Goal: Task Accomplishment & Management: Use online tool/utility

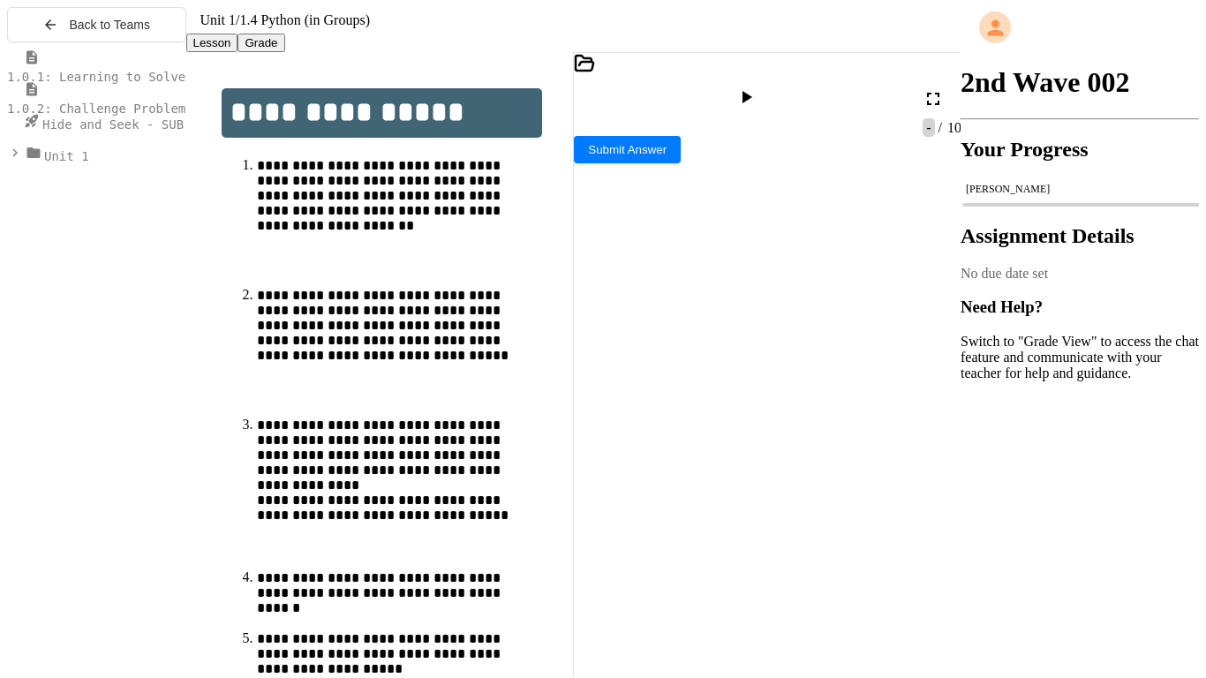
click at [931, 99] on icon at bounding box center [933, 98] width 21 height 21
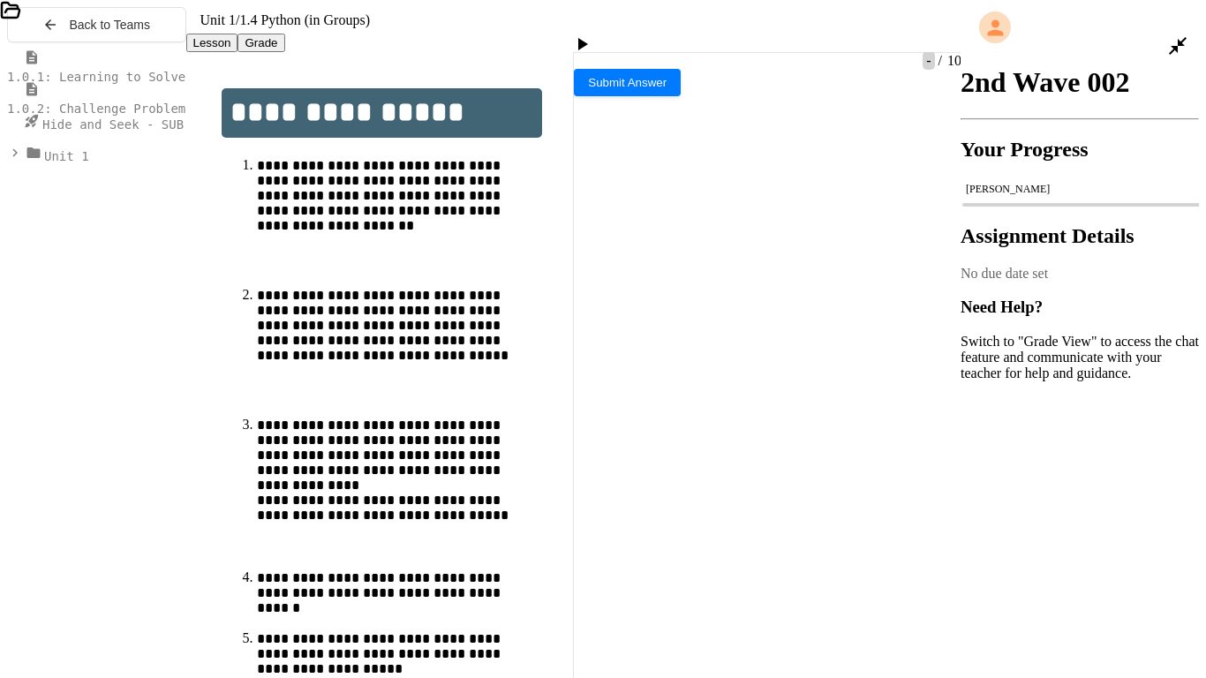
click at [592, 34] on icon at bounding box center [581, 44] width 21 height 21
click at [241, 434] on div at bounding box center [290, 441] width 580 height 15
type textarea "*"
click at [1190, 25] on div at bounding box center [1186, 46] width 39 height 42
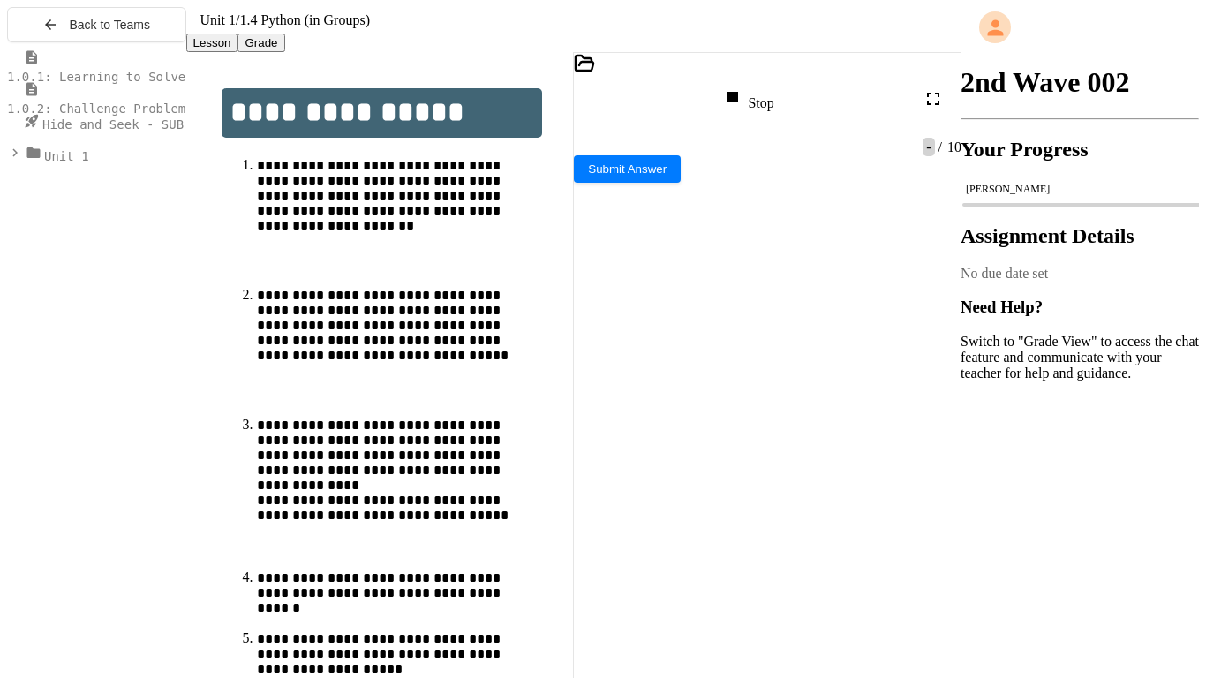
click at [63, 84] on span "1.0.1: Learning to Solve Hard Problems" at bounding box center [148, 77] width 283 height 14
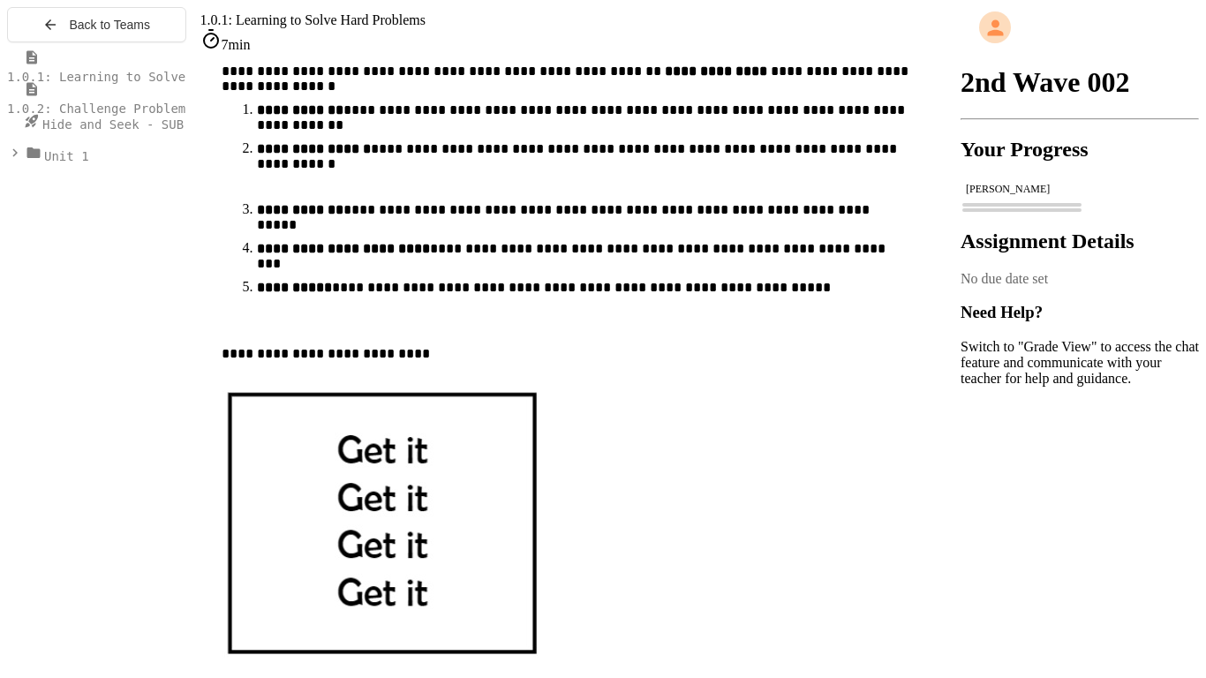
scroll to position [735, 0]
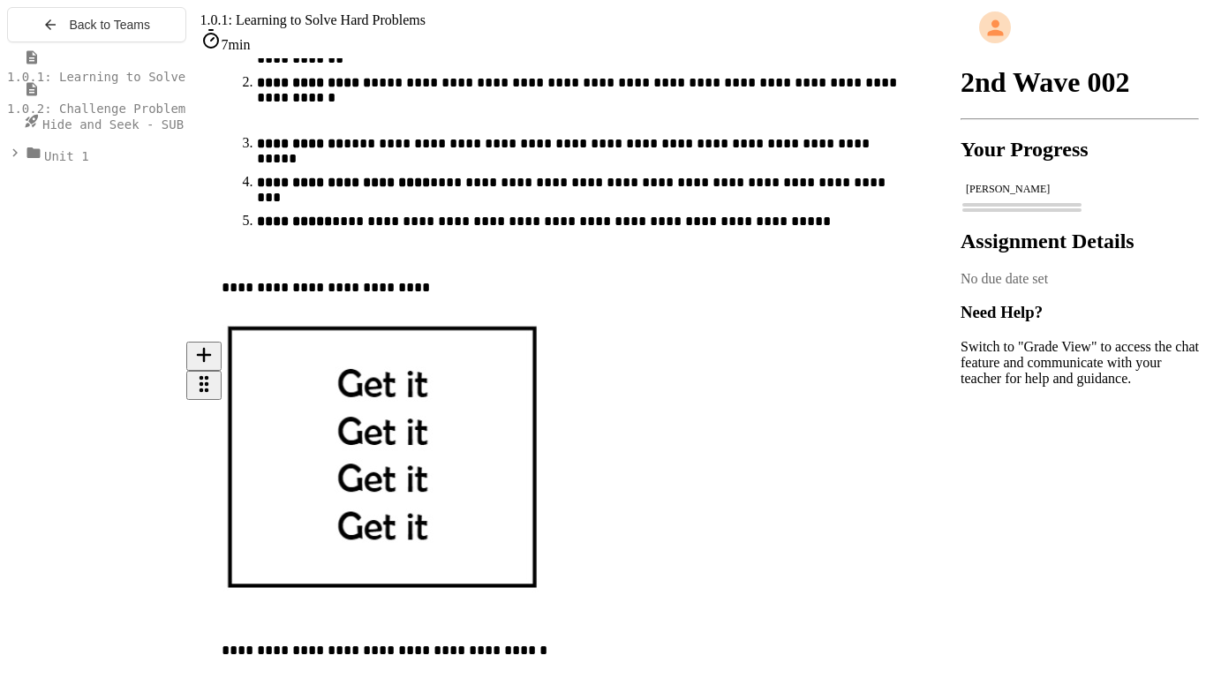
scroll to position [811, 0]
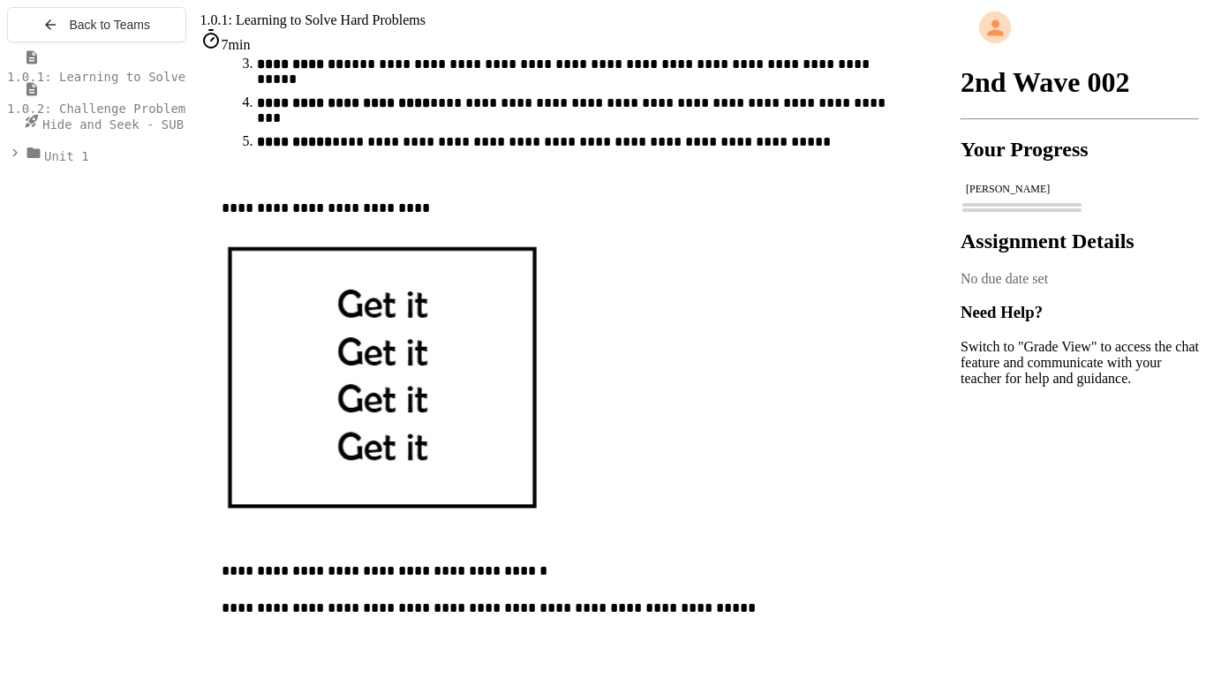
scroll to position [887, 0]
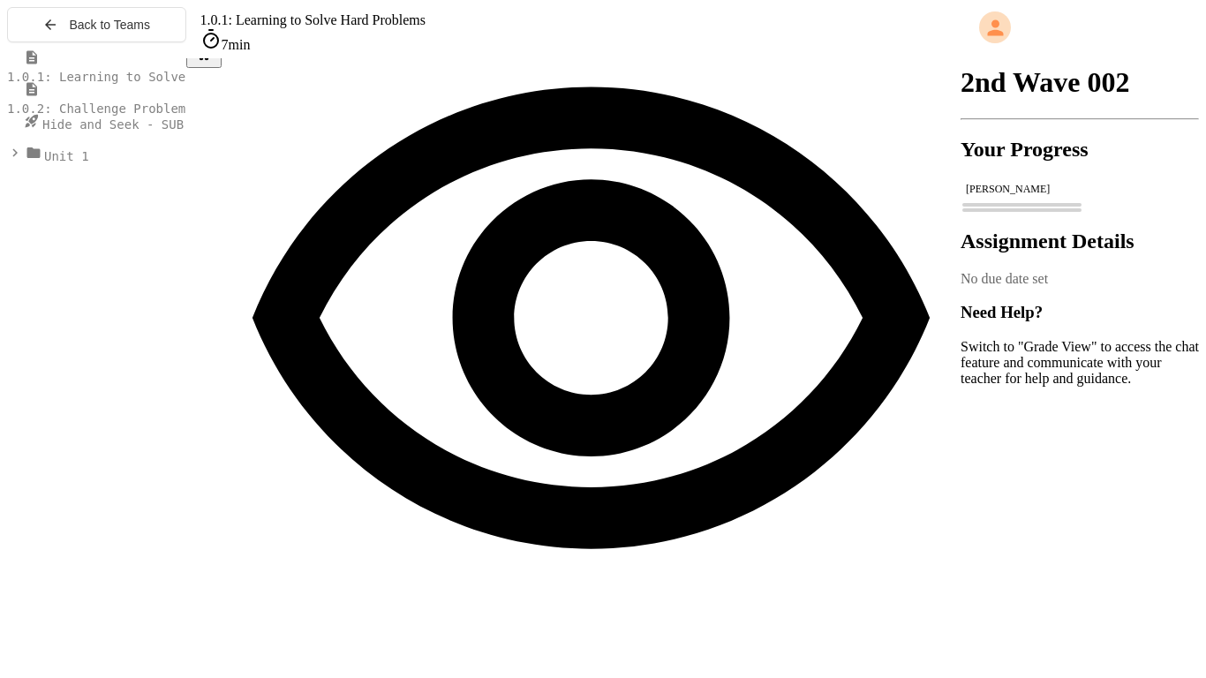
scroll to position [1561, 0]
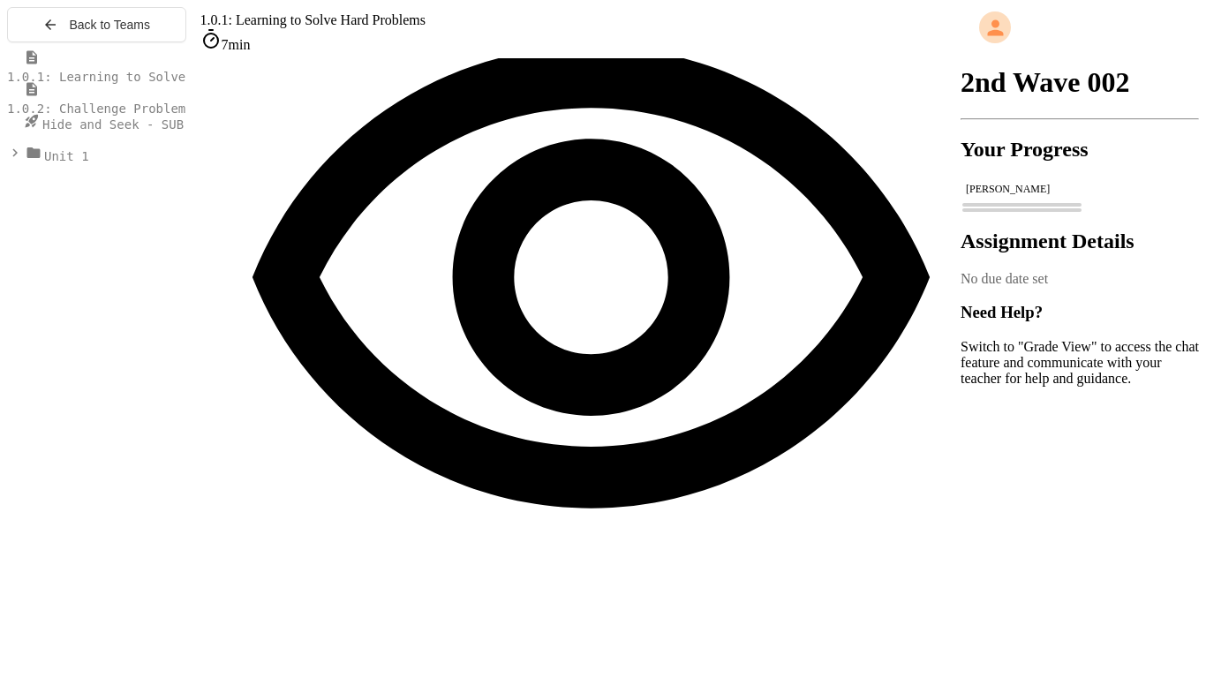
scroll to position [1604, 0]
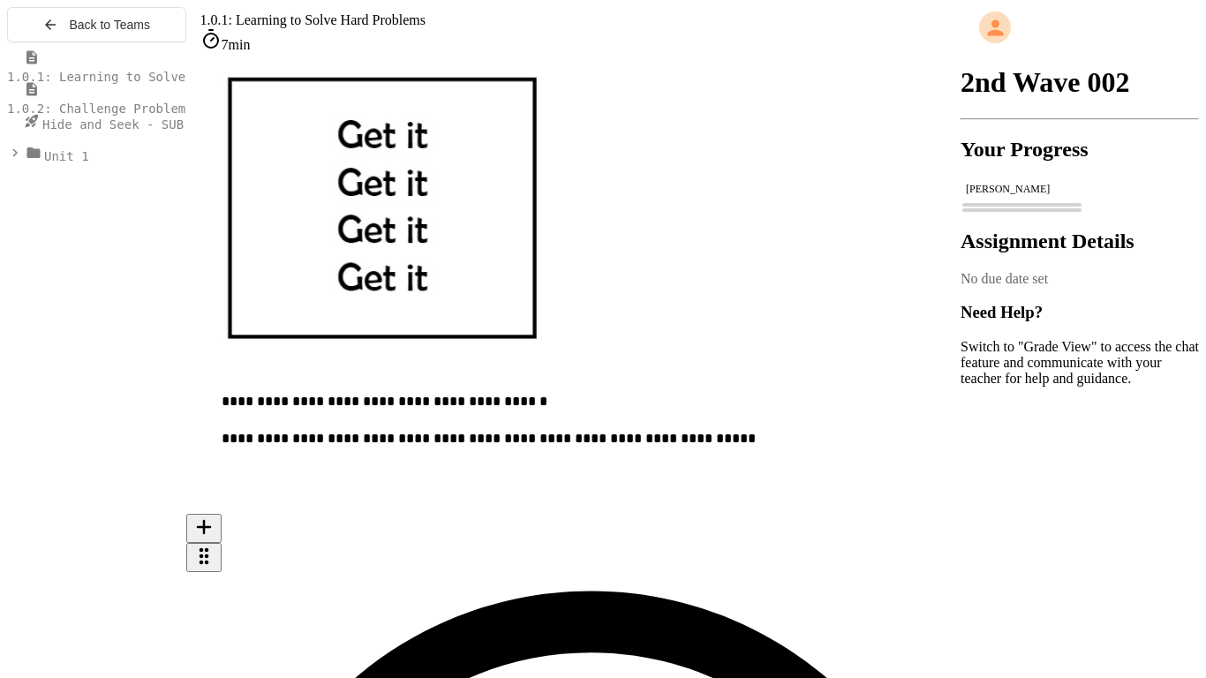
scroll to position [1037, 0]
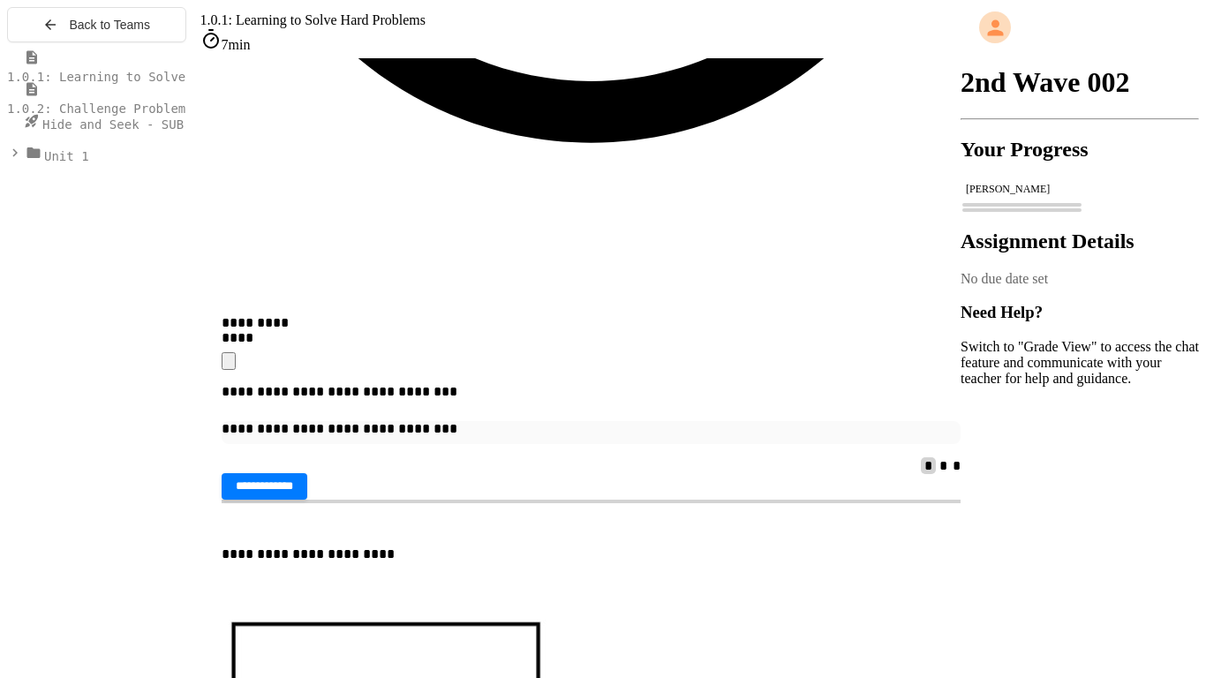
scroll to position [1931, 0]
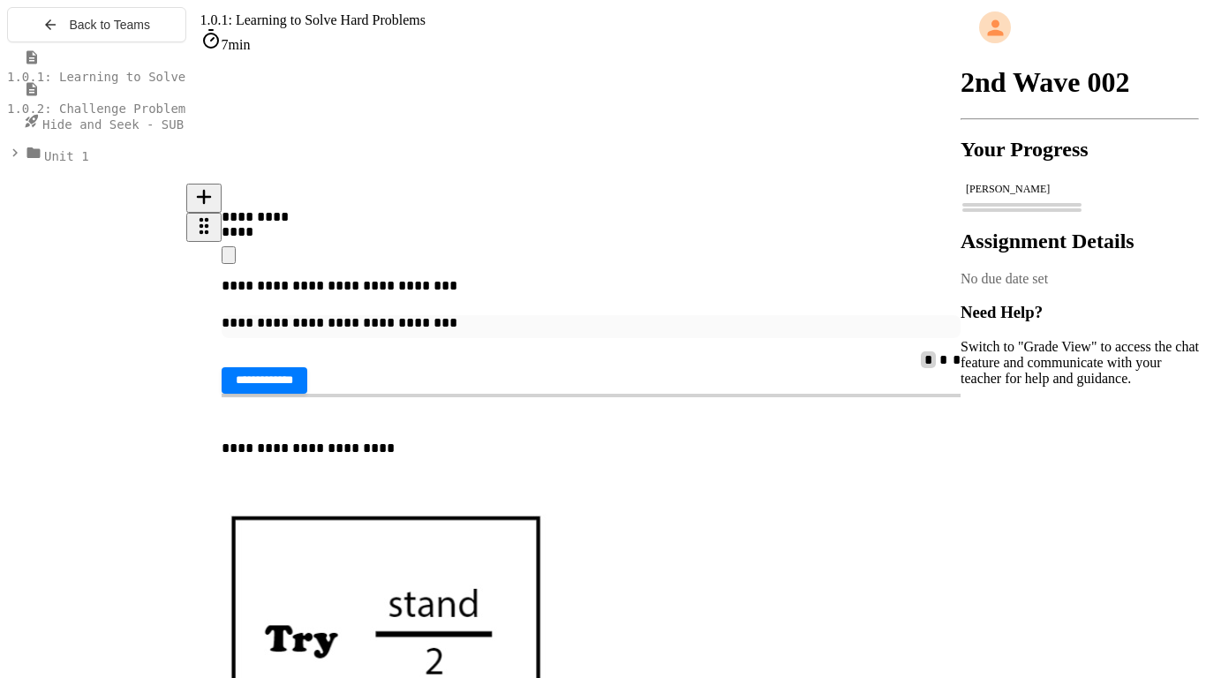
scroll to position [2068, 0]
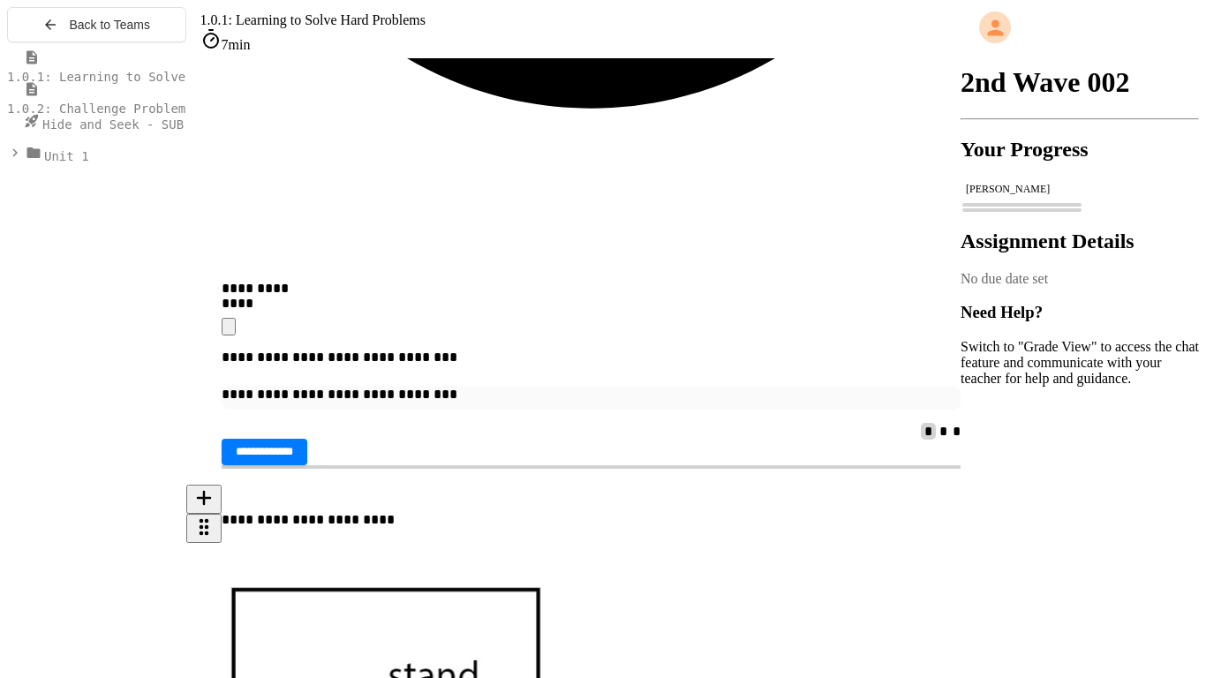
scroll to position [1995, 0]
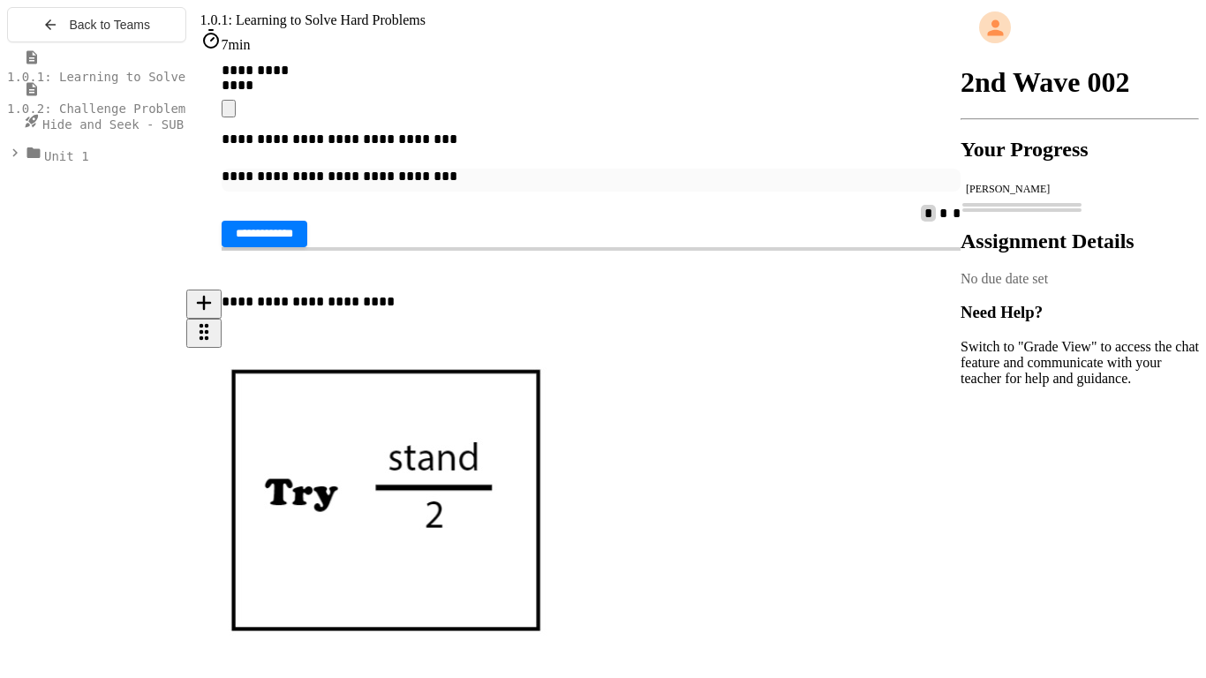
scroll to position [2213, 0]
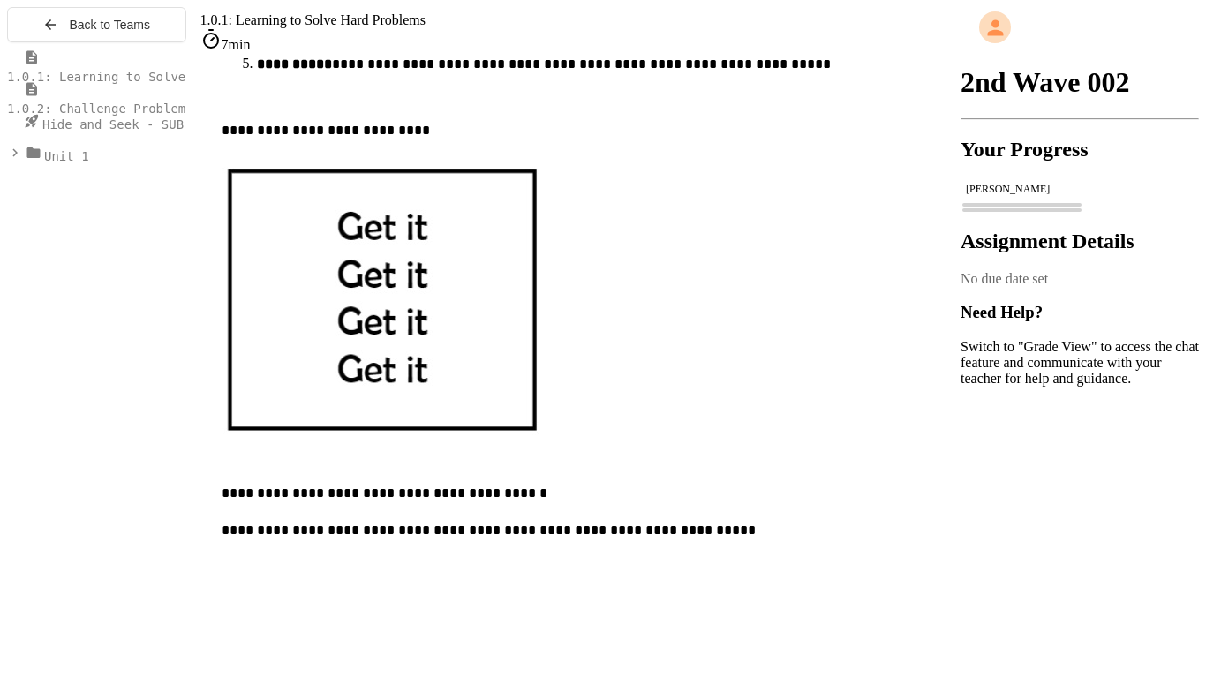
scroll to position [955, 0]
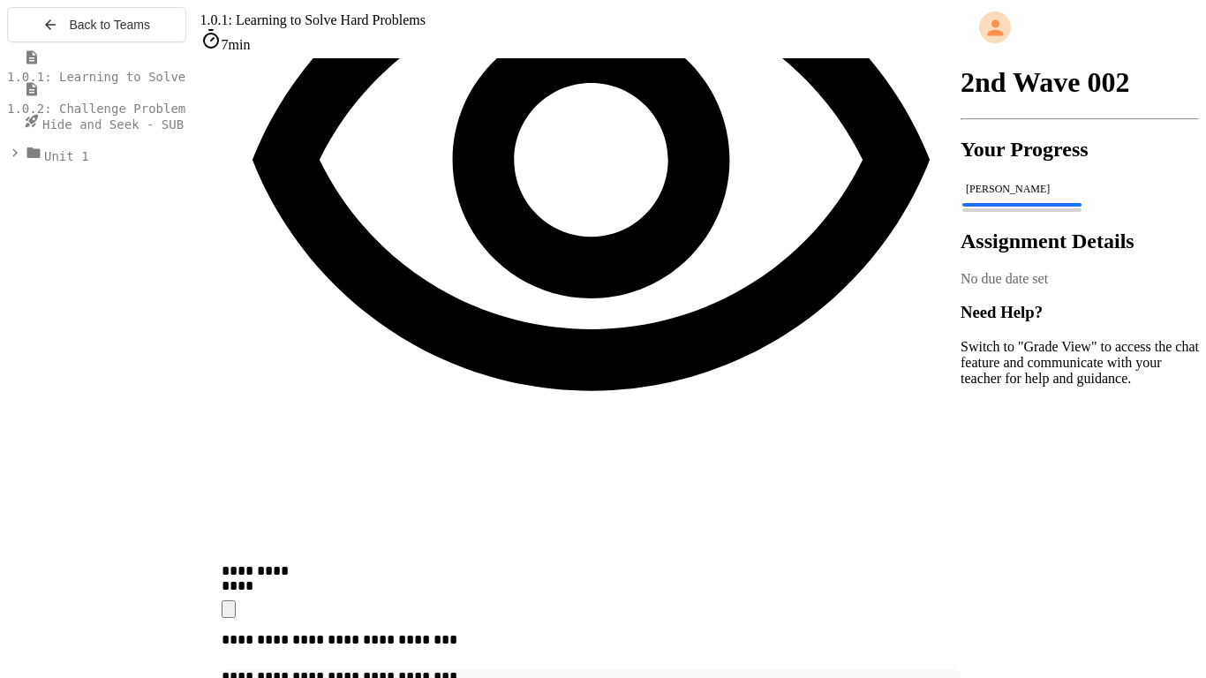
scroll to position [1726, 0]
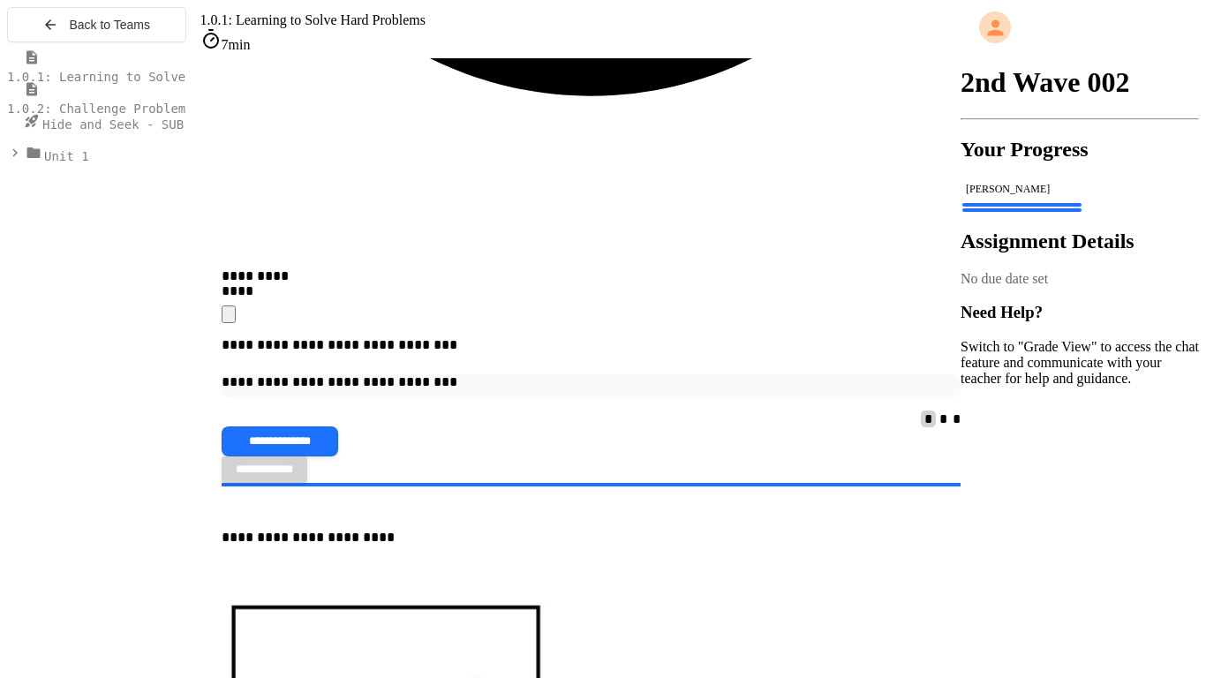
scroll to position [2072, 0]
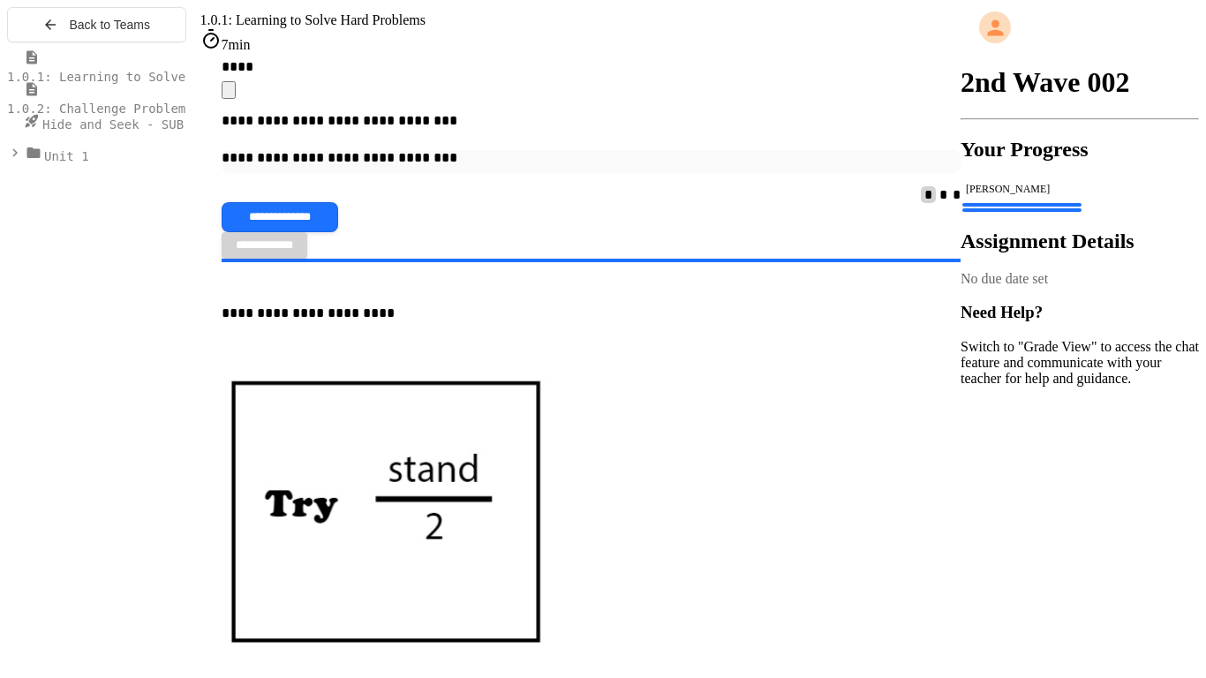
scroll to position [2337, 0]
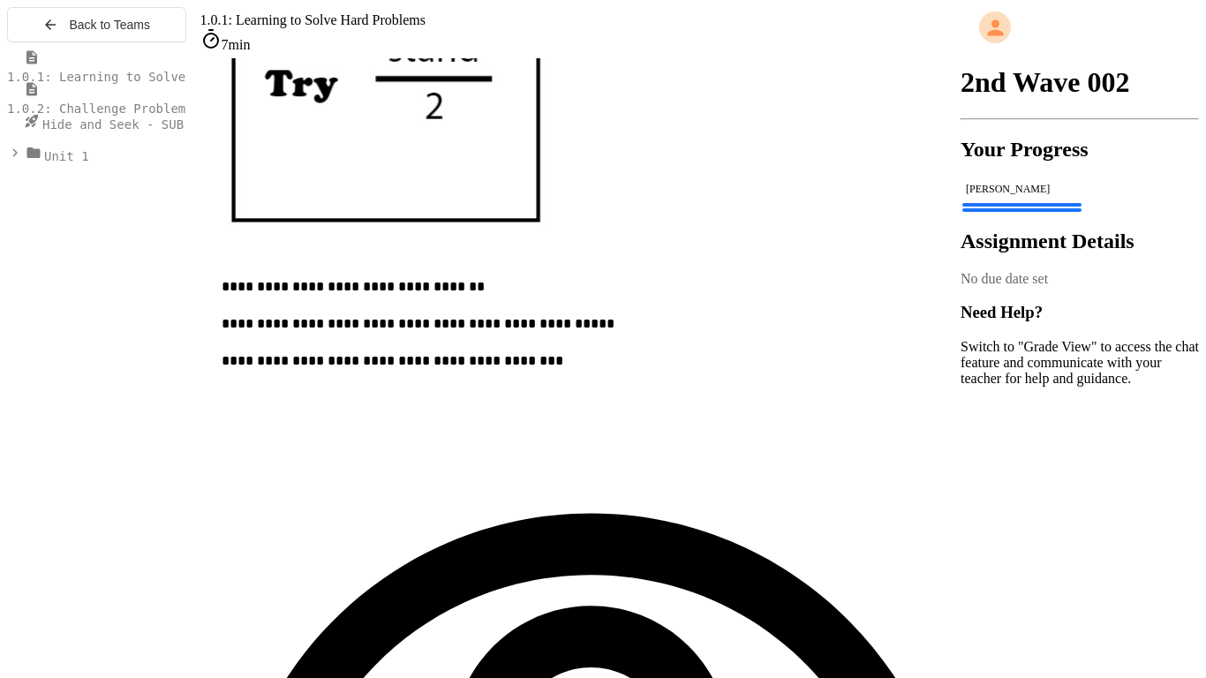
scroll to position [2653, 0]
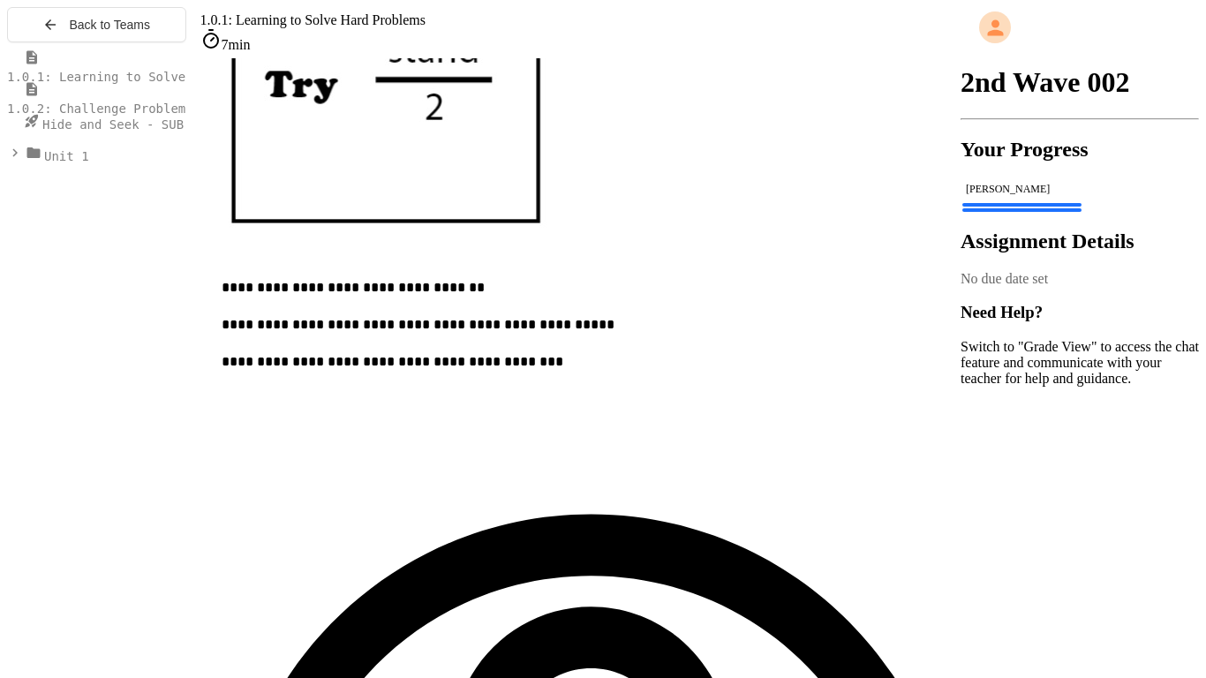
click at [94, 115] on span "1.0.2: Challenge Problem - The Bridge" at bounding box center [144, 109] width 275 height 14
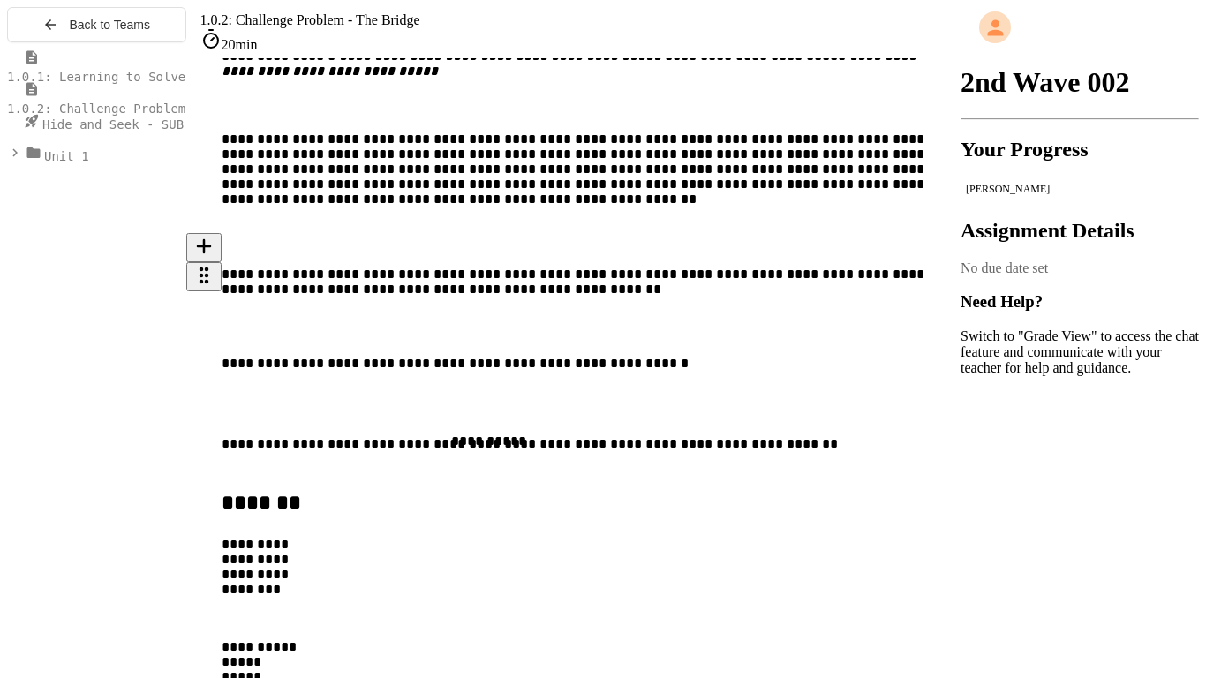
scroll to position [788, 0]
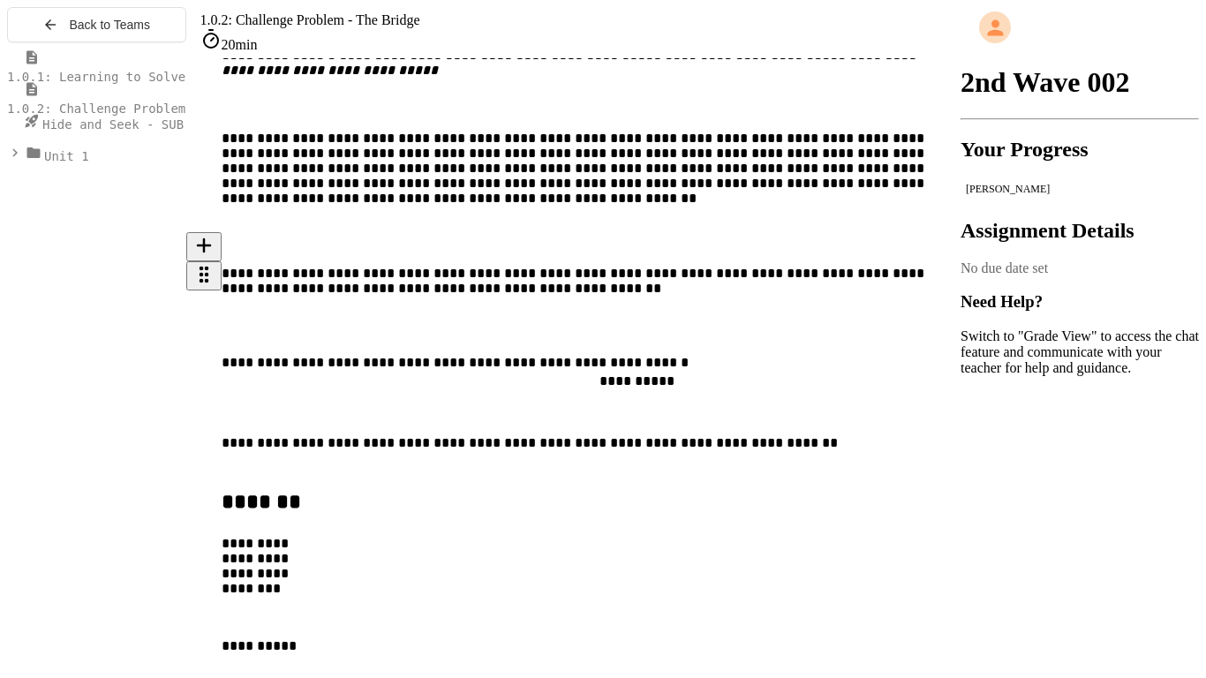
drag, startPoint x: 346, startPoint y: 550, endPoint x: 724, endPoint y: 382, distance: 413.4
click at [724, 472] on div "**********" at bounding box center [592, 613] width 740 height 283
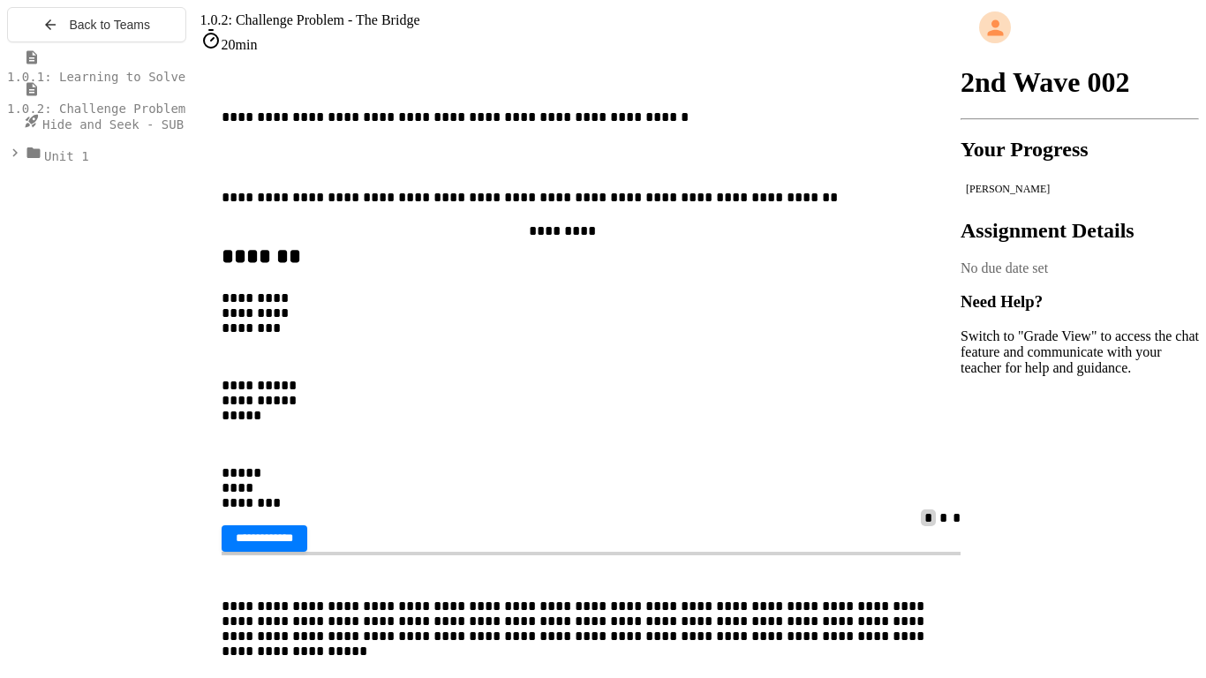
scroll to position [1032, 0]
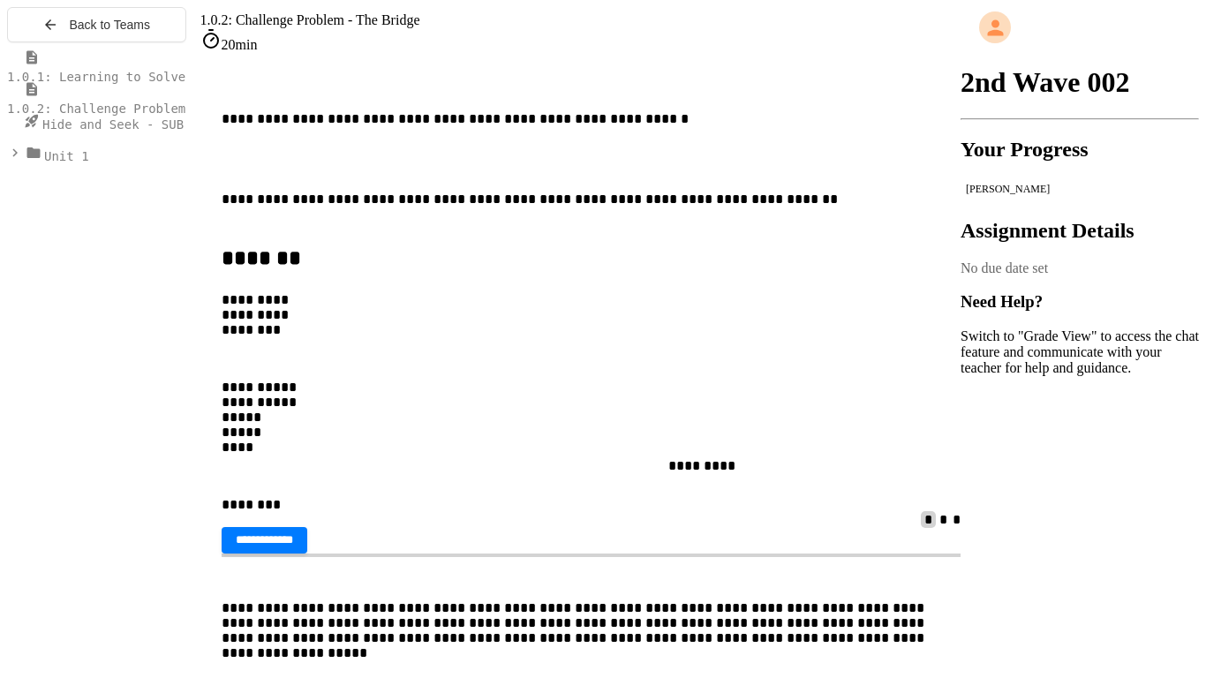
drag, startPoint x: 389, startPoint y: 170, endPoint x: 797, endPoint y: 479, distance: 511.7
click at [797, 479] on div "**********" at bounding box center [592, 370] width 740 height 283
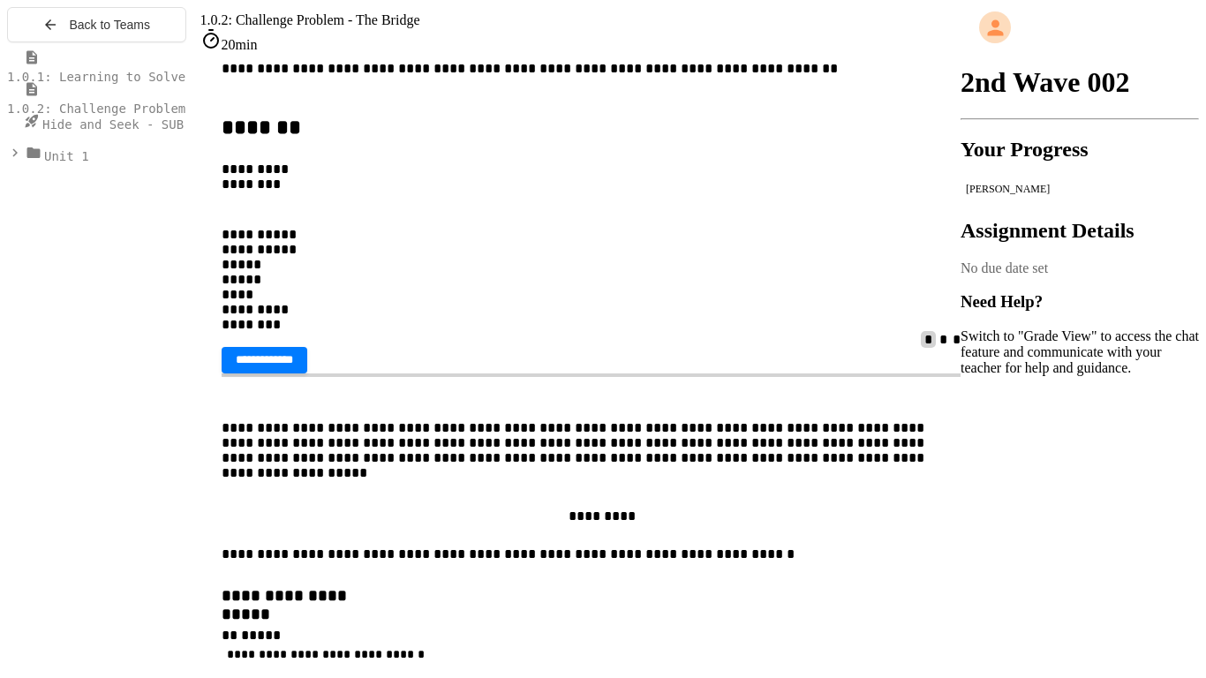
scroll to position [1172, 0]
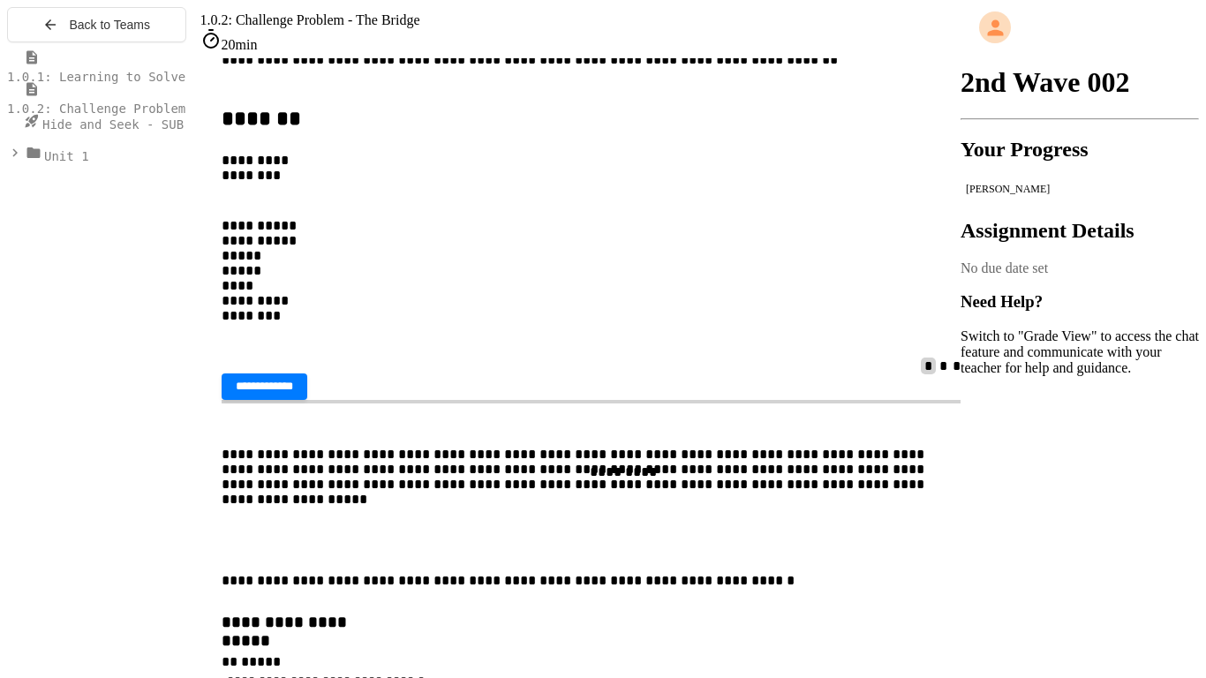
drag, startPoint x: 440, startPoint y: 212, endPoint x: 778, endPoint y: 502, distance: 445.8
click at [778, 358] on div "**********" at bounding box center [592, 223] width 740 height 269
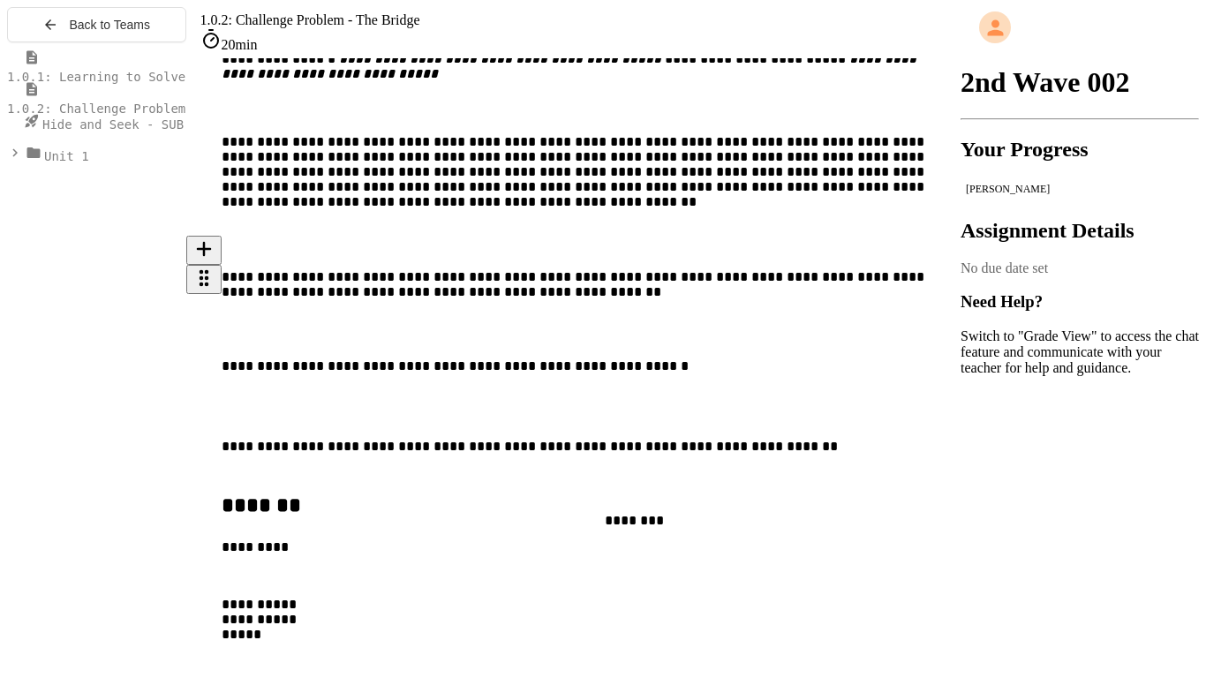
scroll to position [790, 0]
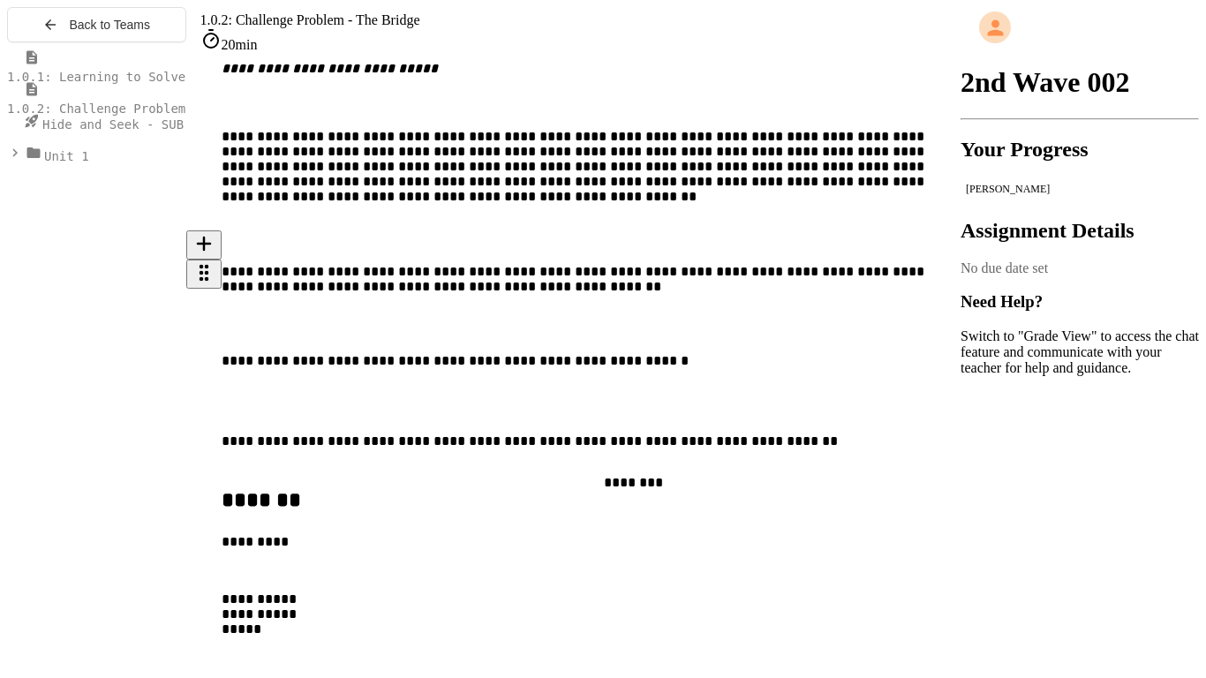
drag, startPoint x: 339, startPoint y: 448, endPoint x: 681, endPoint y: 498, distance: 345.4
click at [681, 498] on div "**********" at bounding box center [592, 612] width 740 height 283
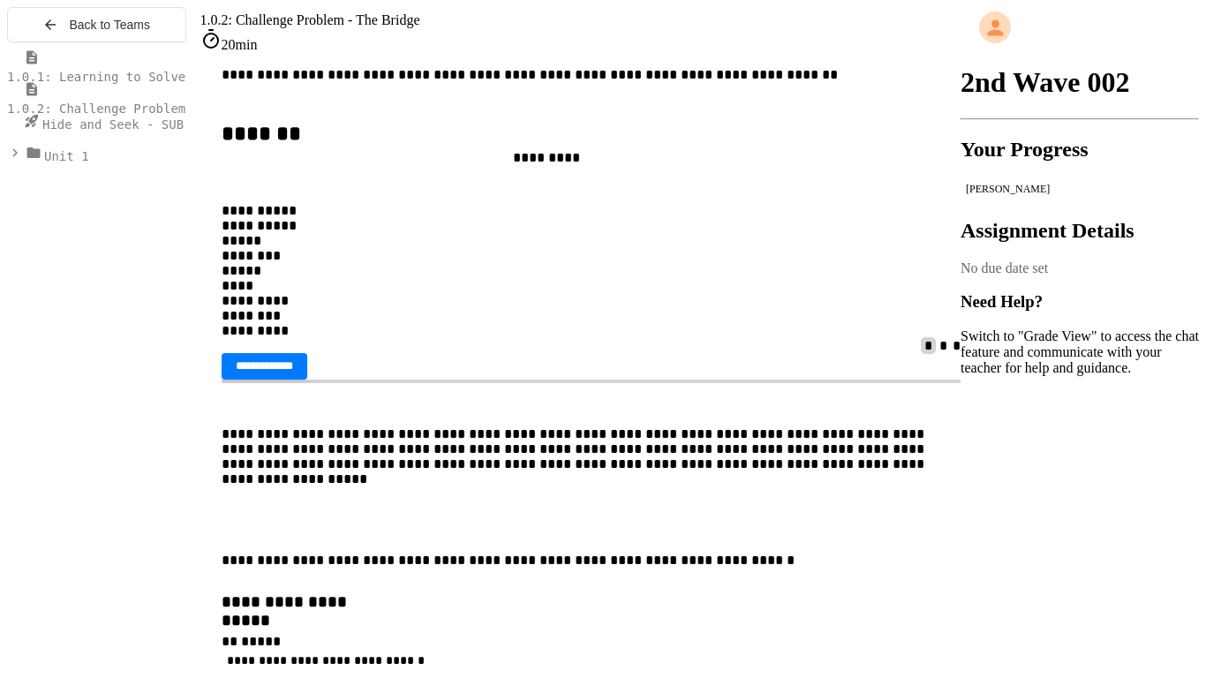
scroll to position [1151, 0]
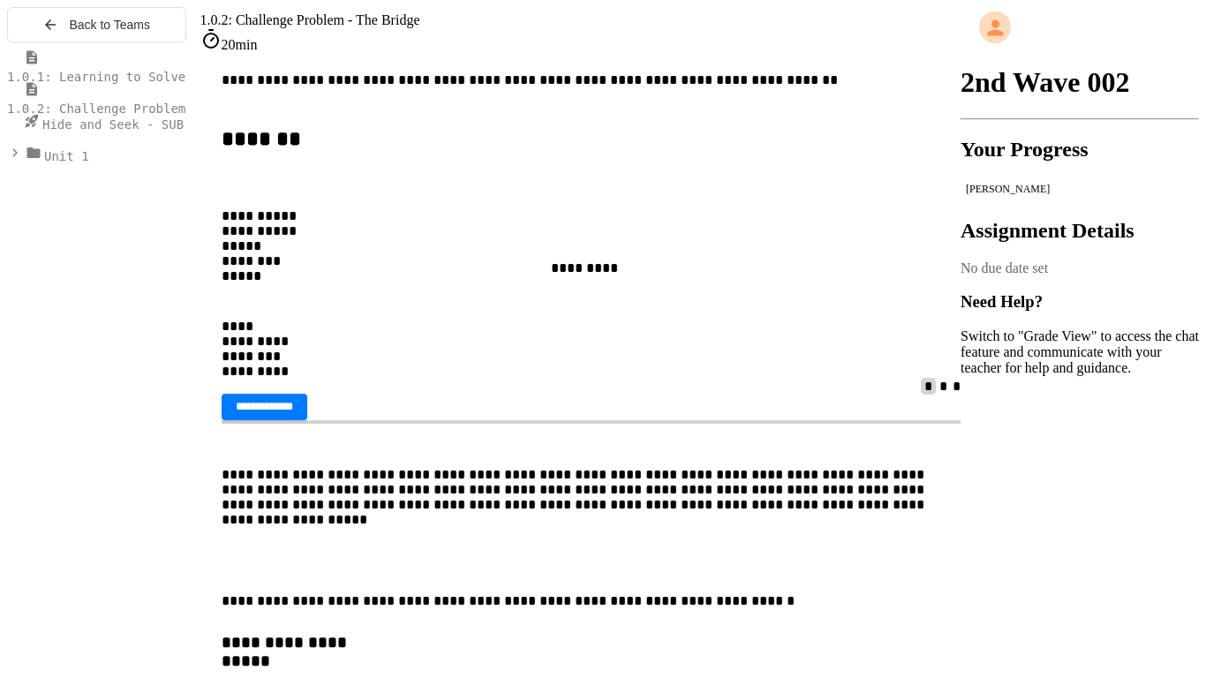
drag, startPoint x: 445, startPoint y: 363, endPoint x: 721, endPoint y: 268, distance: 292.3
click at [721, 268] on div "**********" at bounding box center [592, 243] width 740 height 269
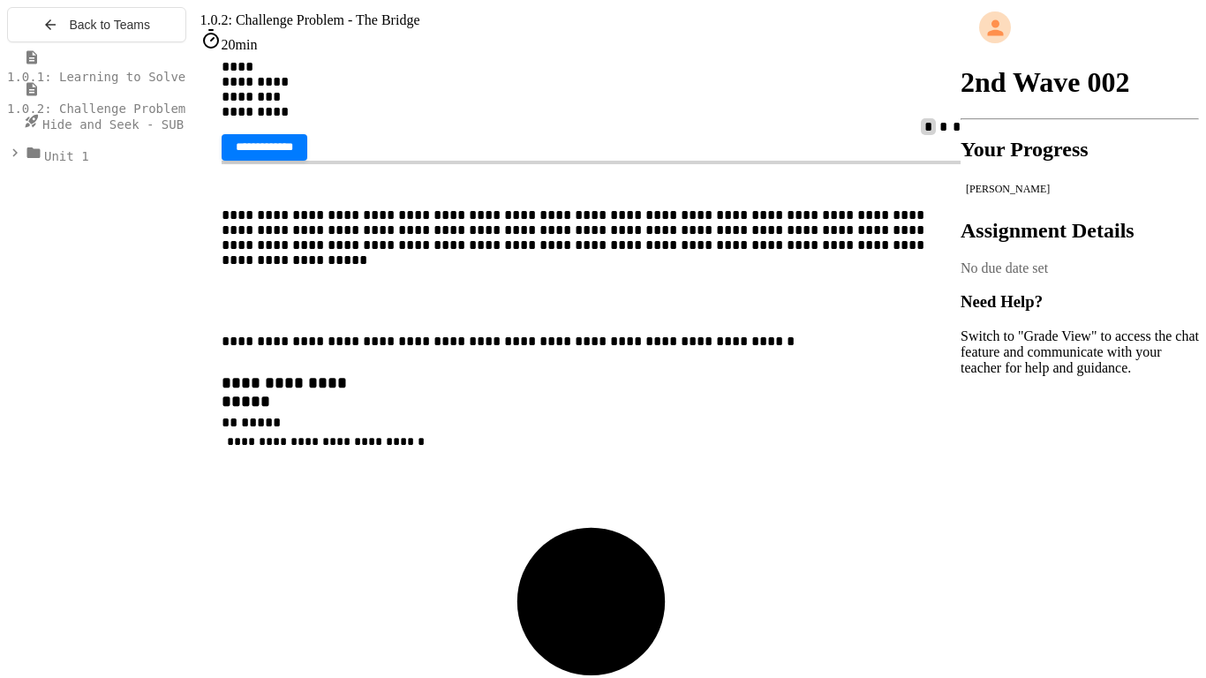
scroll to position [1357, 0]
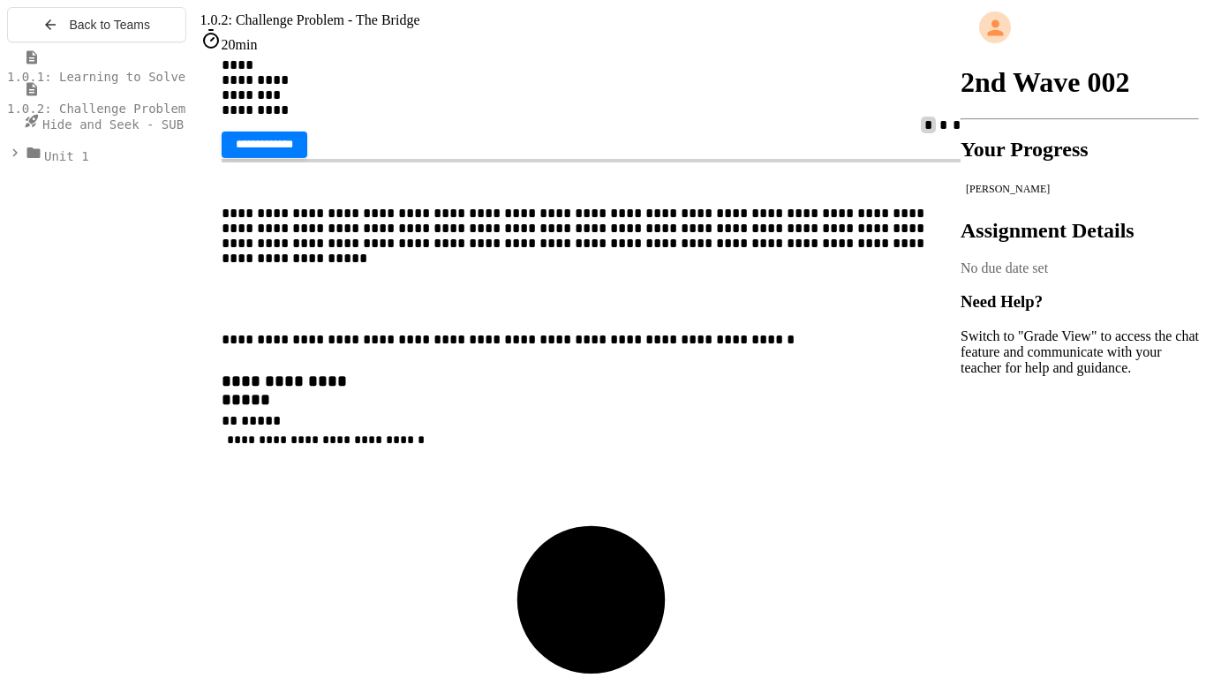
click at [293, 150] on span "**********" at bounding box center [264, 144] width 57 height 11
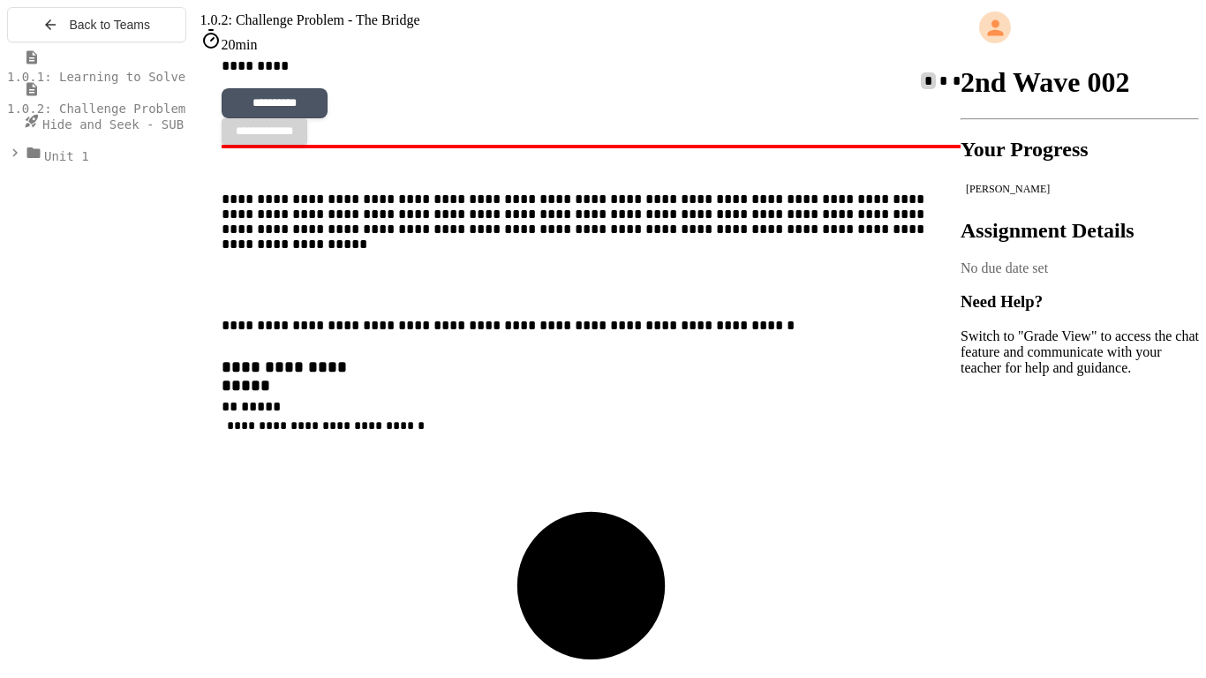
scroll to position [1401, 0]
click at [328, 117] on button "**********" at bounding box center [275, 102] width 106 height 30
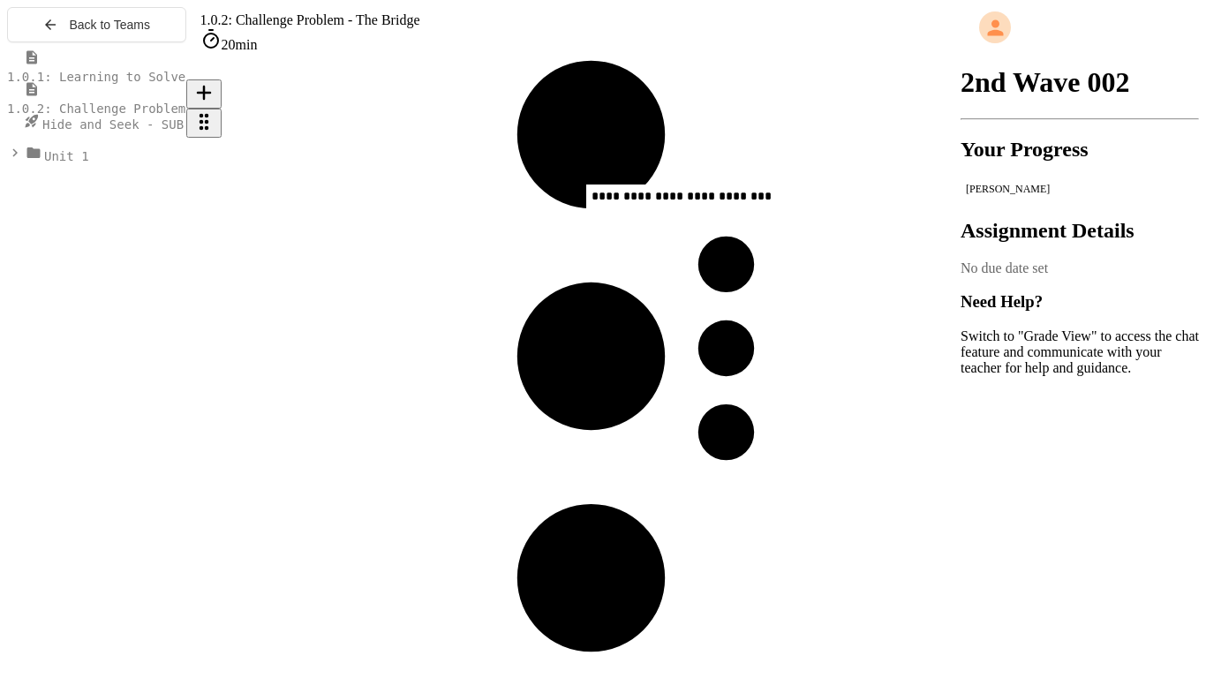
scroll to position [1846, 0]
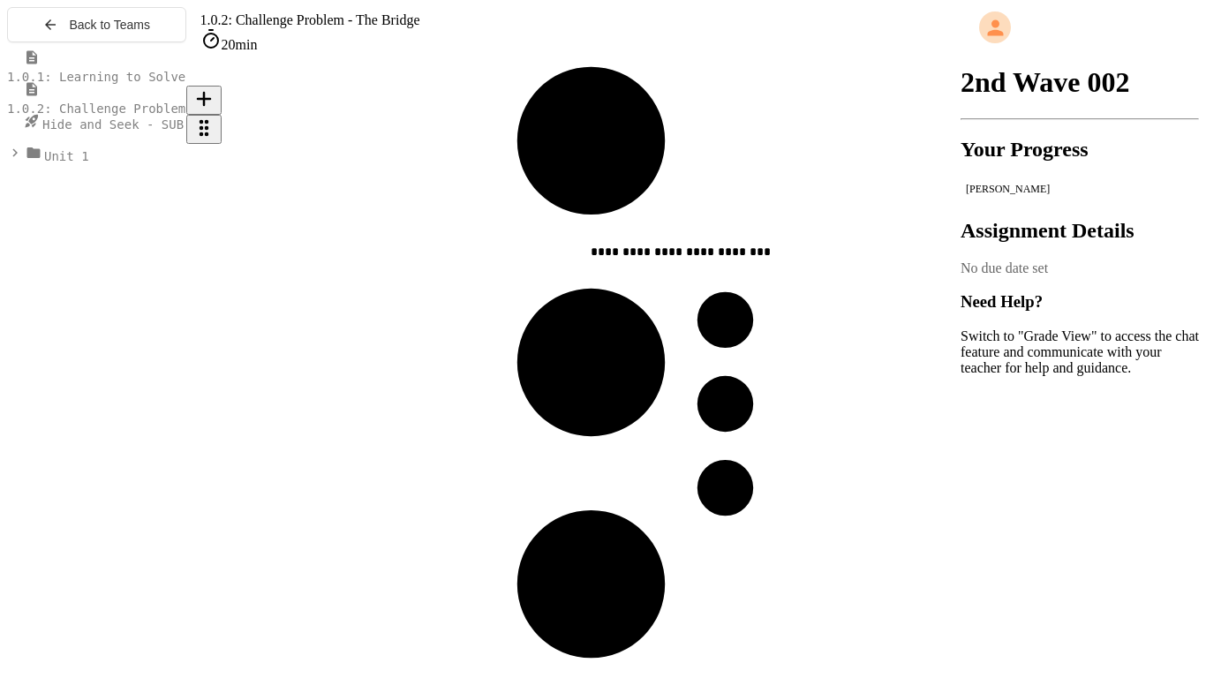
drag, startPoint x: 437, startPoint y: 439, endPoint x: 745, endPoint y: 270, distance: 351.3
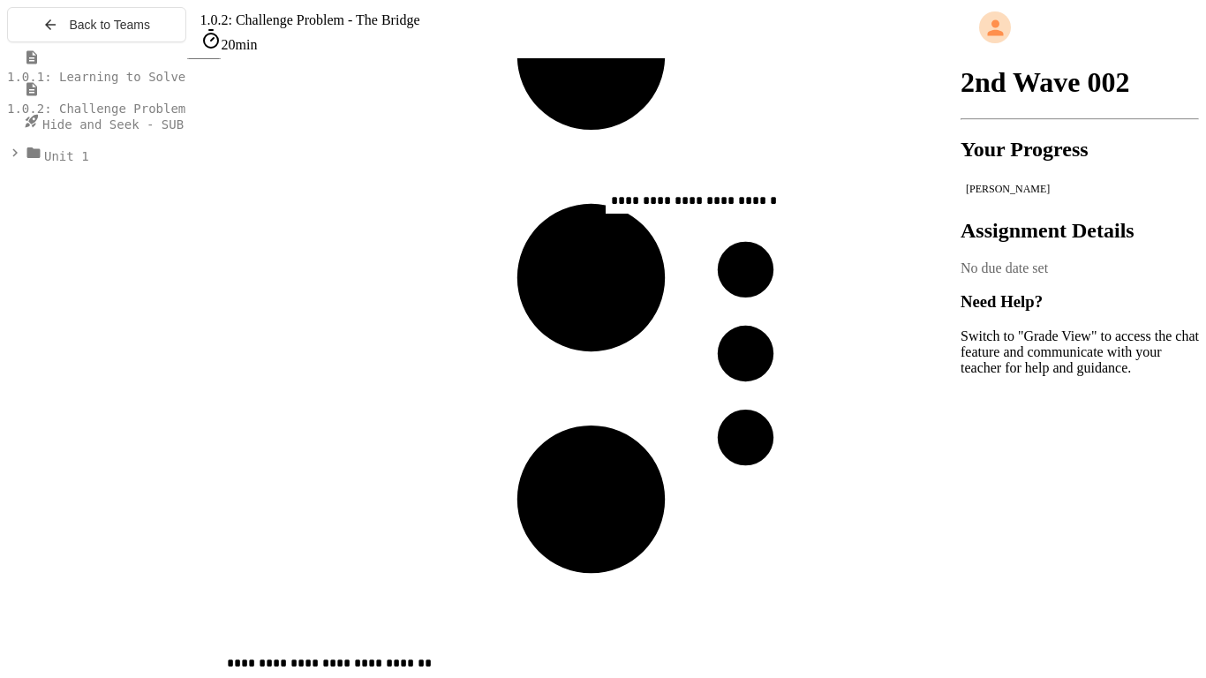
scroll to position [1929, 0]
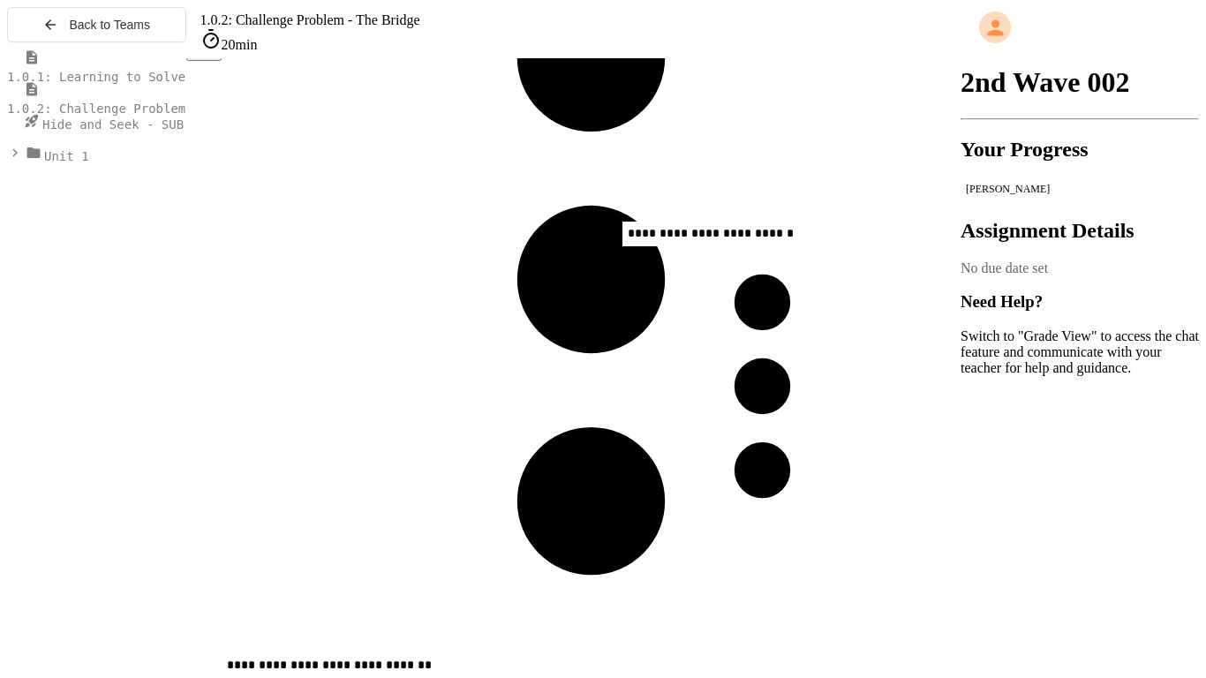
drag, startPoint x: 406, startPoint y: 192, endPoint x: 750, endPoint y: 231, distance: 346.5
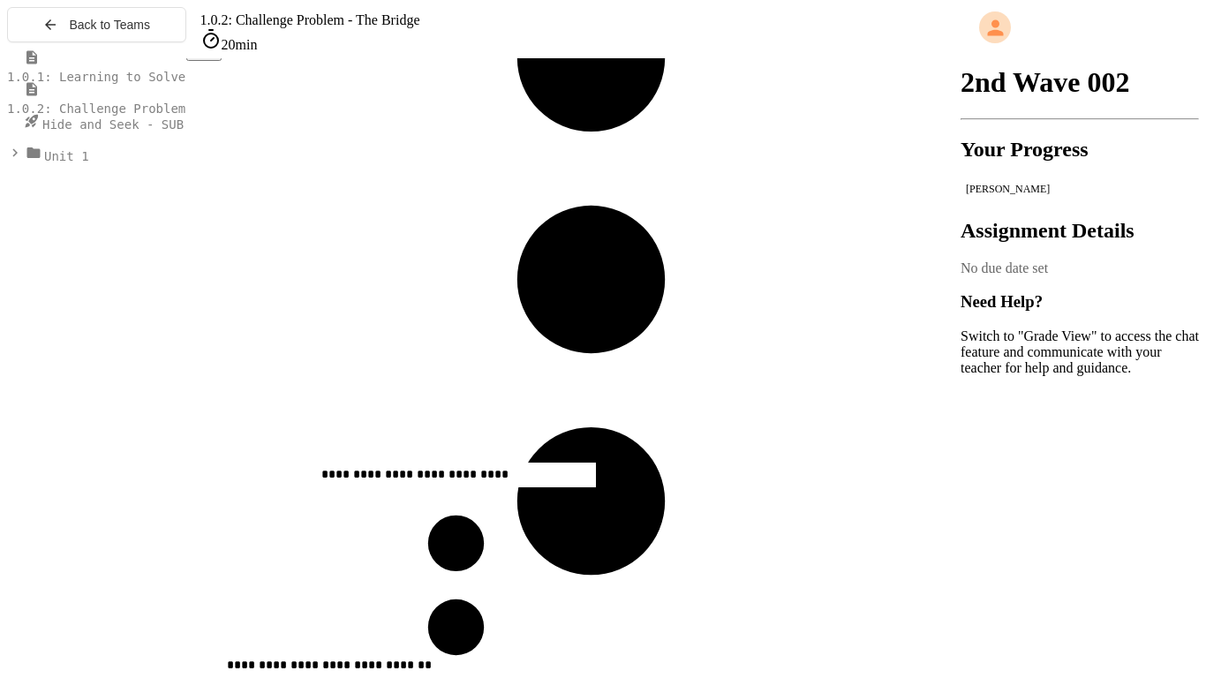
drag, startPoint x: 498, startPoint y: 525, endPoint x: 524, endPoint y: 485, distance: 48.0
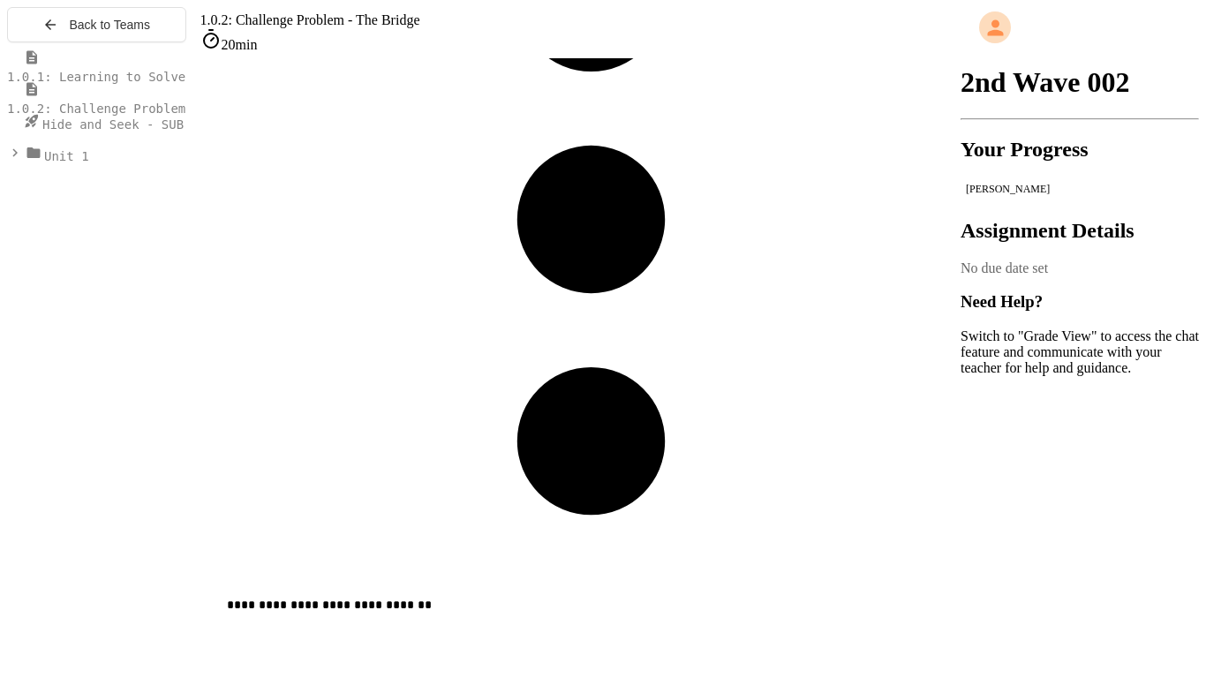
scroll to position [1984, 0]
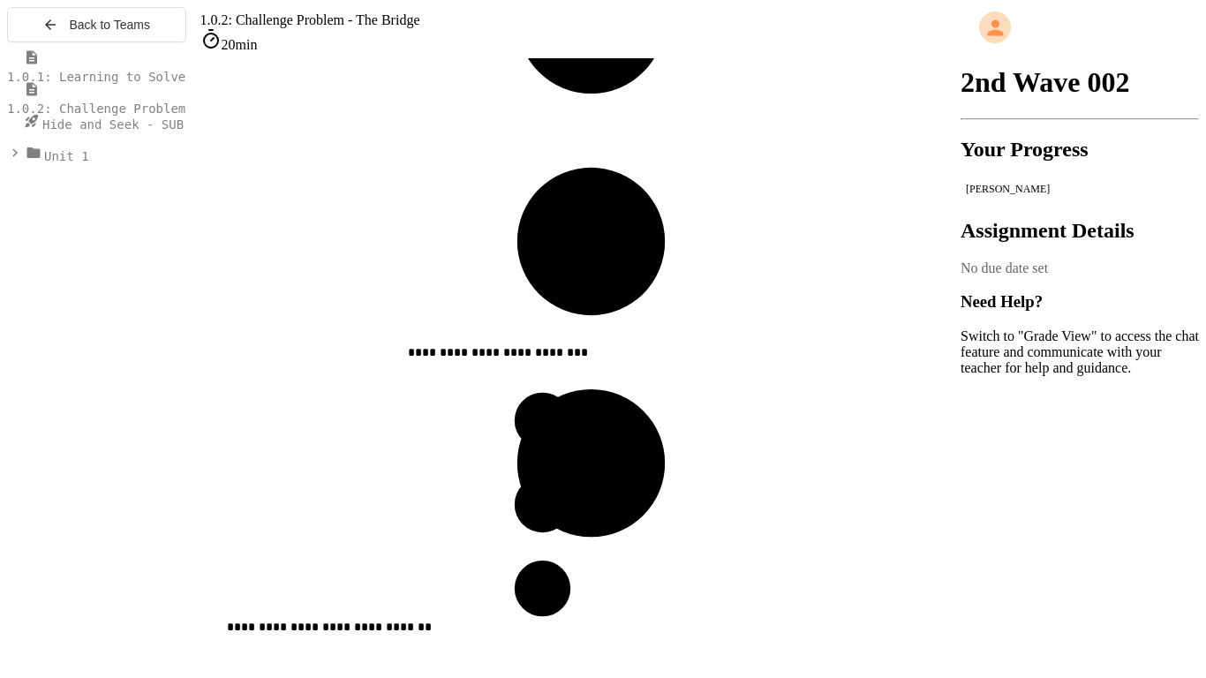
scroll to position [1963, 0]
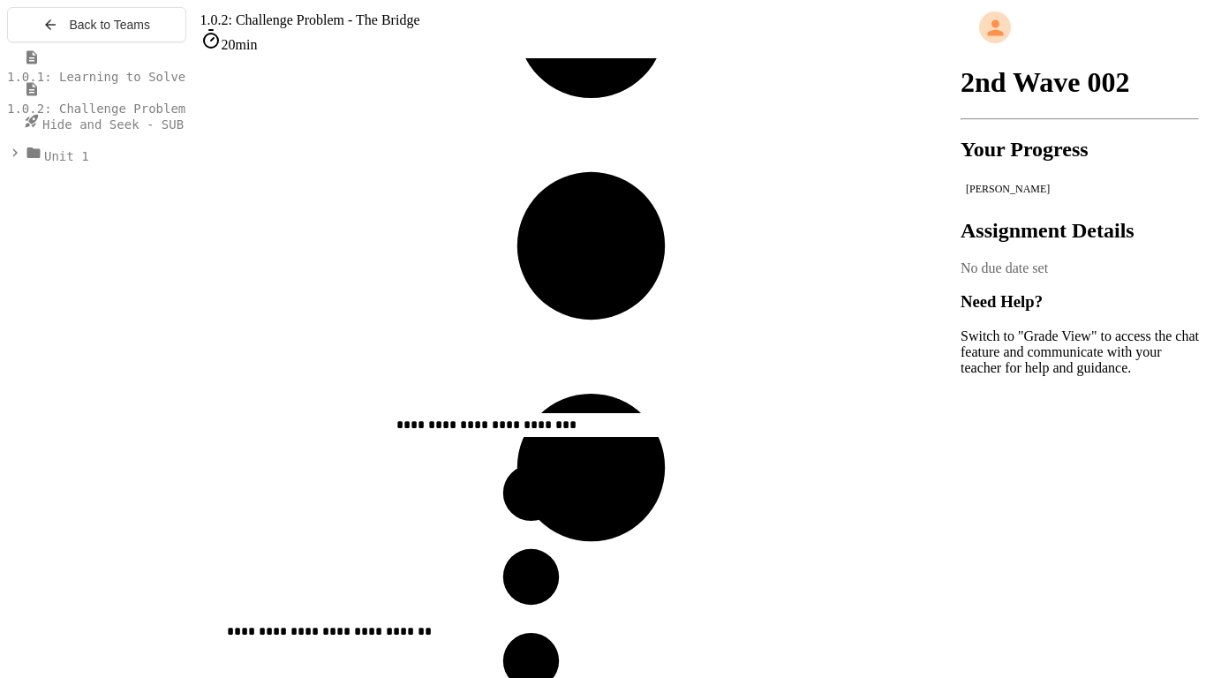
drag, startPoint x: 629, startPoint y: 141, endPoint x: 396, endPoint y: 422, distance: 364.3
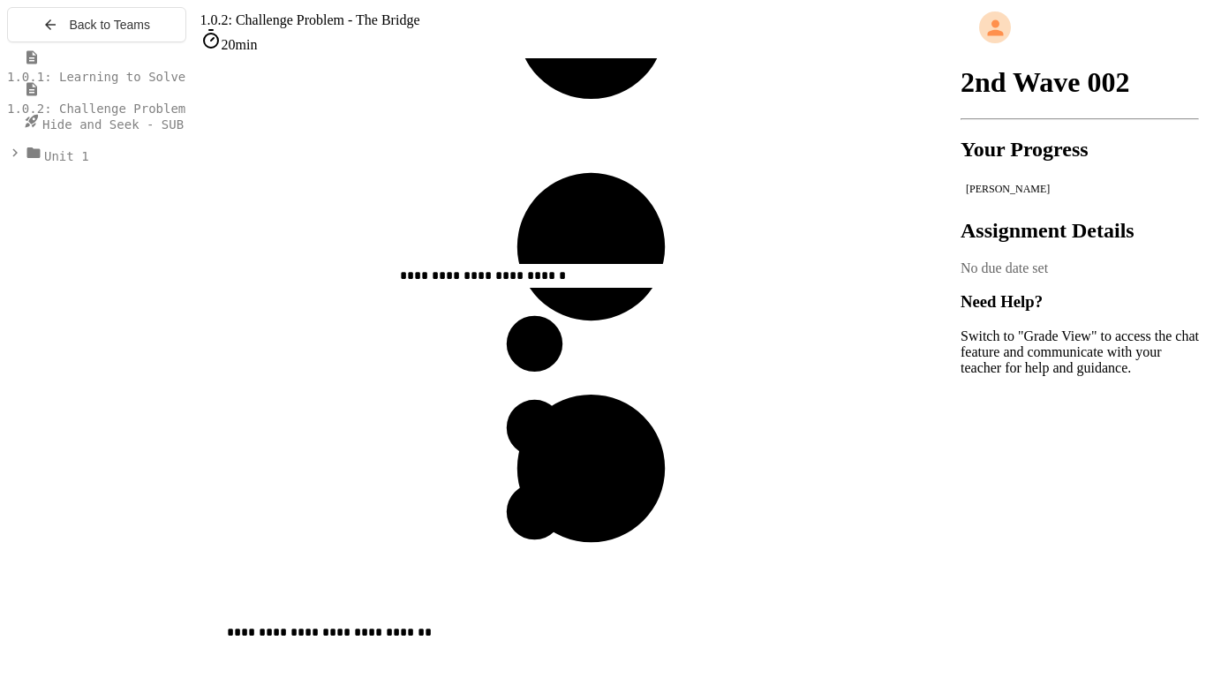
drag, startPoint x: 685, startPoint y: 172, endPoint x: 444, endPoint y: 293, distance: 269.7
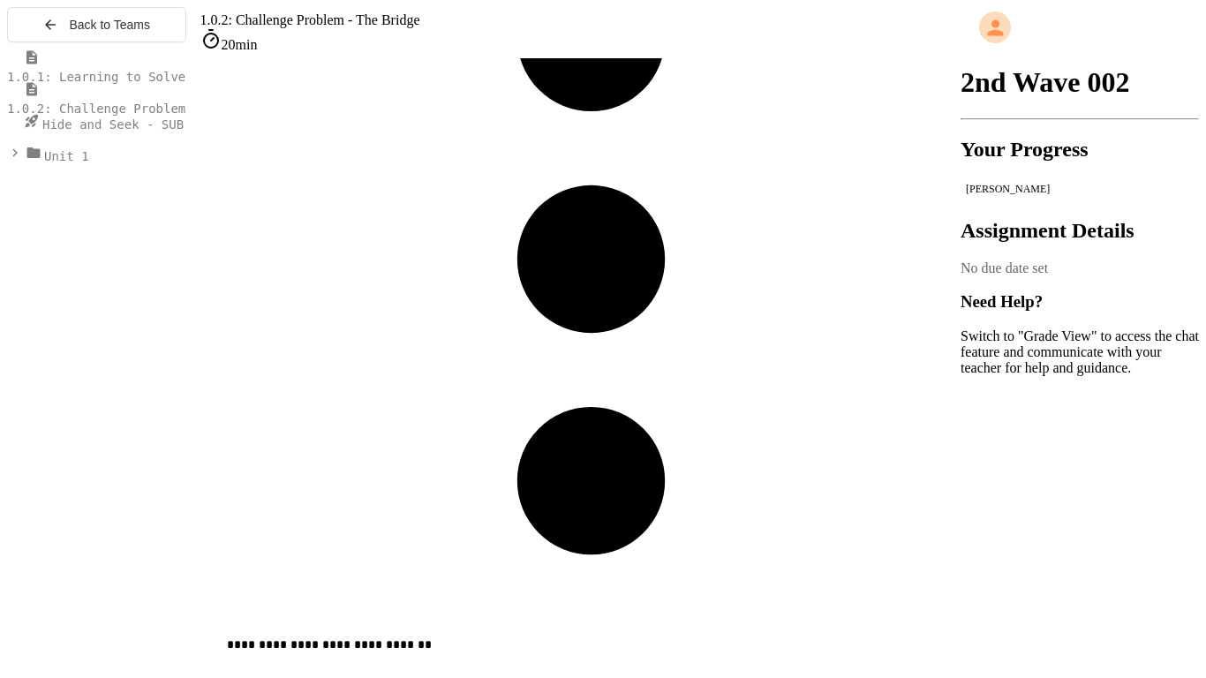
scroll to position [1947, 0]
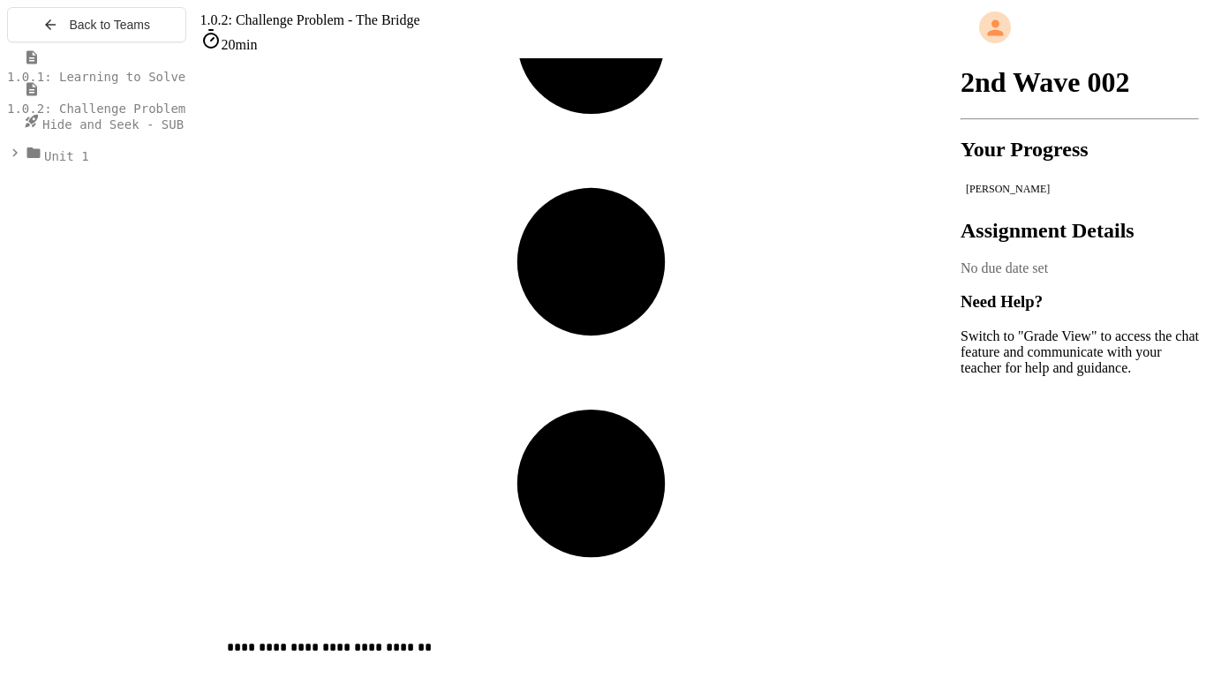
click at [69, 132] on span "Hide and Seek - SUB" at bounding box center [112, 124] width 141 height 14
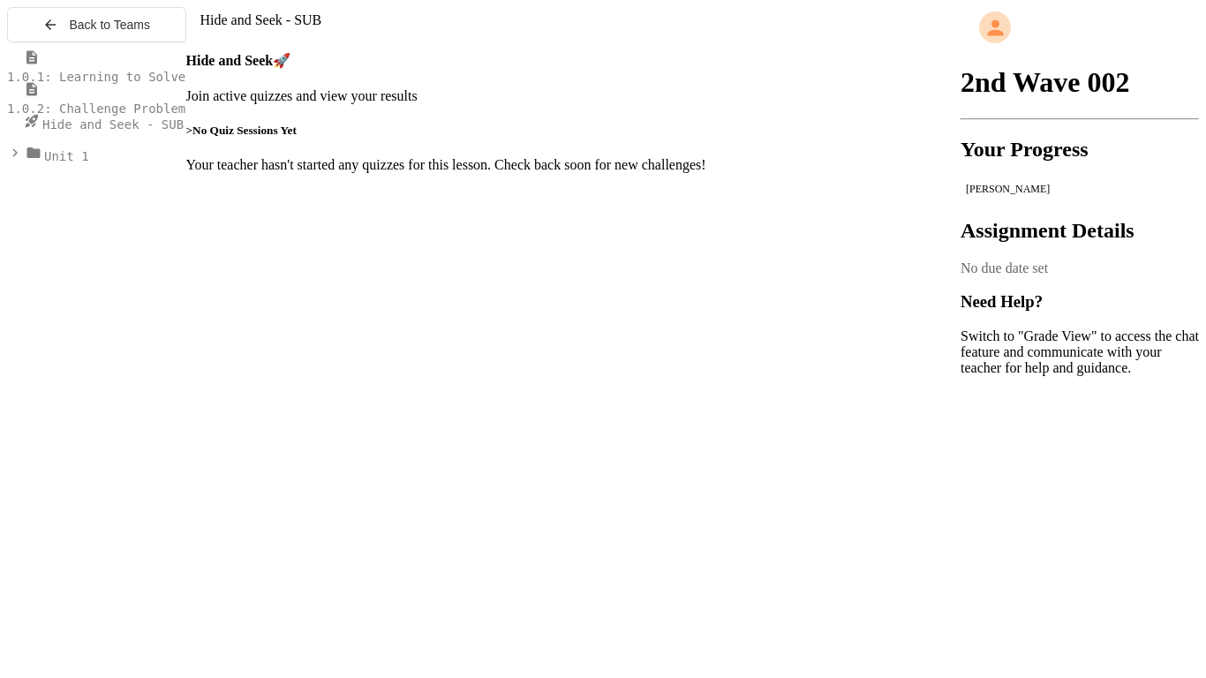
scroll to position [11, 0]
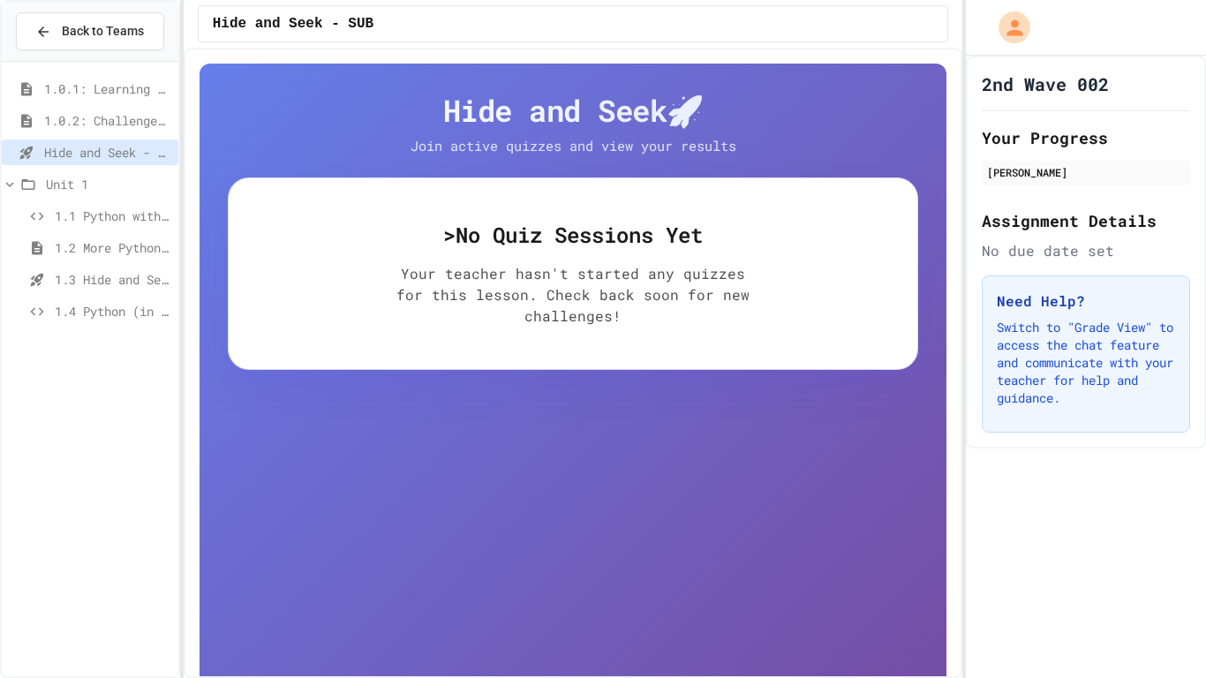
click at [113, 117] on span "1.0.2: Challenge Problem - The Bridge" at bounding box center [107, 120] width 127 height 19
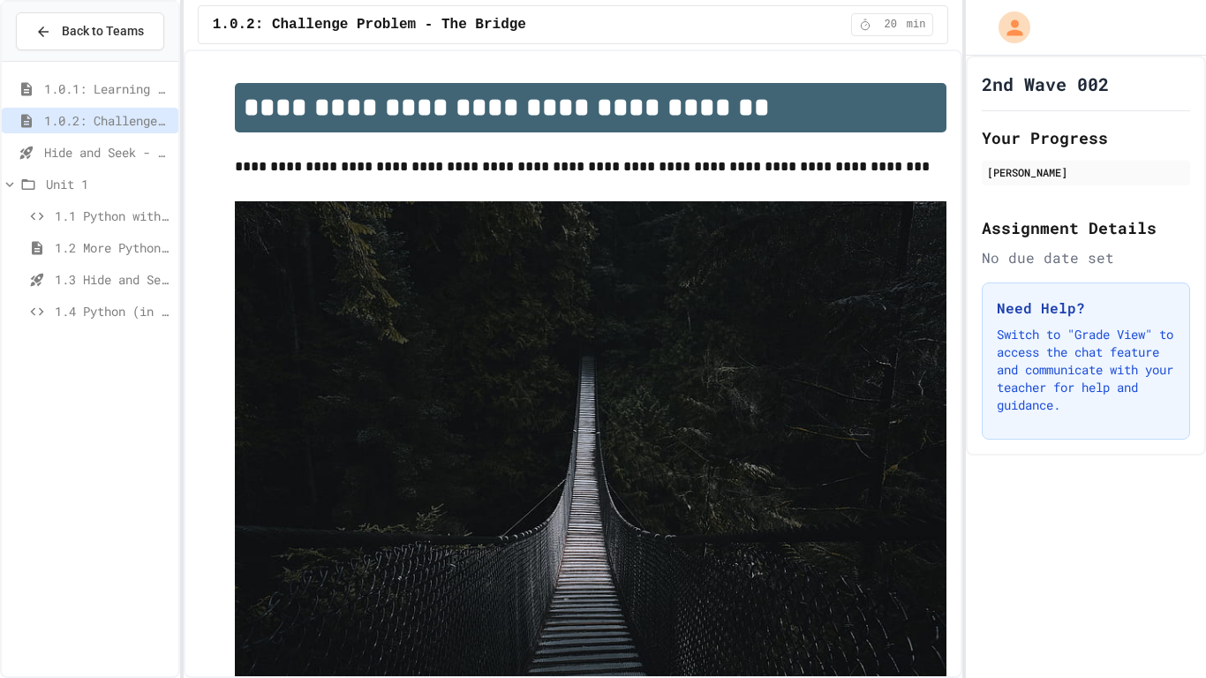
click at [113, 147] on span "Hide and Seek - SUB" at bounding box center [107, 152] width 127 height 19
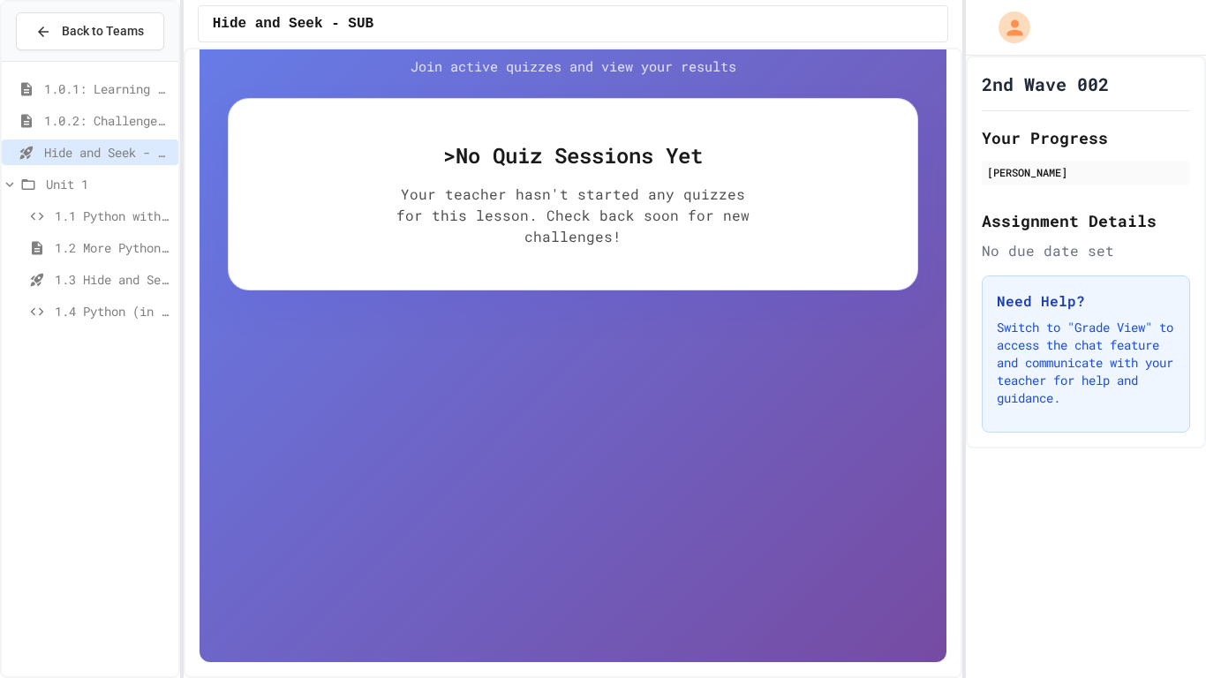
scroll to position [76, 0]
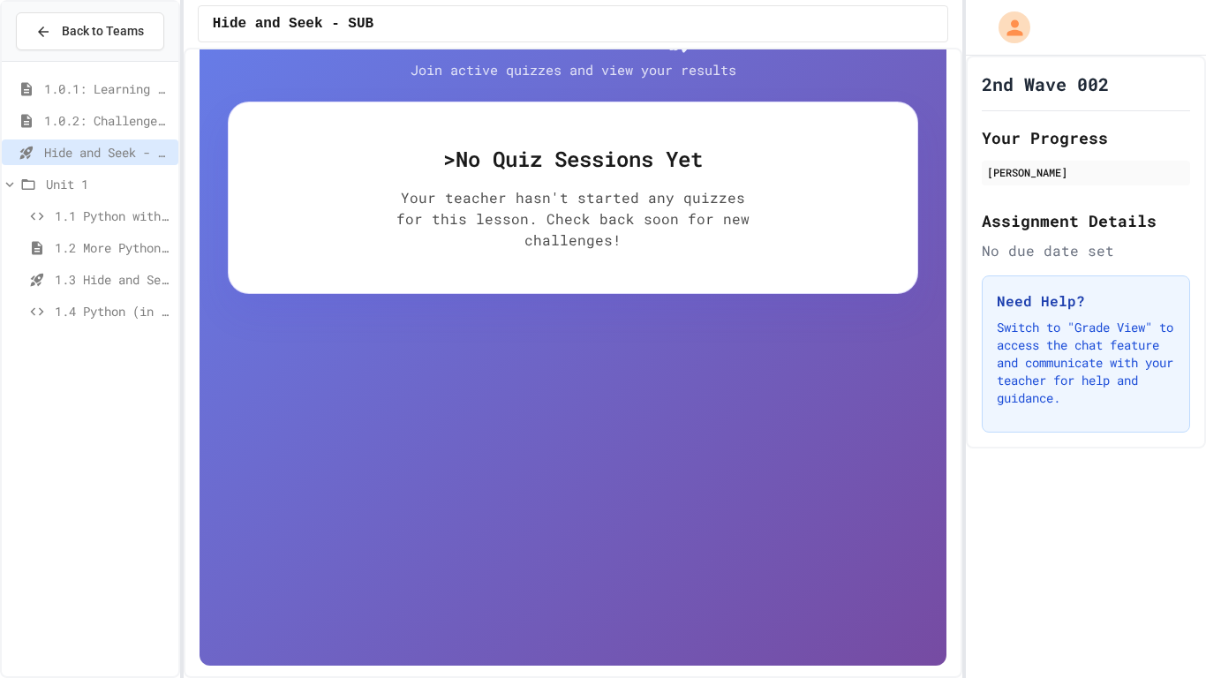
click at [88, 119] on span "1.0.2: Challenge Problem - The Bridge" at bounding box center [107, 120] width 127 height 19
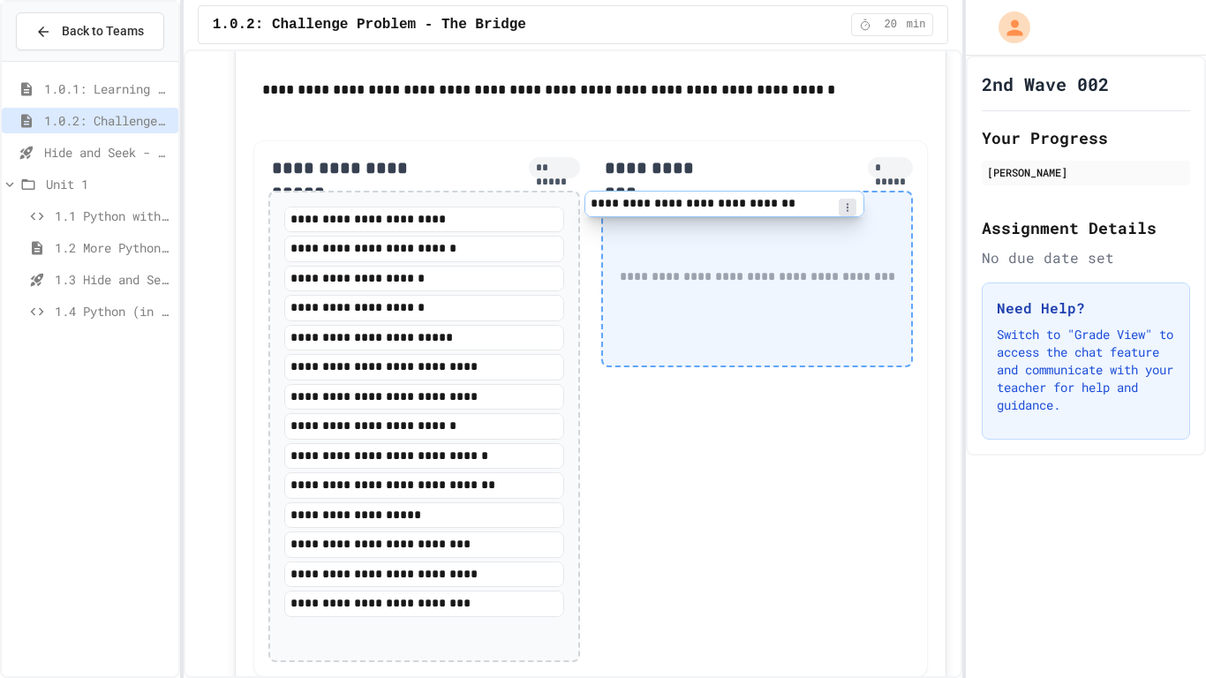
scroll to position [1909, 0]
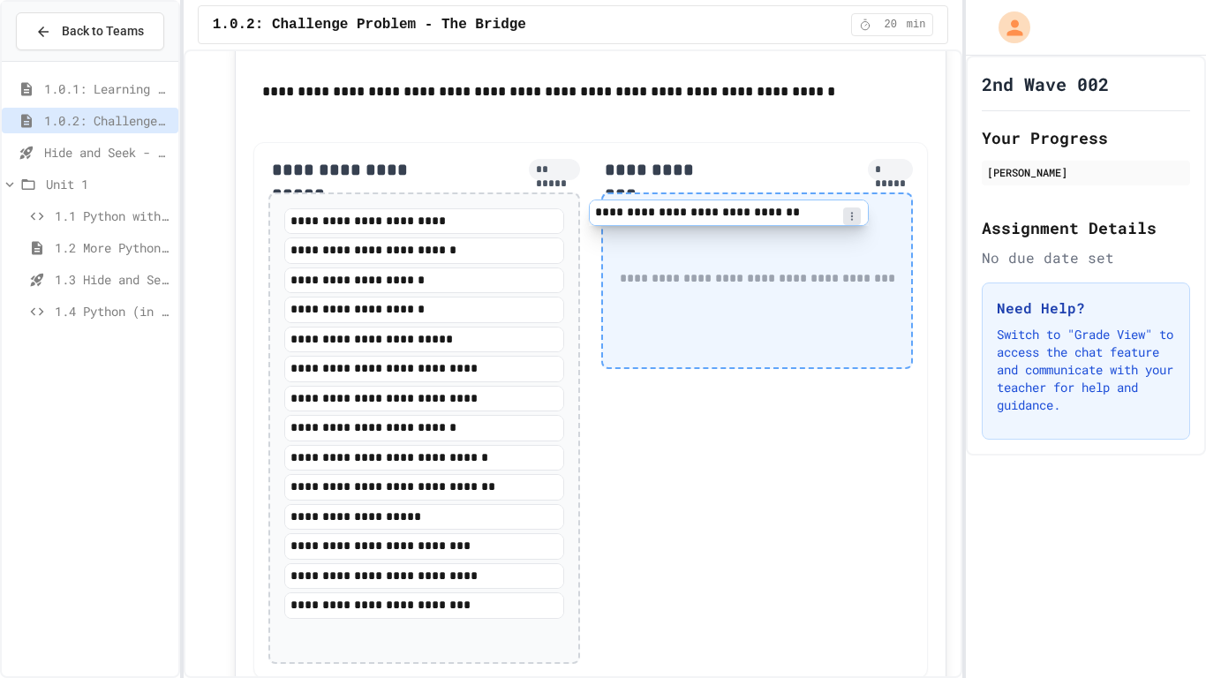
drag, startPoint x: 420, startPoint y: 458, endPoint x: 731, endPoint y: 221, distance: 391.1
click at [731, 221] on div "**********" at bounding box center [590, 411] width 675 height 538
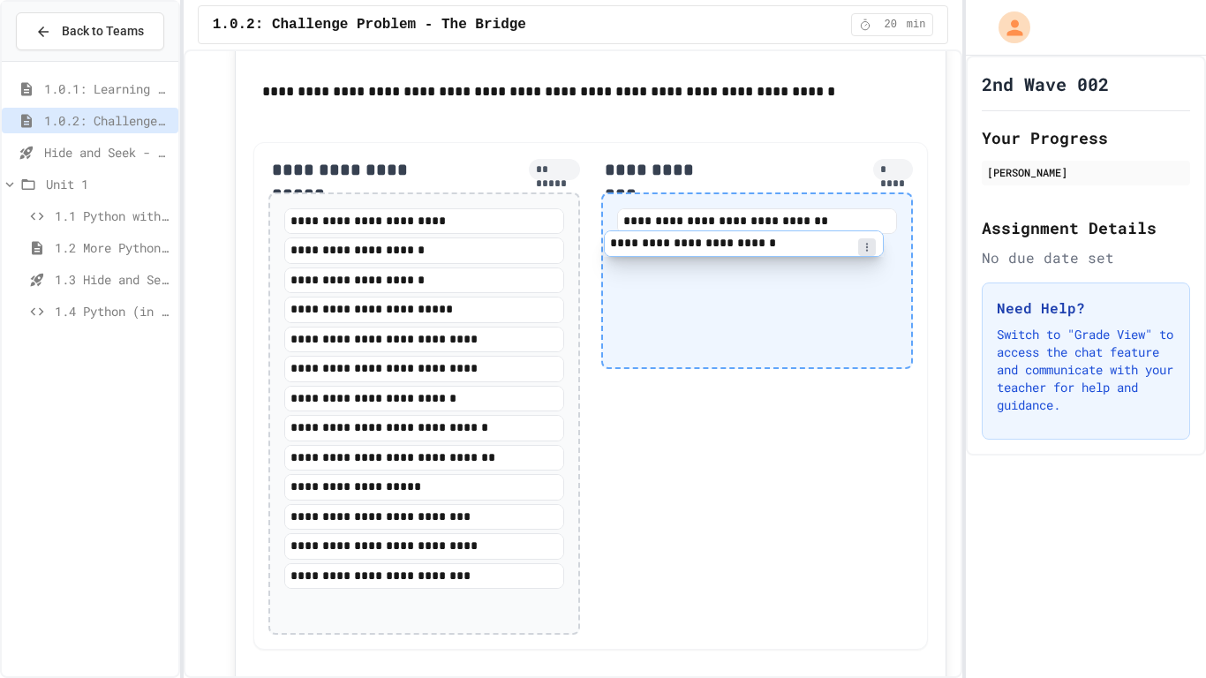
drag, startPoint x: 498, startPoint y: 250, endPoint x: 833, endPoint y: 246, distance: 335.5
click at [833, 246] on div "**********" at bounding box center [590, 396] width 675 height 508
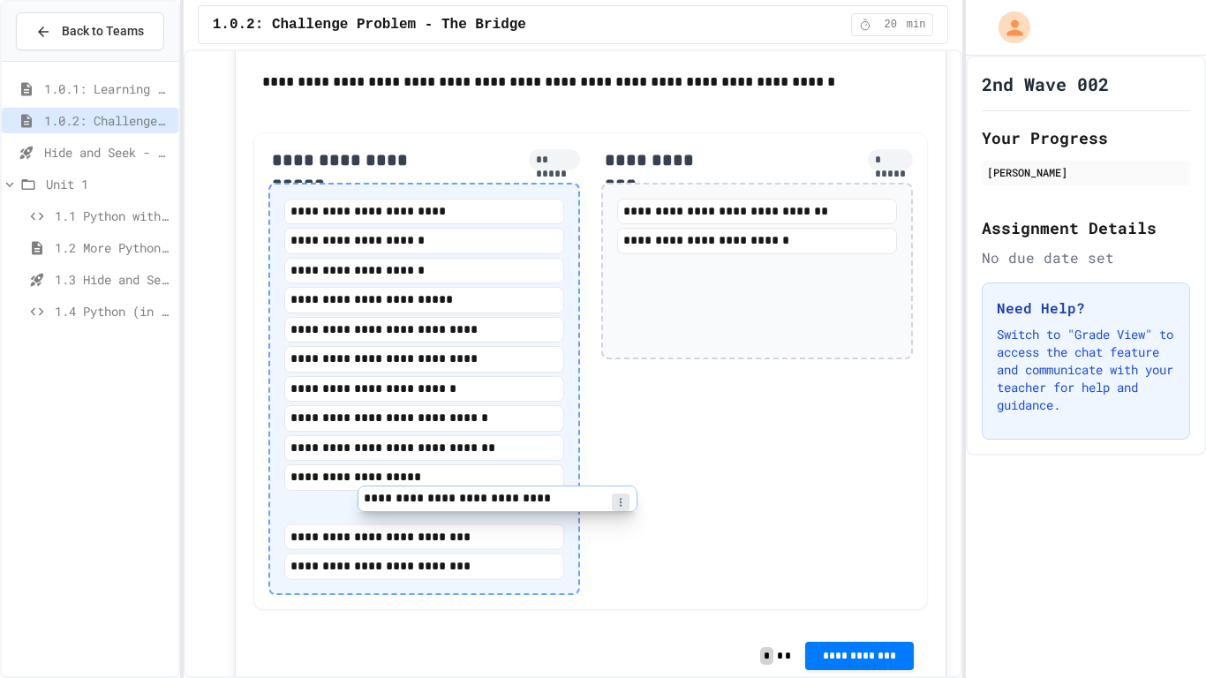
scroll to position [1919, 0]
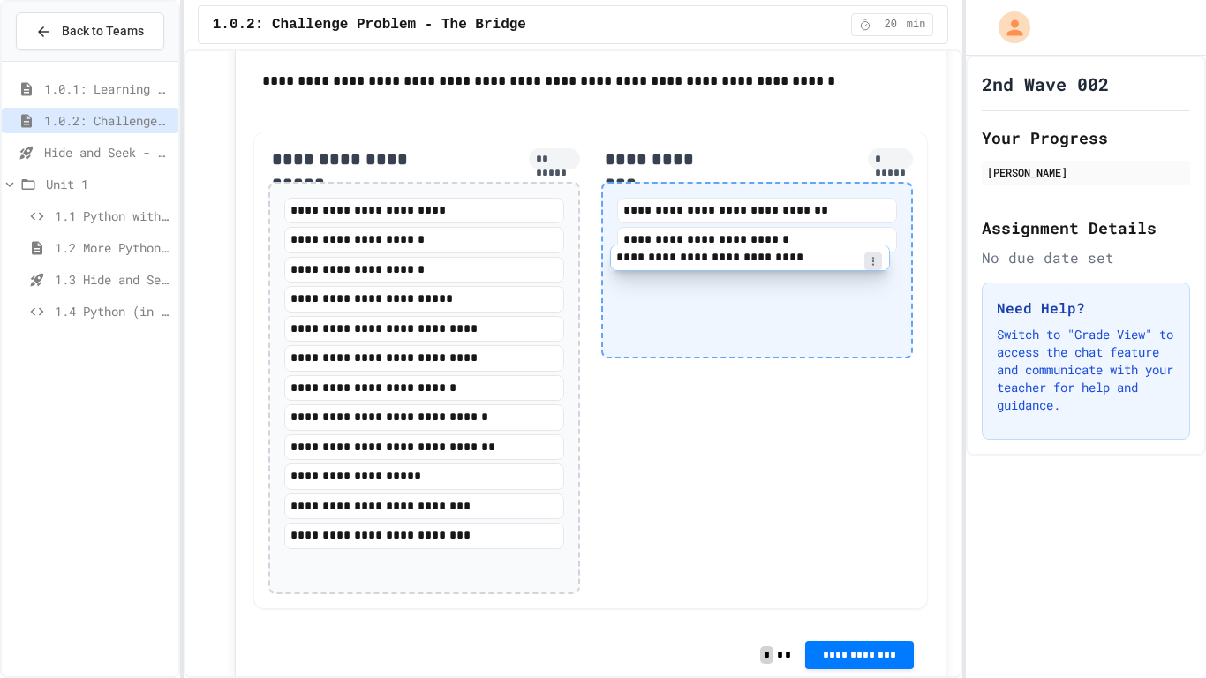
drag, startPoint x: 494, startPoint y: 541, endPoint x: 826, endPoint y: 261, distance: 433.5
click at [826, 261] on div "**********" at bounding box center [590, 371] width 675 height 479
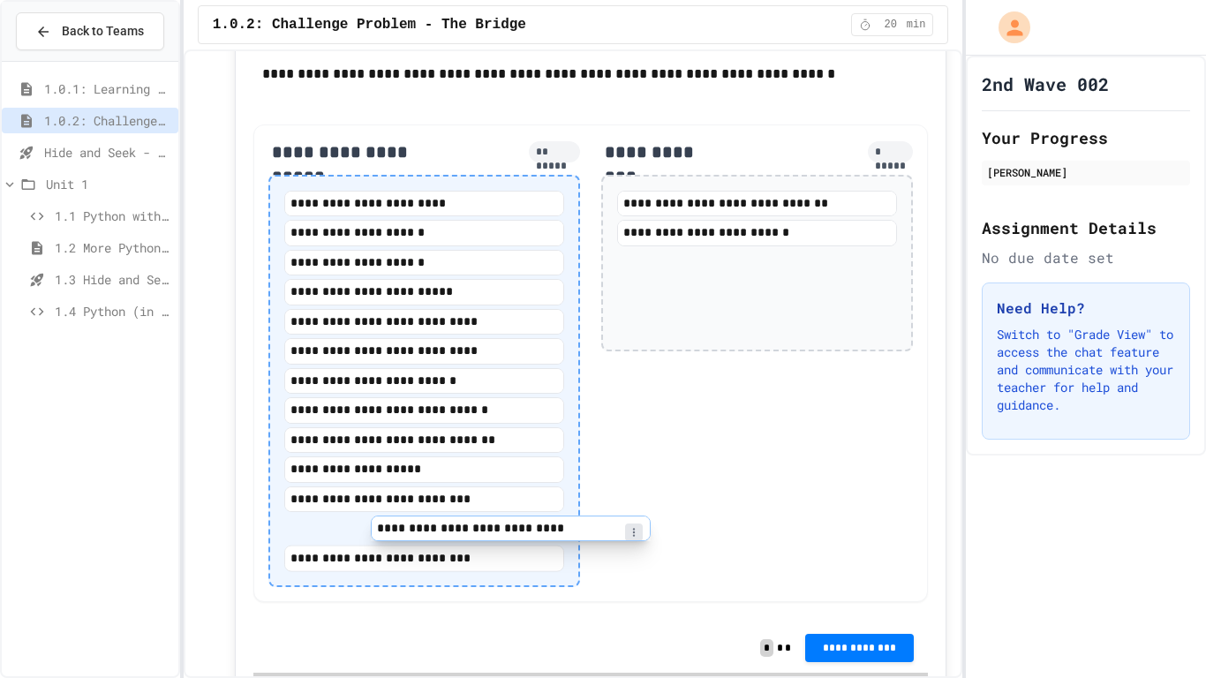
drag, startPoint x: 671, startPoint y: 273, endPoint x: 411, endPoint y: 524, distance: 361.5
click at [411, 524] on div "**********" at bounding box center [590, 363] width 675 height 479
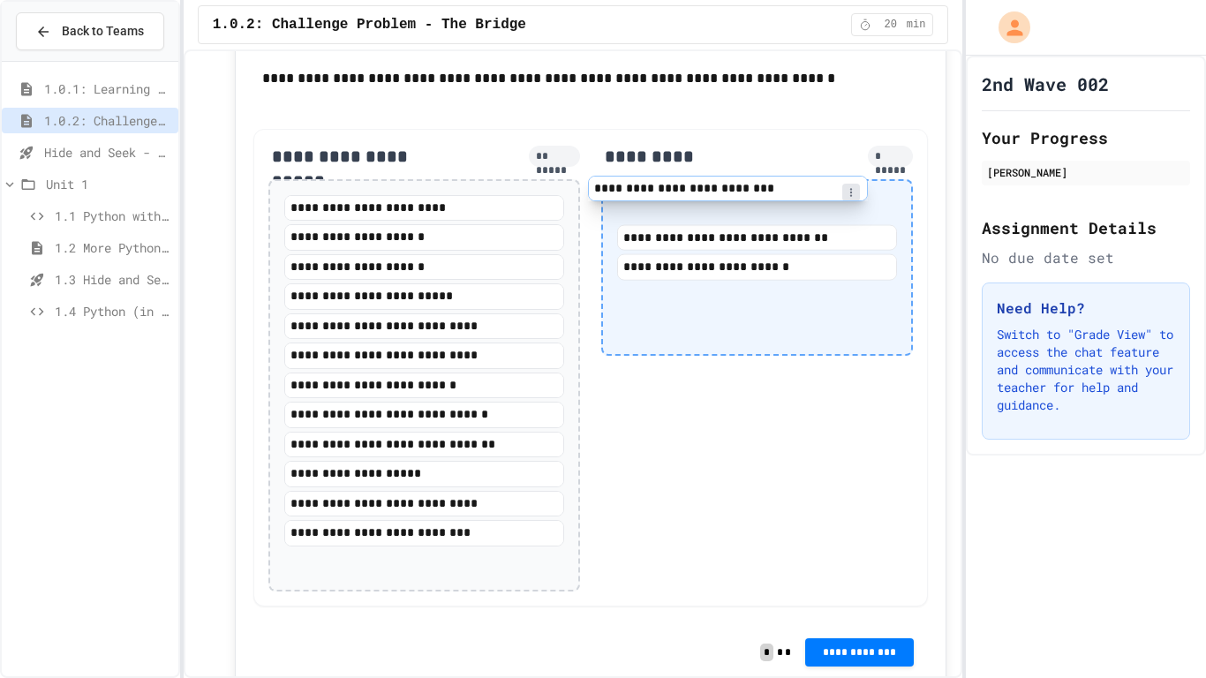
scroll to position [1922, 0]
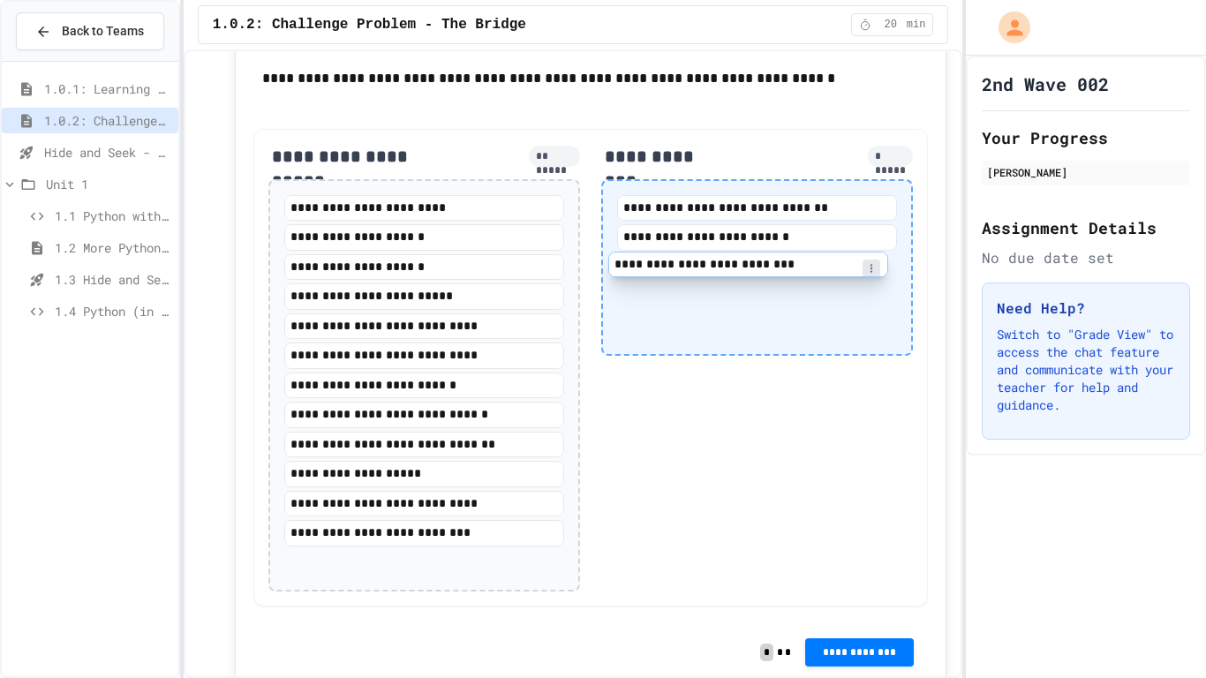
drag, startPoint x: 426, startPoint y: 501, endPoint x: 780, endPoint y: 256, distance: 430.8
click at [780, 256] on div "**********" at bounding box center [590, 368] width 675 height 479
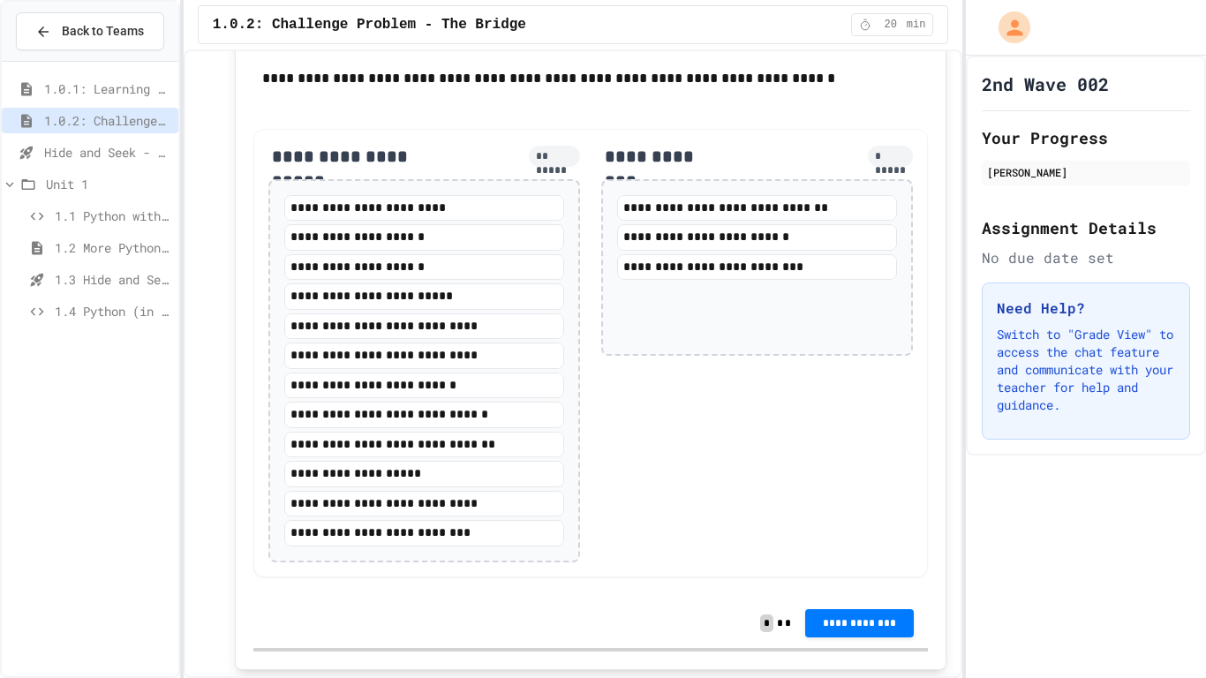
click at [708, 467] on div "**********" at bounding box center [757, 353] width 312 height 418
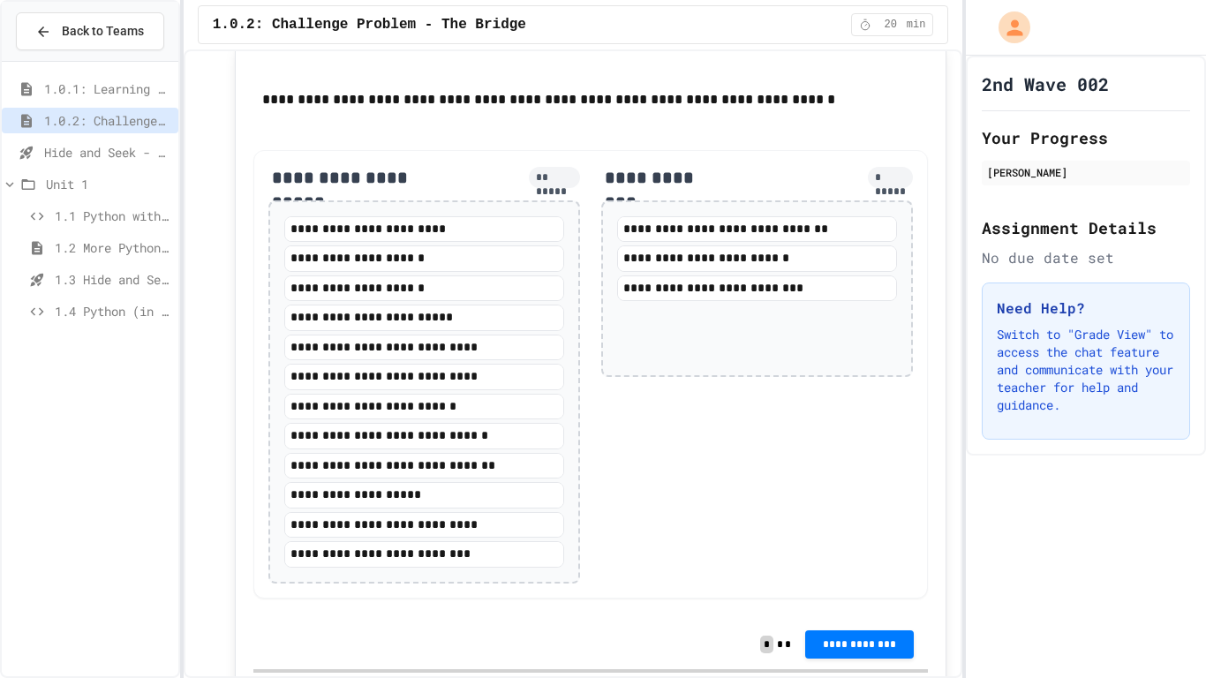
scroll to position [1919, 0]
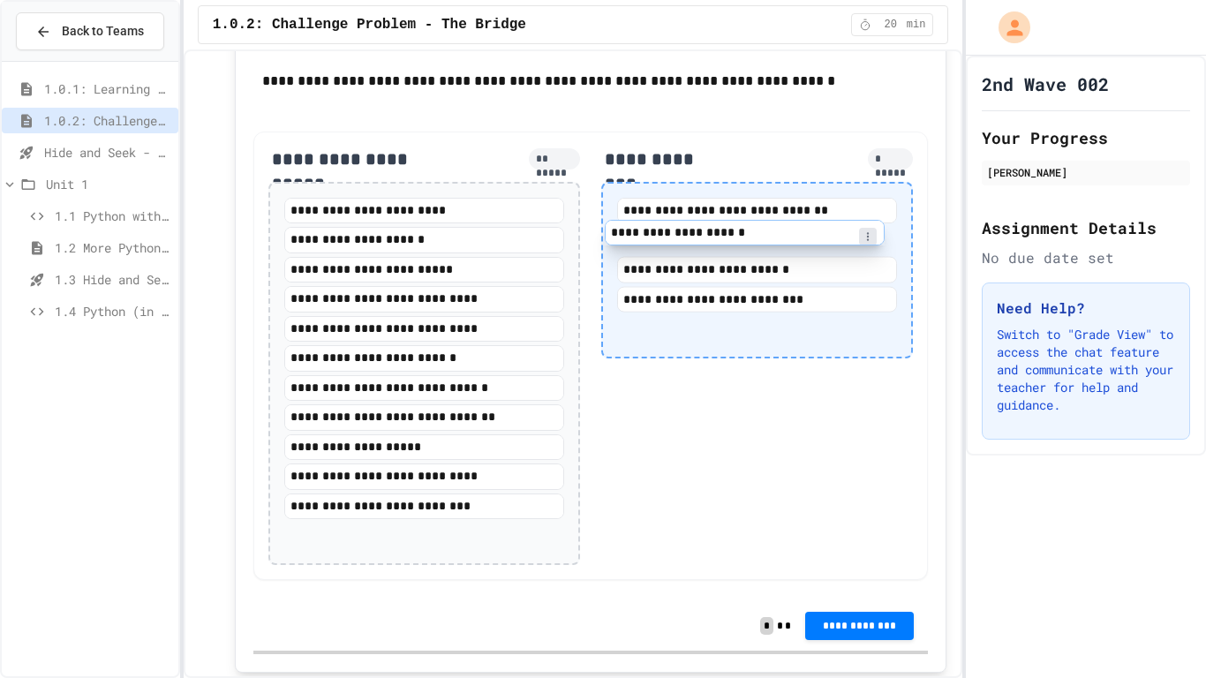
drag, startPoint x: 459, startPoint y: 268, endPoint x: 789, endPoint y: 232, distance: 332.1
click at [789, 232] on div "**********" at bounding box center [590, 356] width 675 height 449
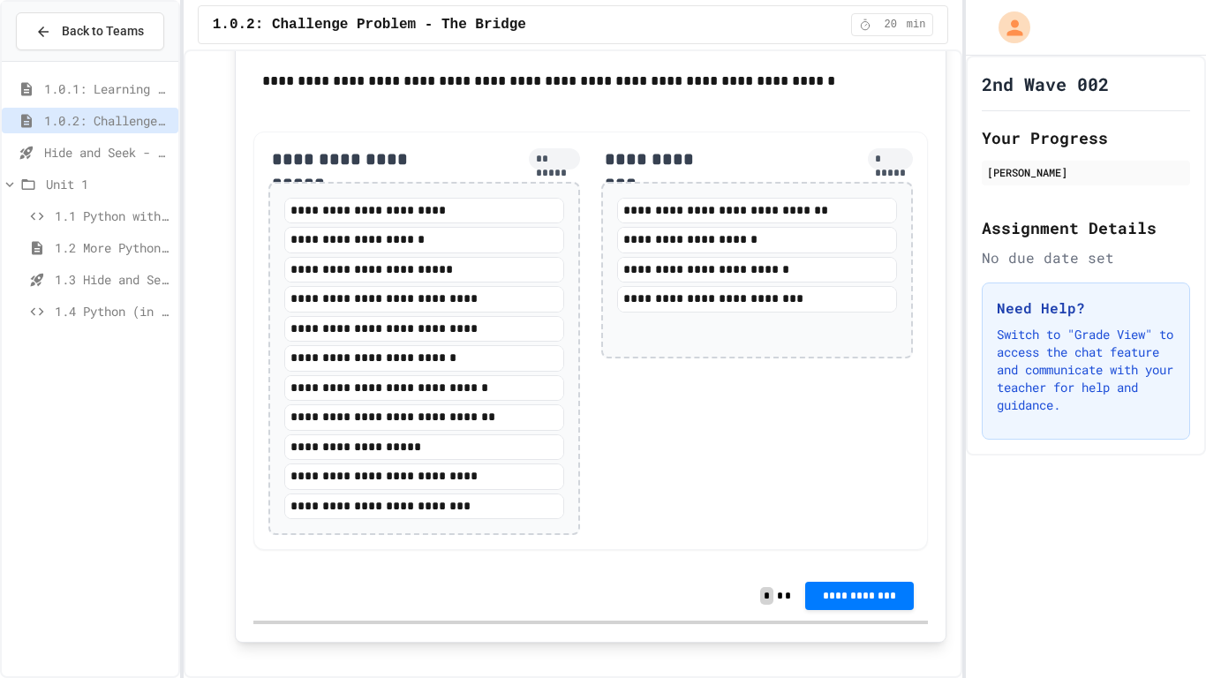
click at [723, 481] on div "**********" at bounding box center [757, 341] width 312 height 389
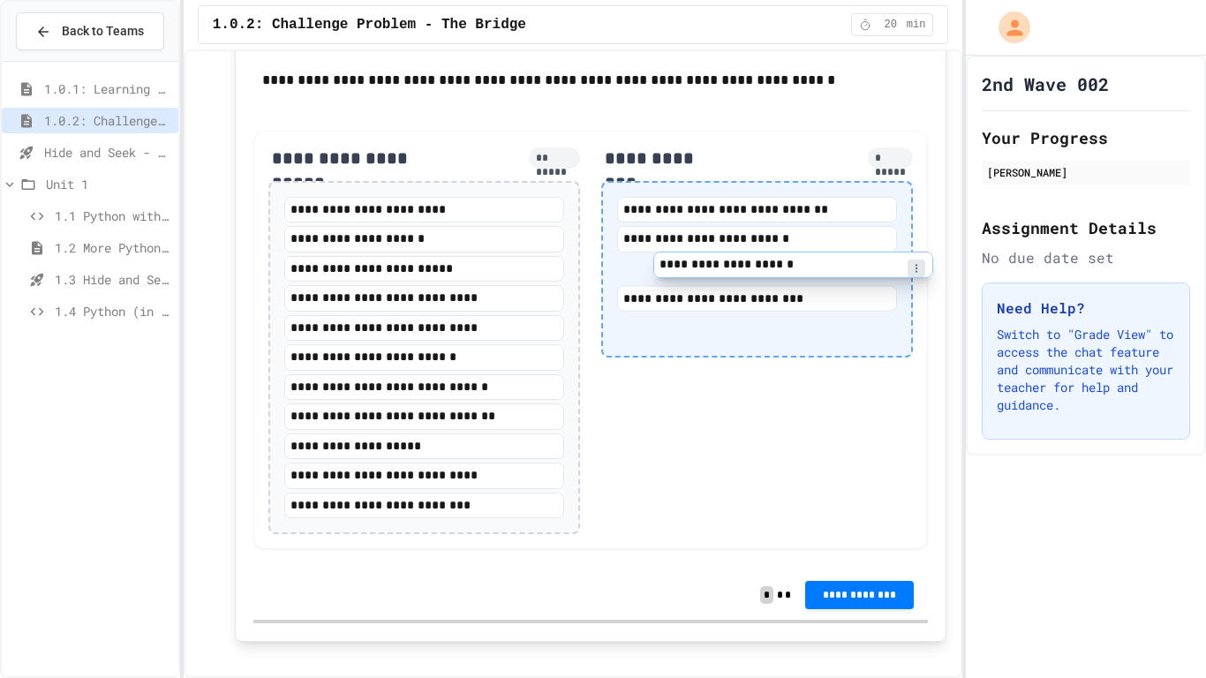
drag, startPoint x: 669, startPoint y: 241, endPoint x: 692, endPoint y: 272, distance: 38.5
click at [692, 272] on div "**********" at bounding box center [757, 254] width 280 height 115
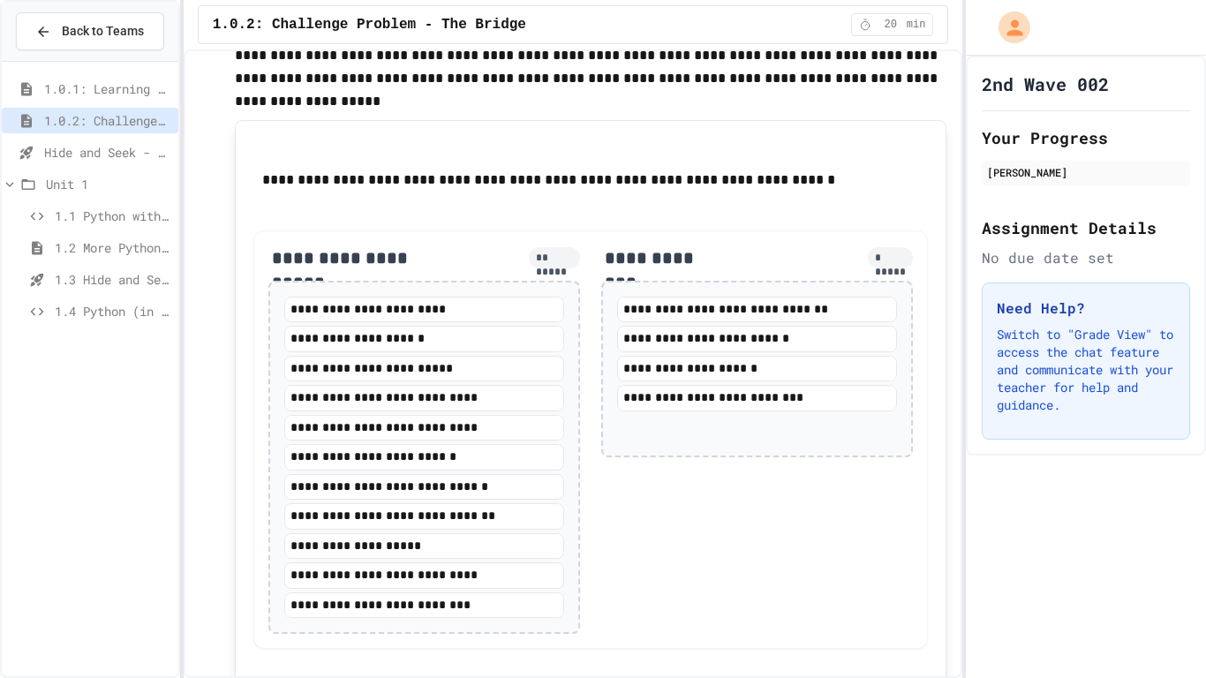
scroll to position [1884, 0]
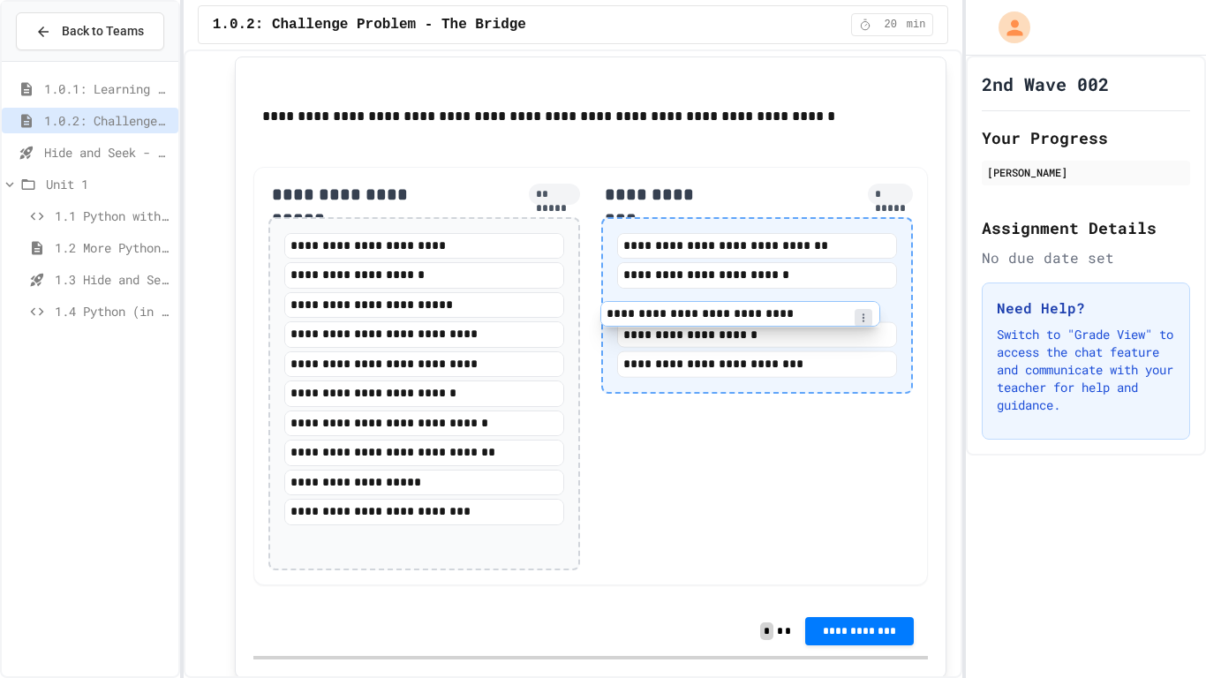
drag, startPoint x: 480, startPoint y: 513, endPoint x: 806, endPoint y: 312, distance: 383.0
click at [806, 312] on div "**********" at bounding box center [590, 376] width 675 height 419
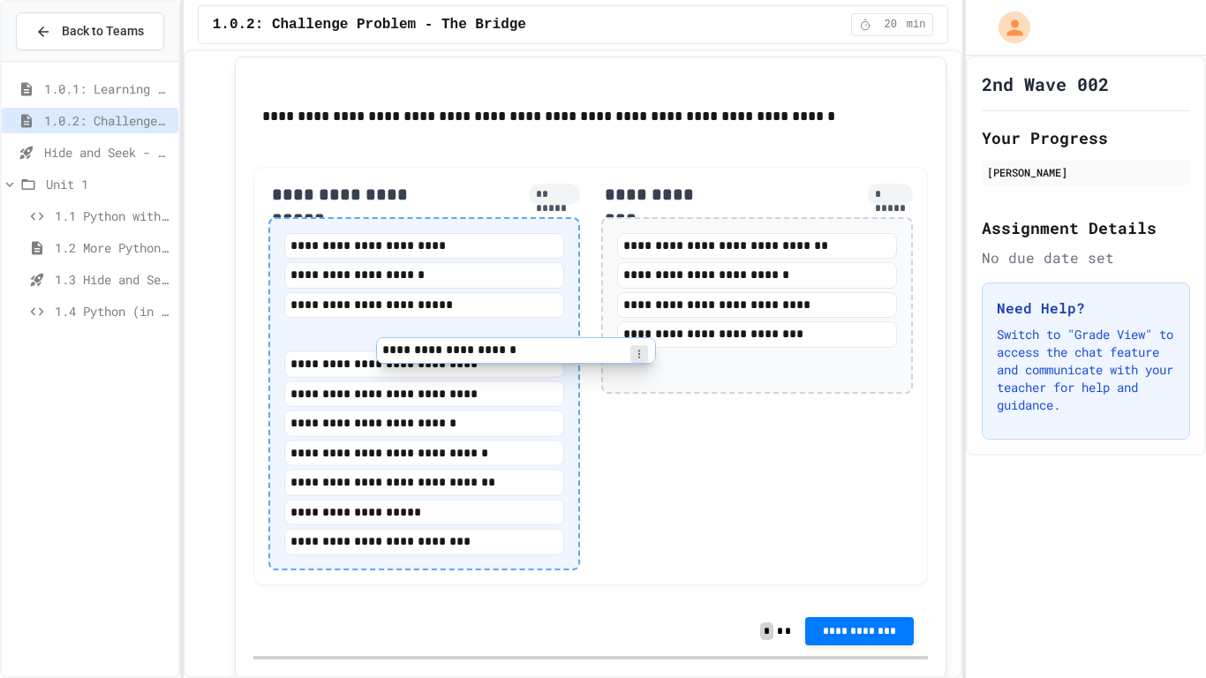
drag, startPoint x: 751, startPoint y: 330, endPoint x: 462, endPoint y: 383, distance: 294.4
click at [462, 383] on div "**********" at bounding box center [590, 376] width 675 height 419
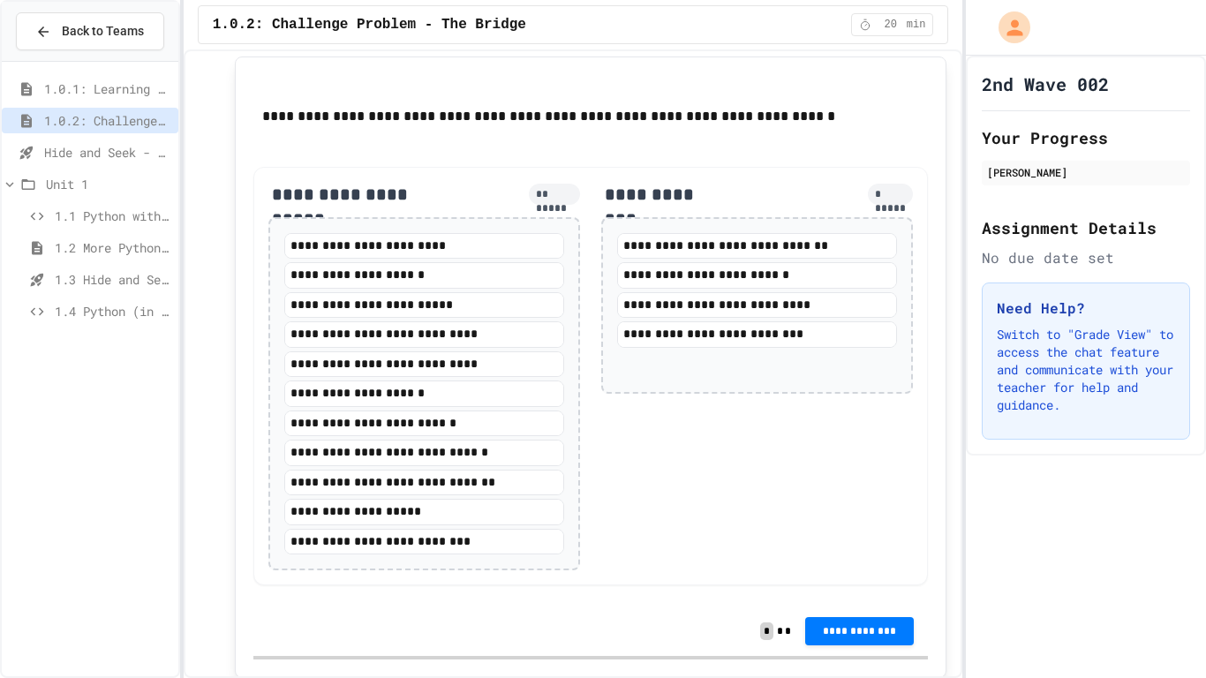
scroll to position [1949, 0]
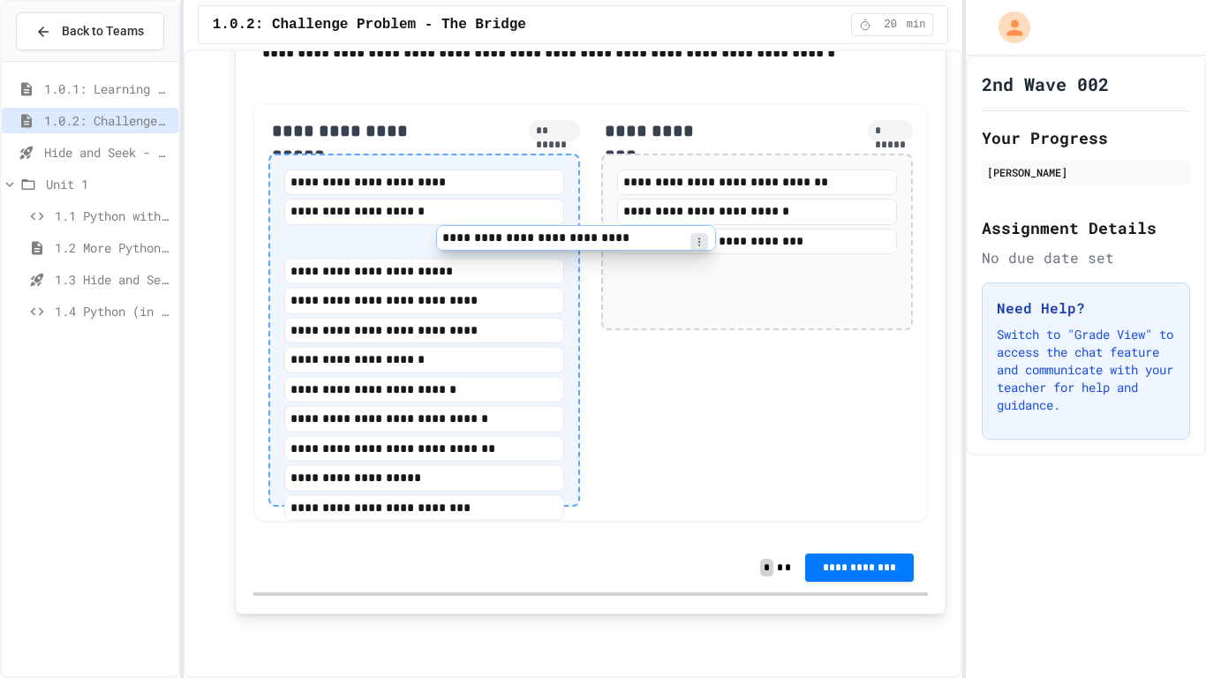
drag, startPoint x: 661, startPoint y: 243, endPoint x: 445, endPoint y: 237, distance: 216.4
click at [445, 237] on div "**********" at bounding box center [590, 312] width 675 height 419
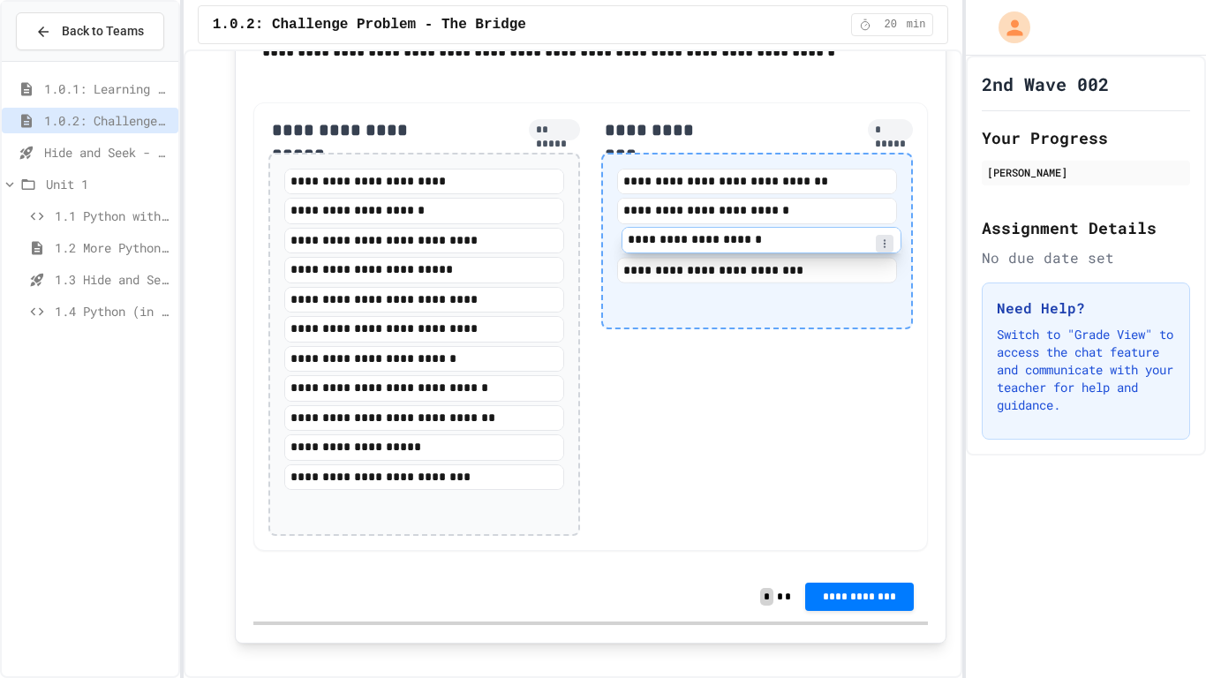
drag, startPoint x: 463, startPoint y: 360, endPoint x: 810, endPoint y: 242, distance: 366.6
click at [810, 242] on div "**********" at bounding box center [590, 326] width 675 height 449
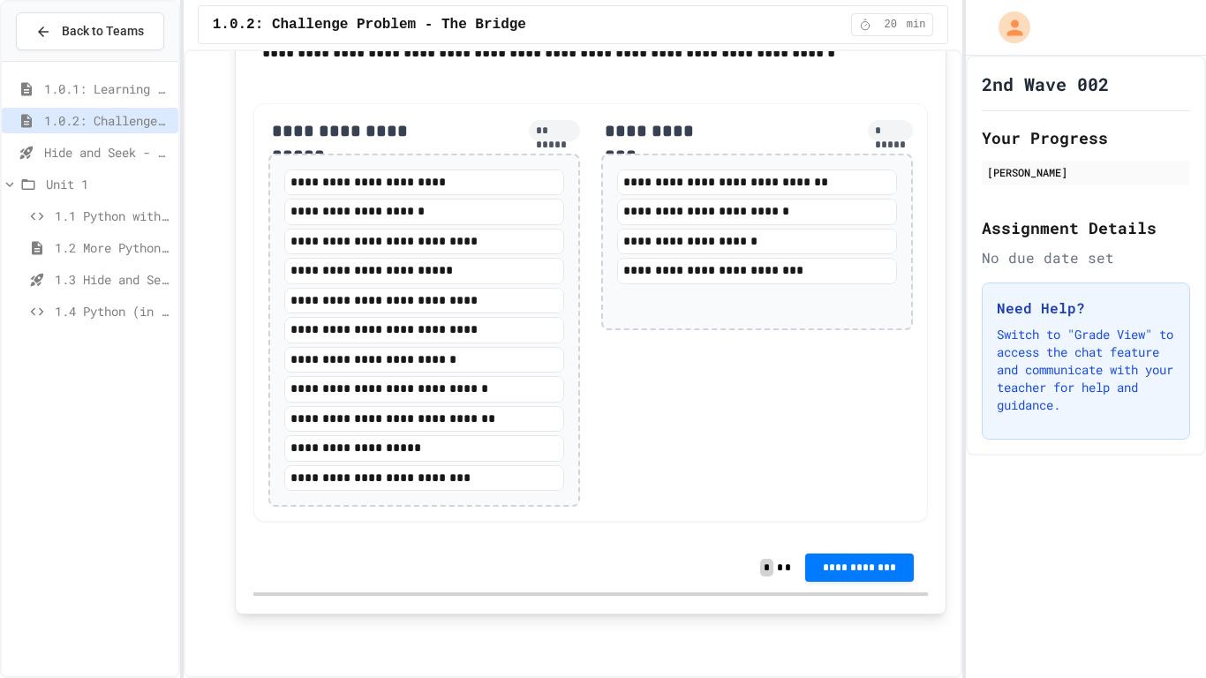
click at [728, 412] on div "**********" at bounding box center [757, 312] width 312 height 389
click at [848, 567] on span "**********" at bounding box center [859, 566] width 80 height 14
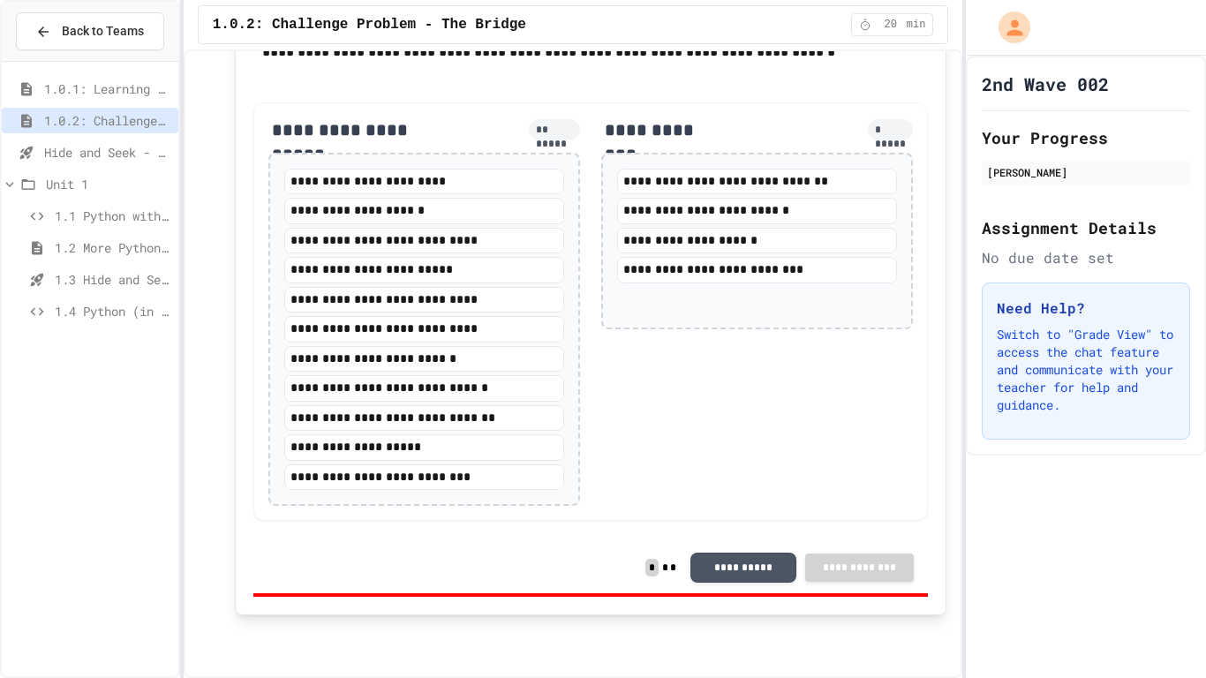
click at [757, 565] on button "**********" at bounding box center [743, 566] width 106 height 30
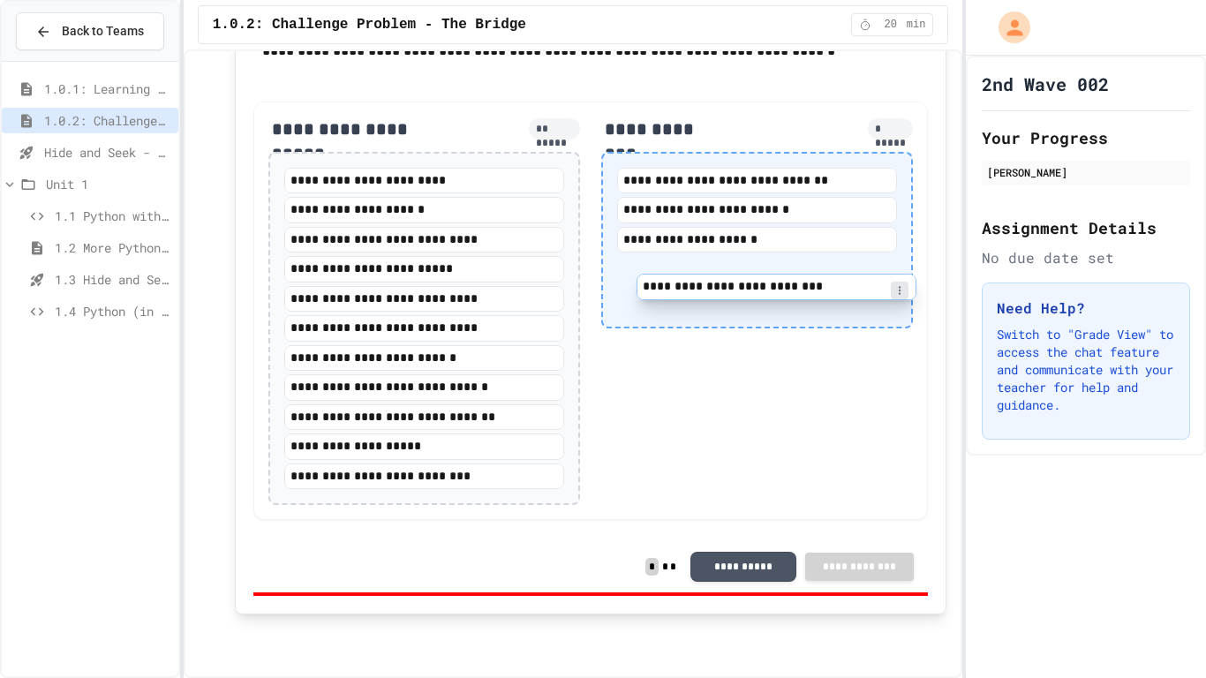
drag, startPoint x: 691, startPoint y: 260, endPoint x: 685, endPoint y: 284, distance: 24.6
click at [685, 284] on div "**********" at bounding box center [757, 240] width 312 height 177
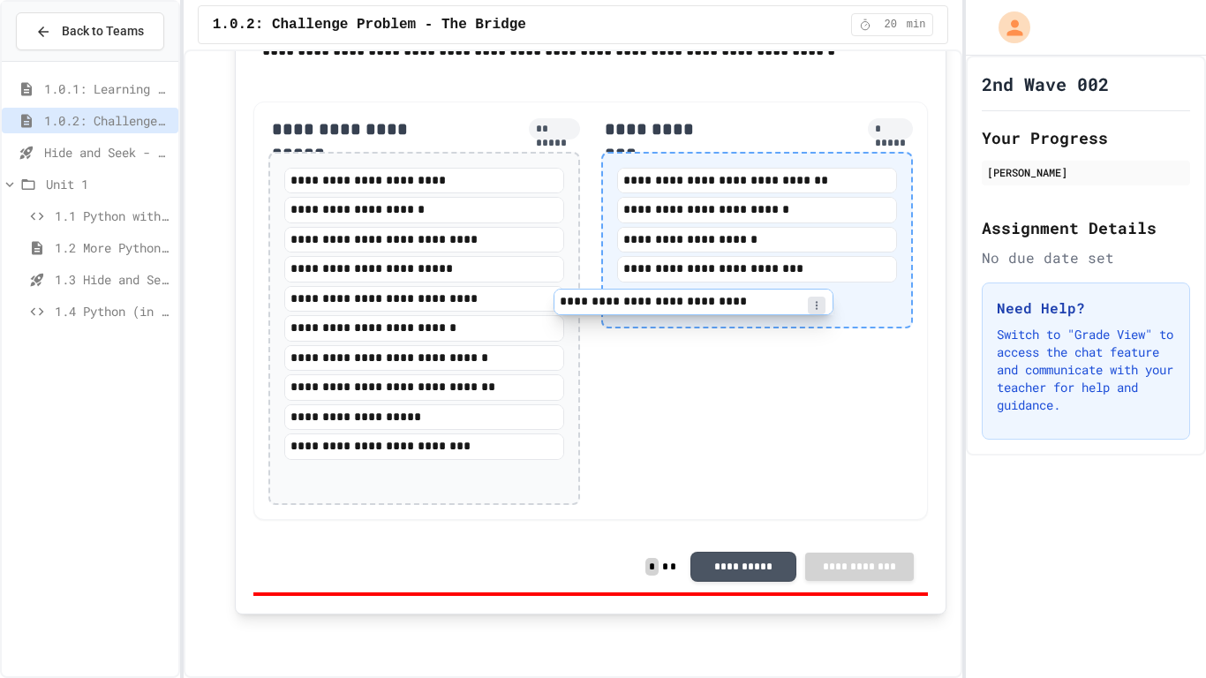
drag, startPoint x: 438, startPoint y: 307, endPoint x: 736, endPoint y: 304, distance: 298.4
click at [736, 304] on div "**********" at bounding box center [590, 311] width 675 height 419
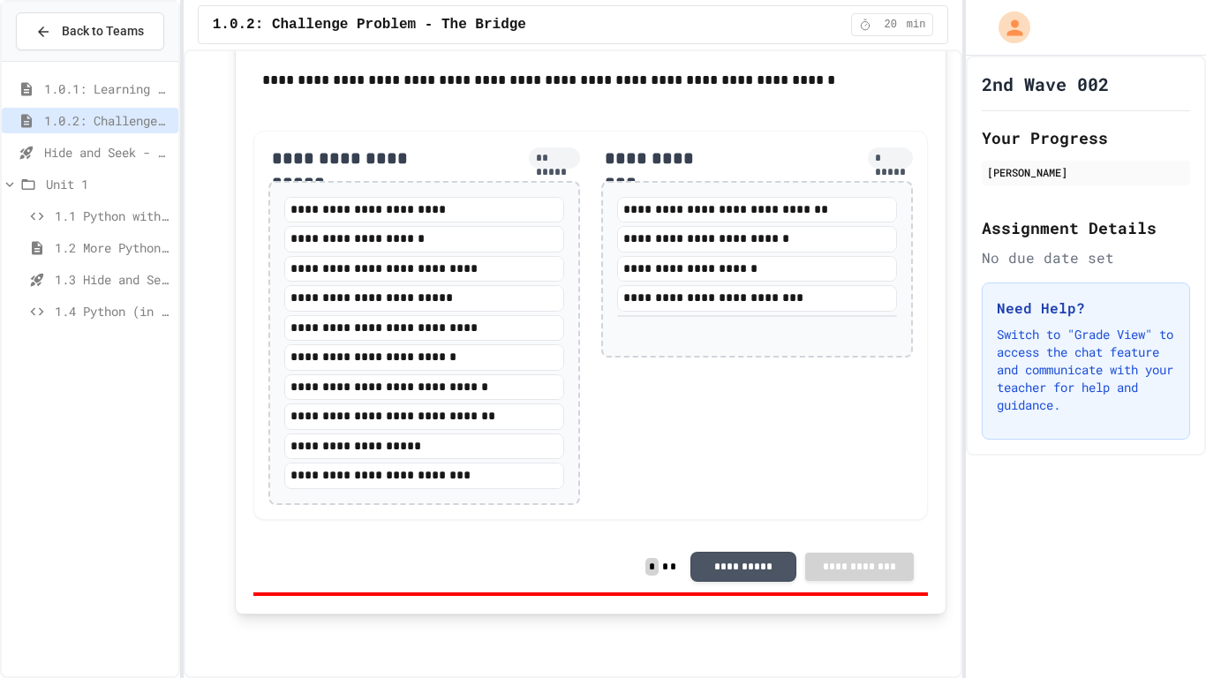
scroll to position [1921, 0]
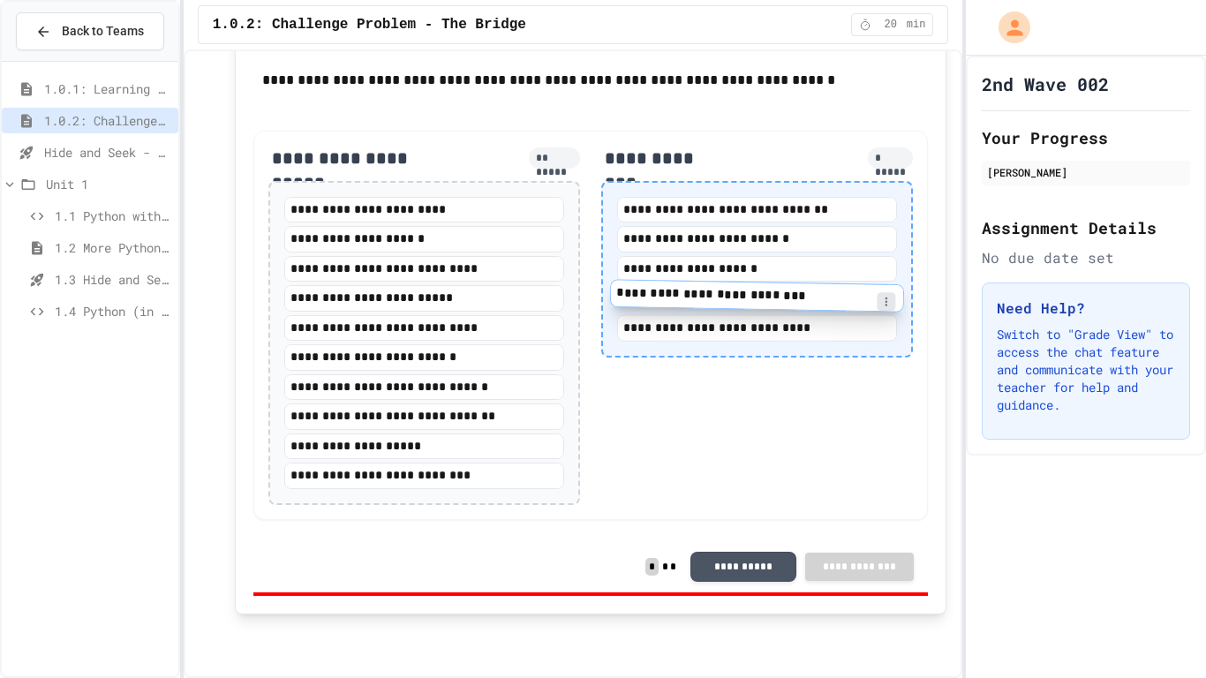
click at [735, 307] on div "**********" at bounding box center [757, 269] width 280 height 145
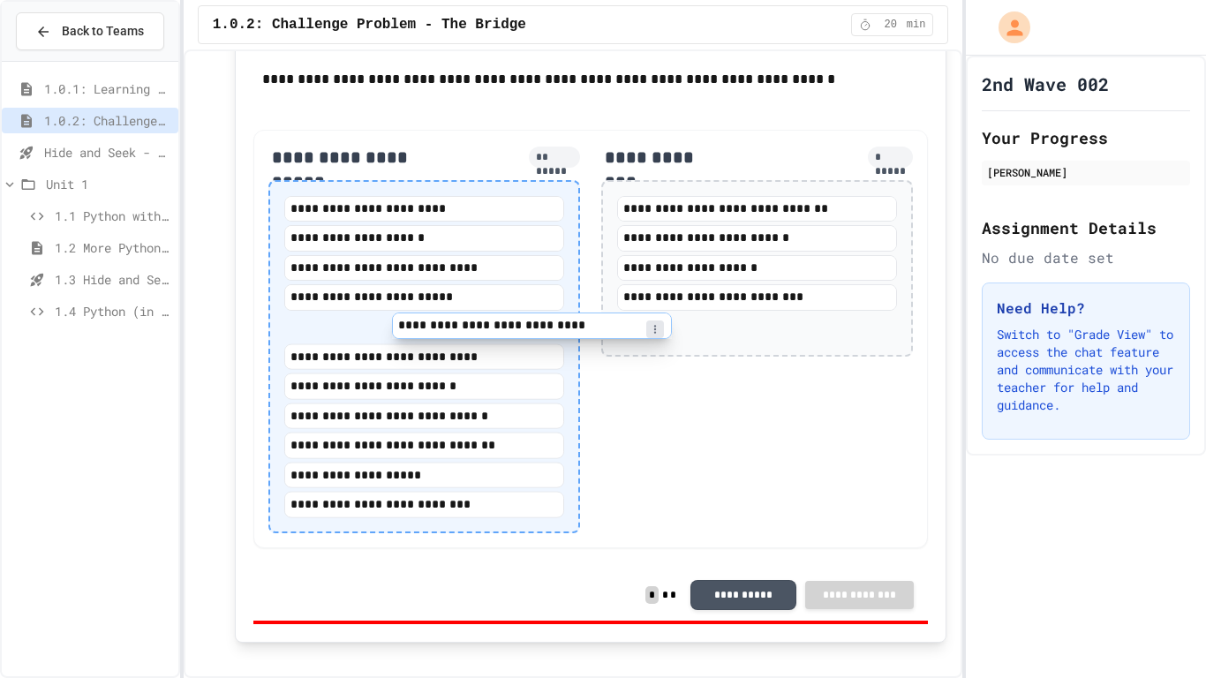
drag, startPoint x: 717, startPoint y: 327, endPoint x: 486, endPoint y: 328, distance: 231.3
click at [486, 328] on div "**********" at bounding box center [590, 339] width 675 height 419
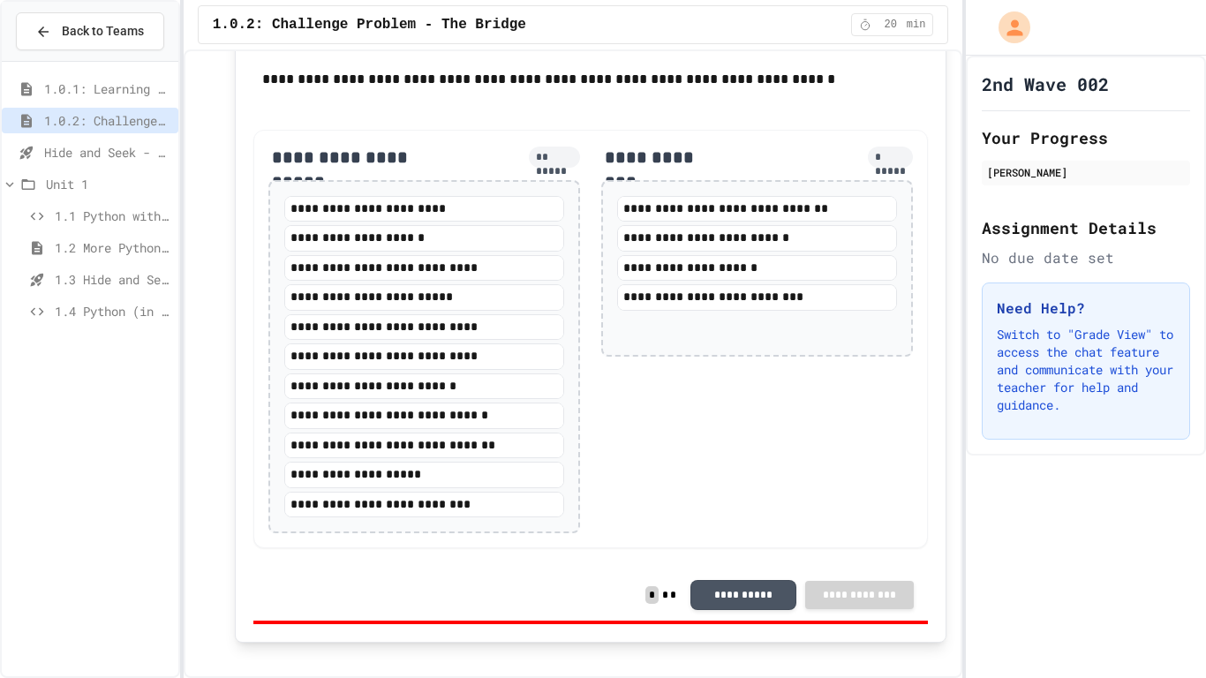
click at [839, 438] on div "**********" at bounding box center [757, 339] width 312 height 389
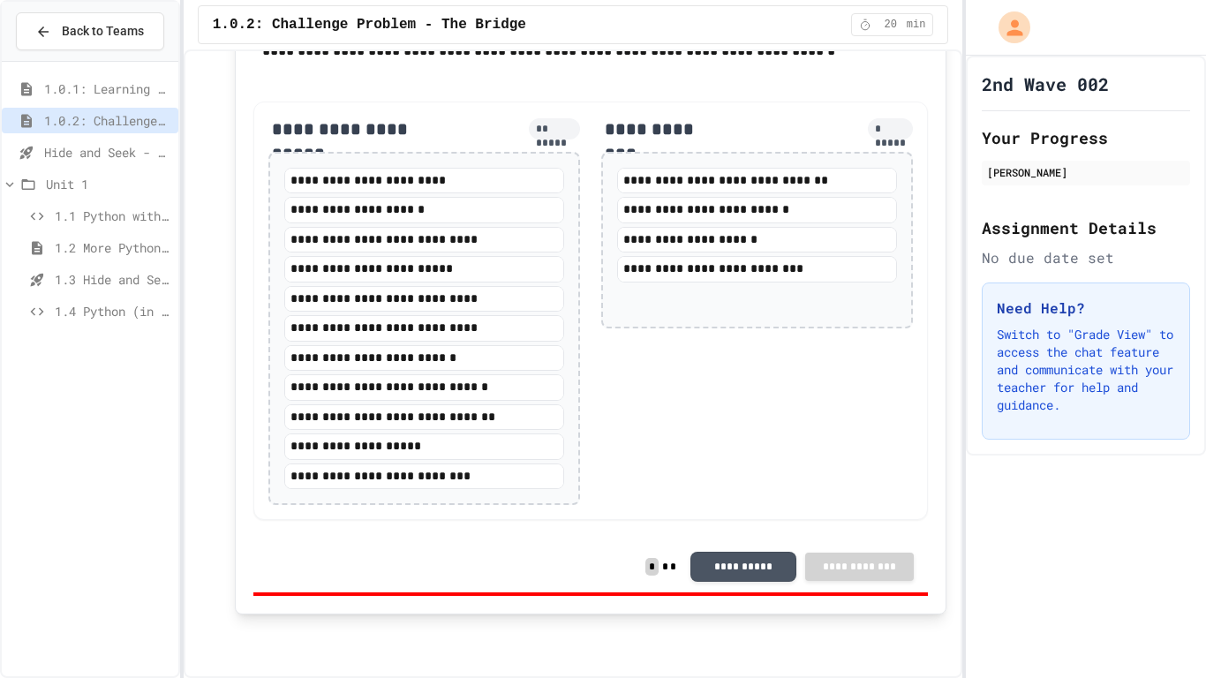
click at [1071, 554] on div "2nd Wave 002 Your Progress [PERSON_NAME] Assignment Details No due date set Nee…" at bounding box center [1086, 367] width 240 height 622
click at [54, 160] on span "Hide and Seek - SUB" at bounding box center [107, 152] width 127 height 19
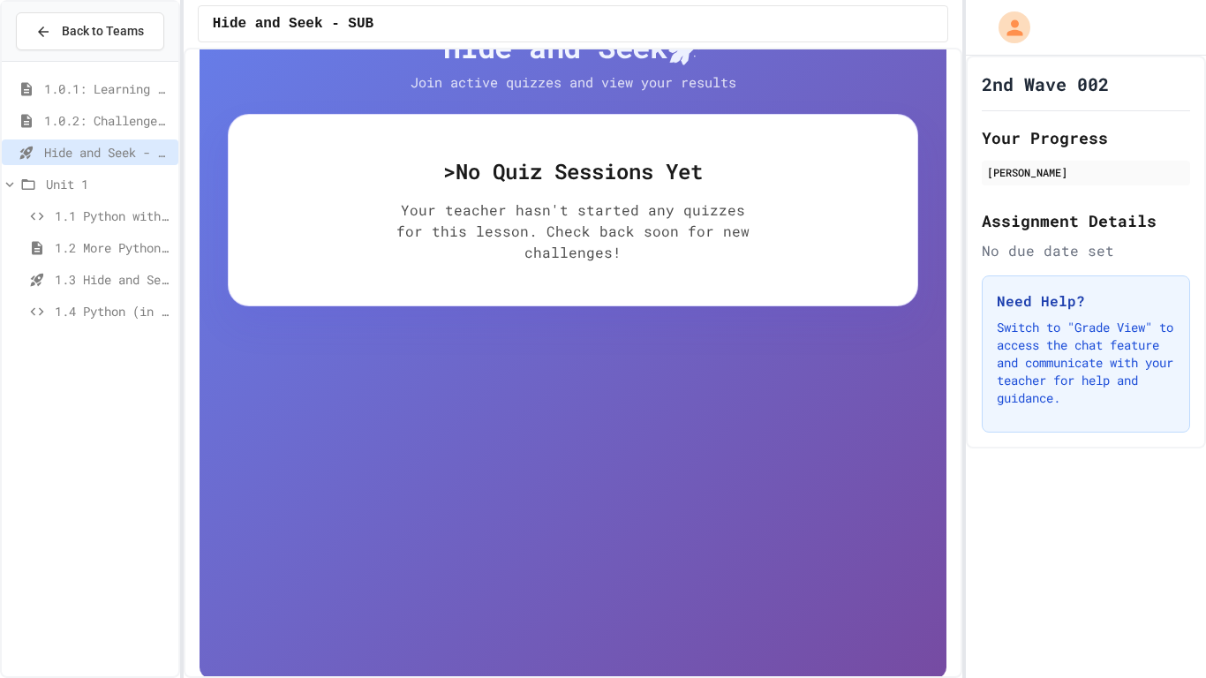
scroll to position [66, 0]
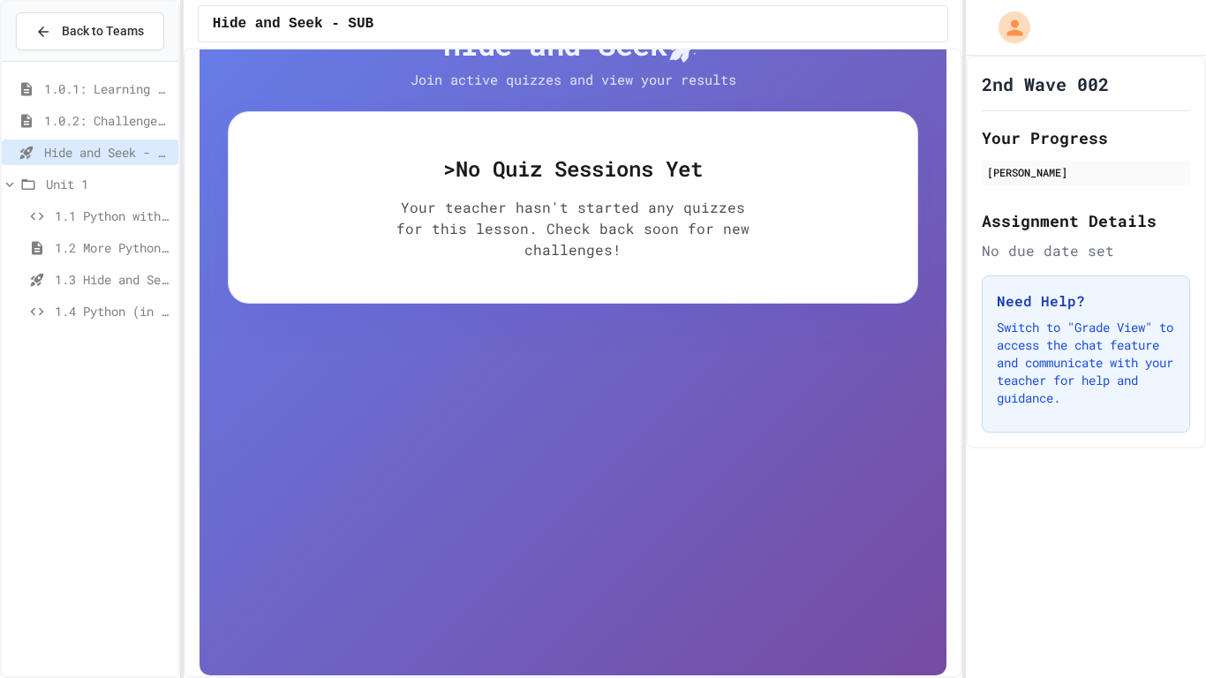
click at [133, 315] on span "1.4 Python (in Groups)" at bounding box center [113, 311] width 117 height 19
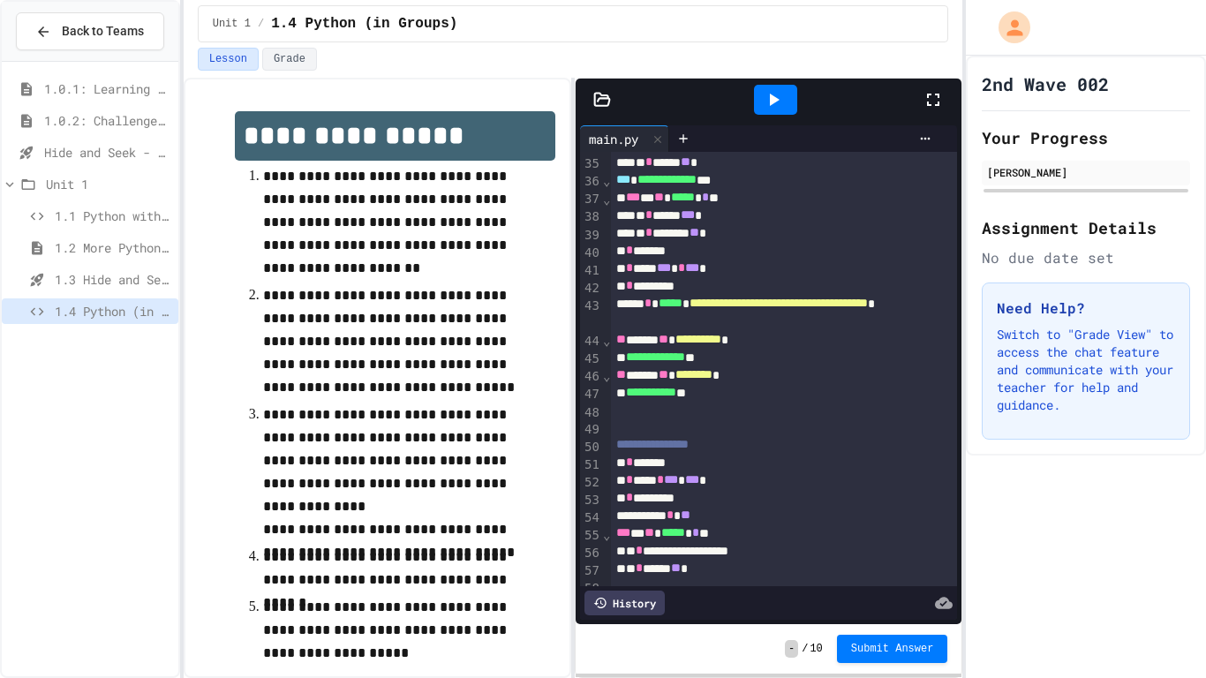
scroll to position [607, 0]
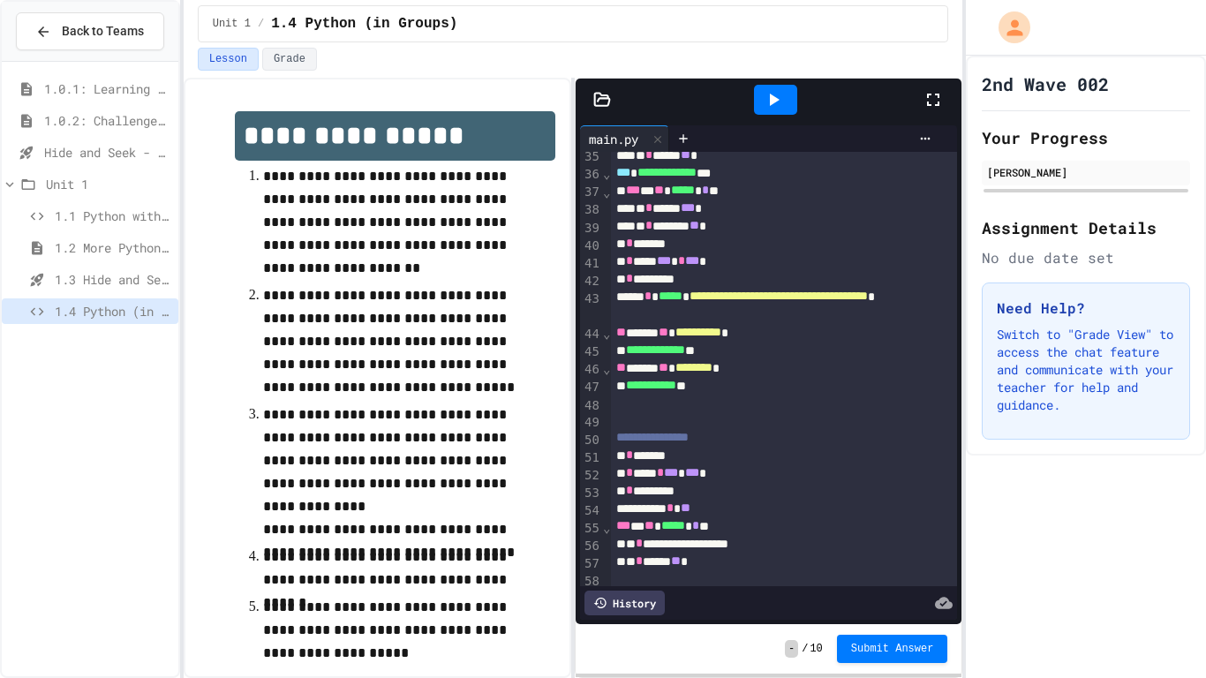
click at [771, 106] on icon at bounding box center [773, 99] width 21 height 21
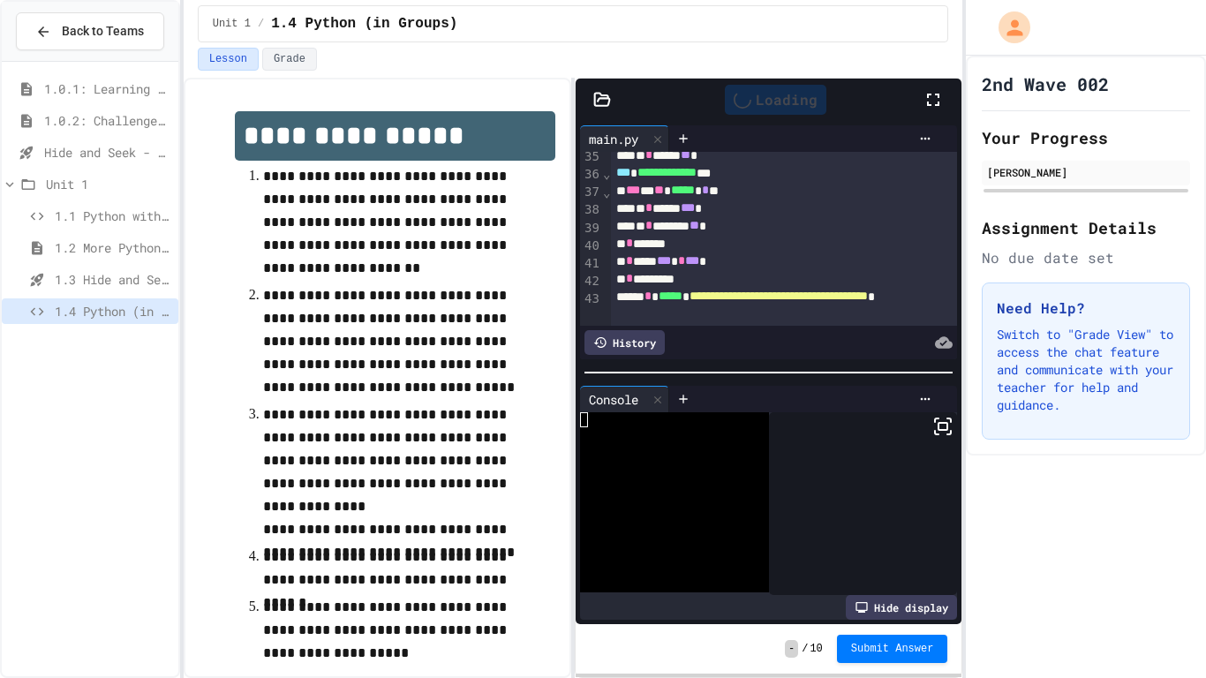
click at [936, 98] on icon at bounding box center [933, 99] width 21 height 21
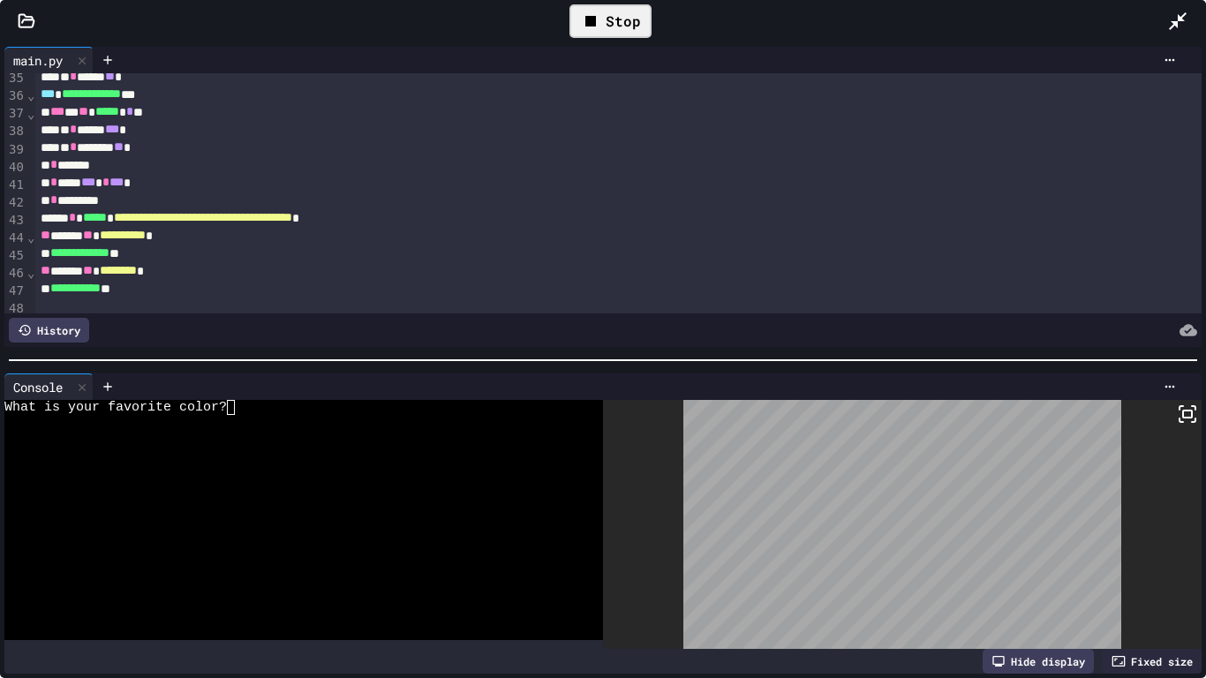
click at [250, 409] on div "What is your favorite color?" at bounding box center [294, 407] width 580 height 15
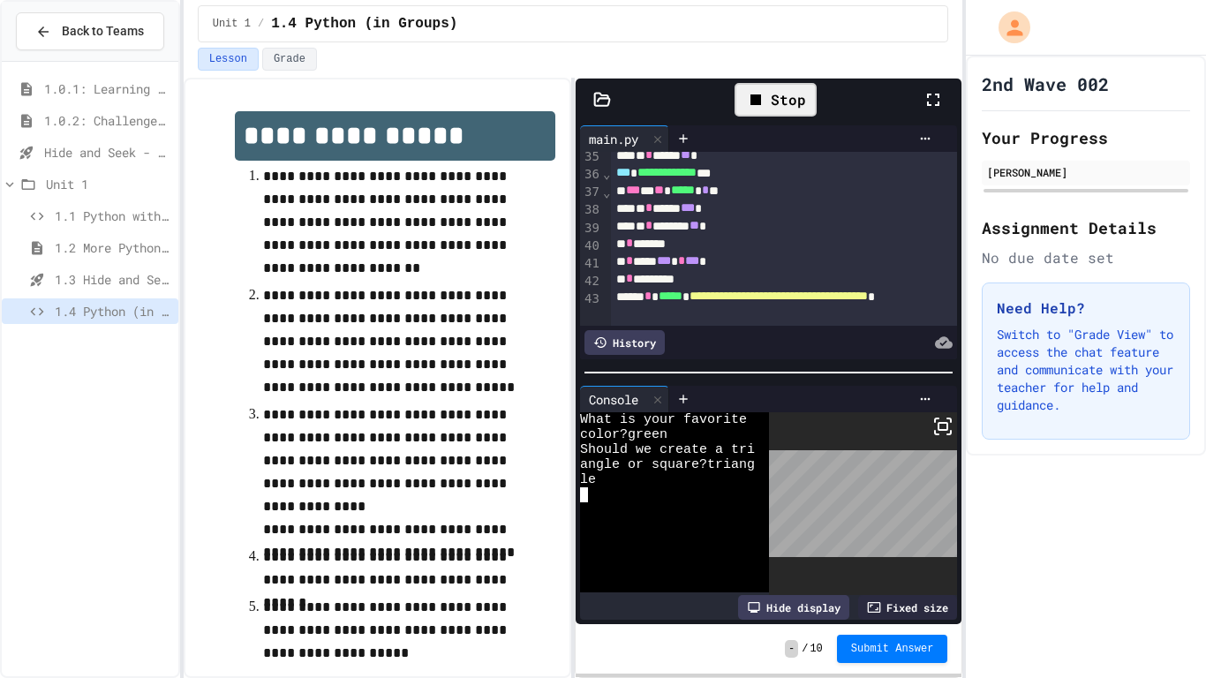
click at [73, 123] on span "1.0.2: Challenge Problem - The Bridge" at bounding box center [107, 120] width 127 height 19
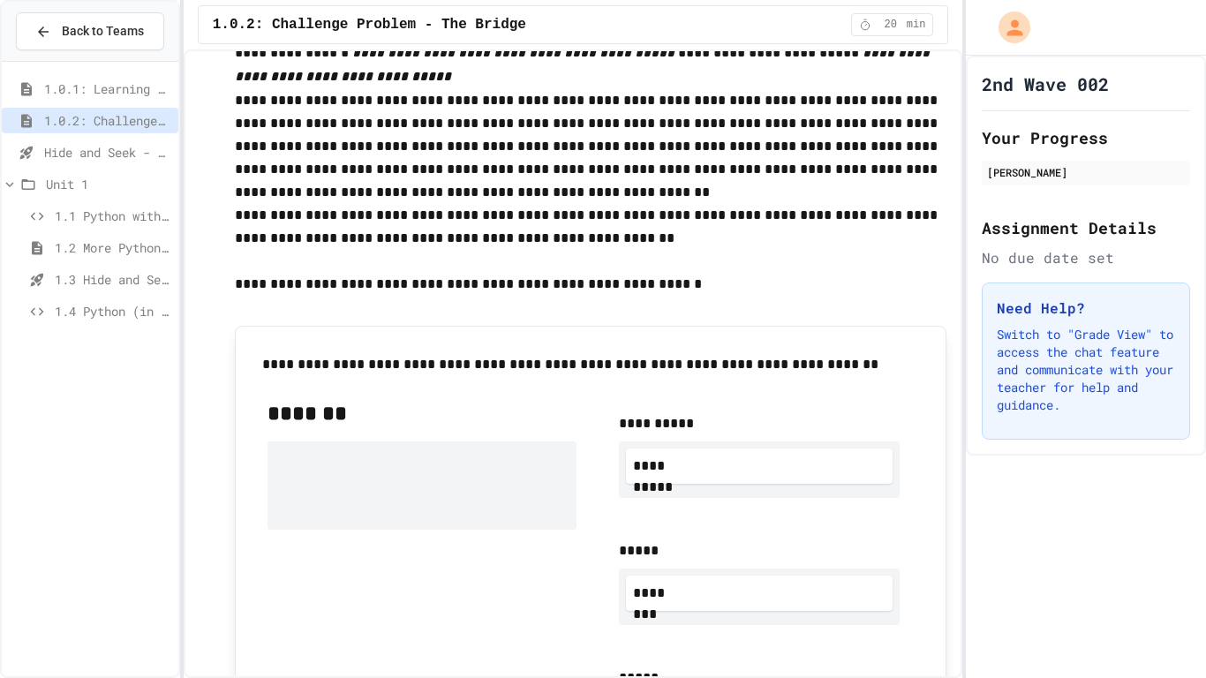
scroll to position [690, 0]
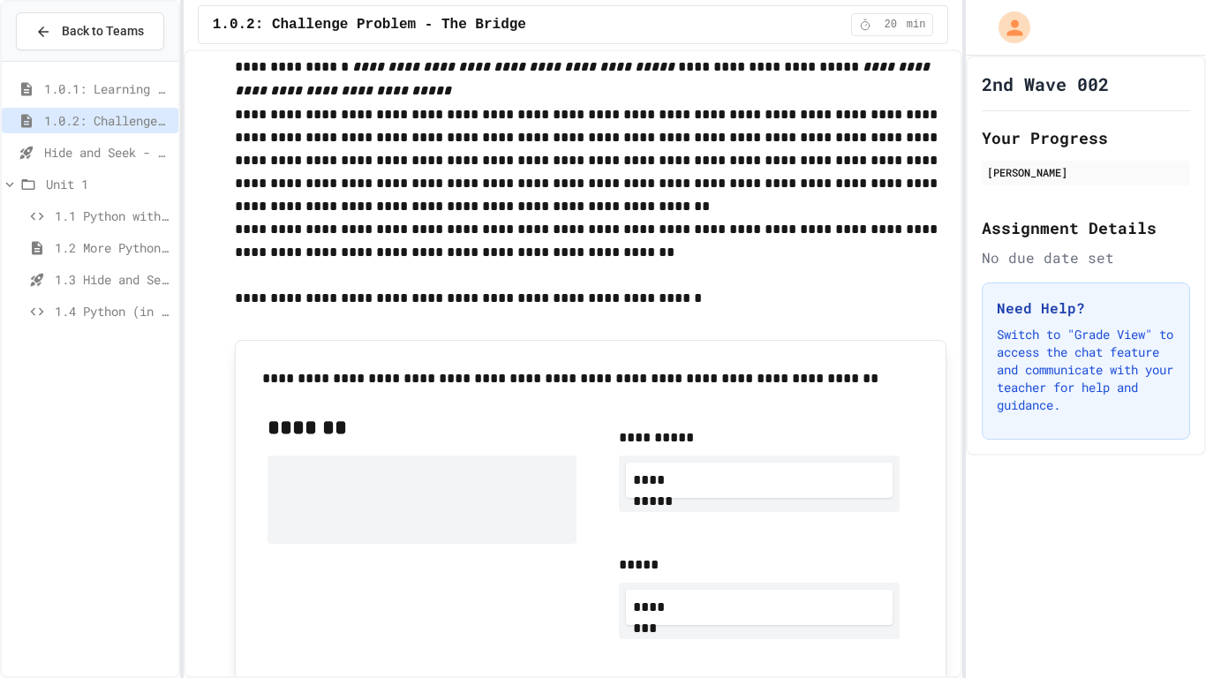
click at [90, 89] on span "1.0.1: Learning to Solve Hard Problems" at bounding box center [107, 88] width 127 height 19
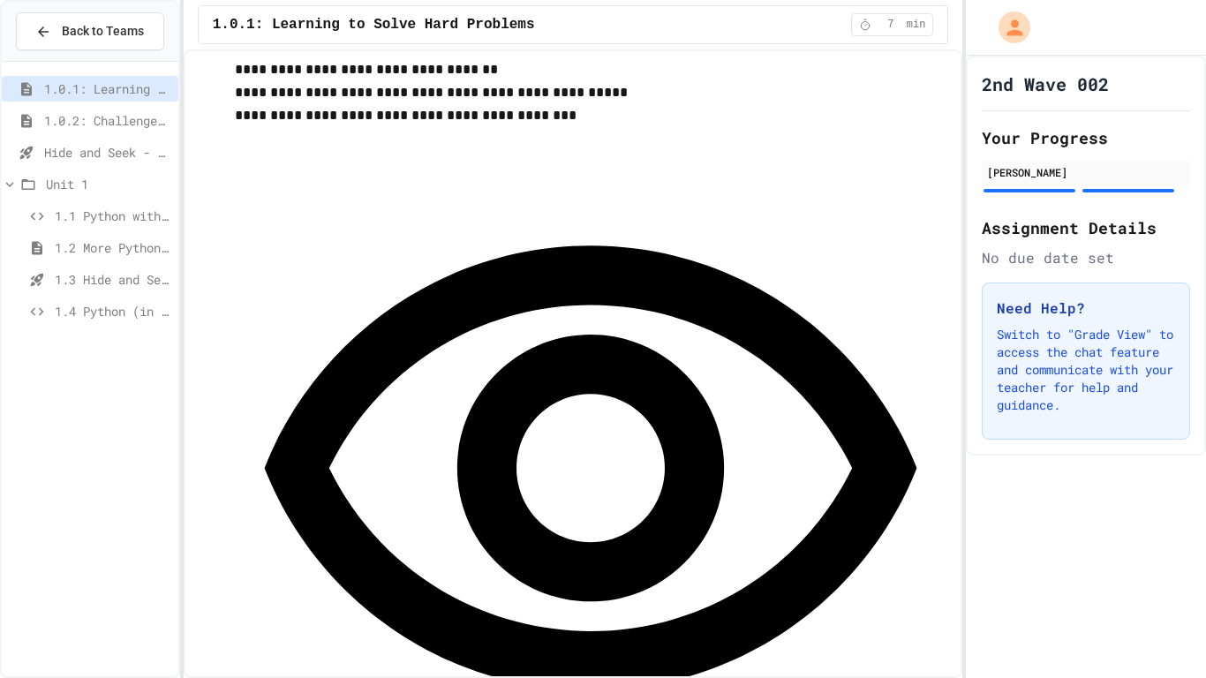
scroll to position [2664, 0]
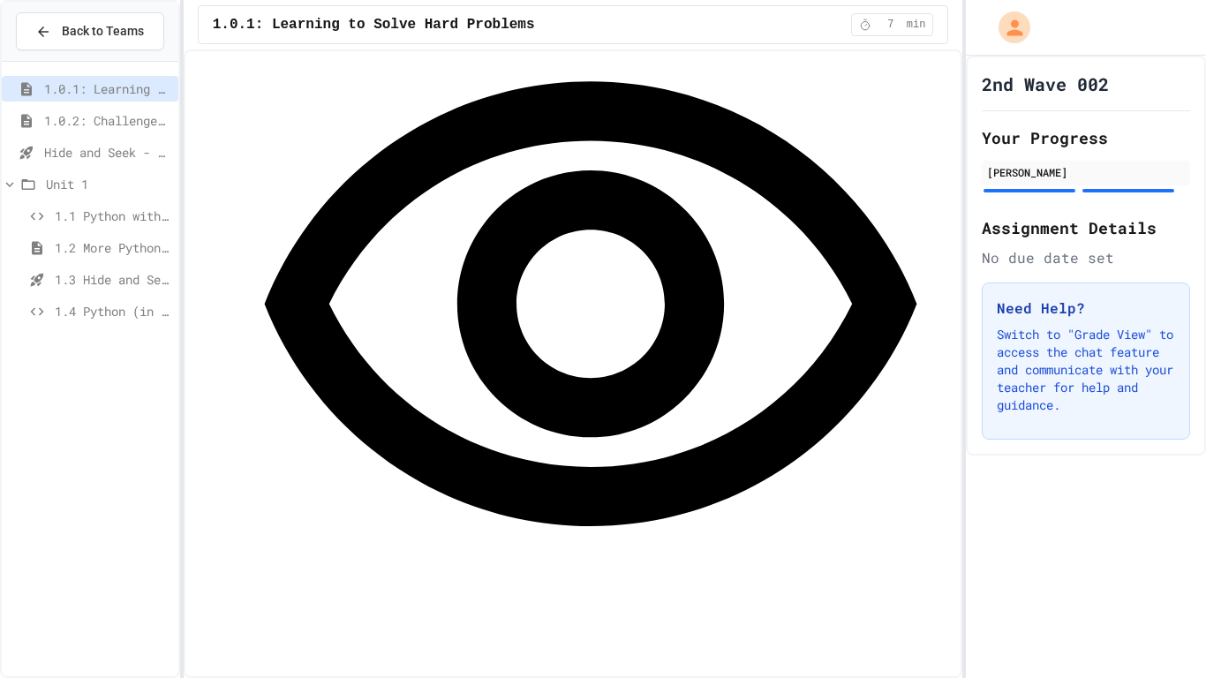
click at [87, 313] on span "1.4 Python (in Groups)" at bounding box center [113, 311] width 117 height 19
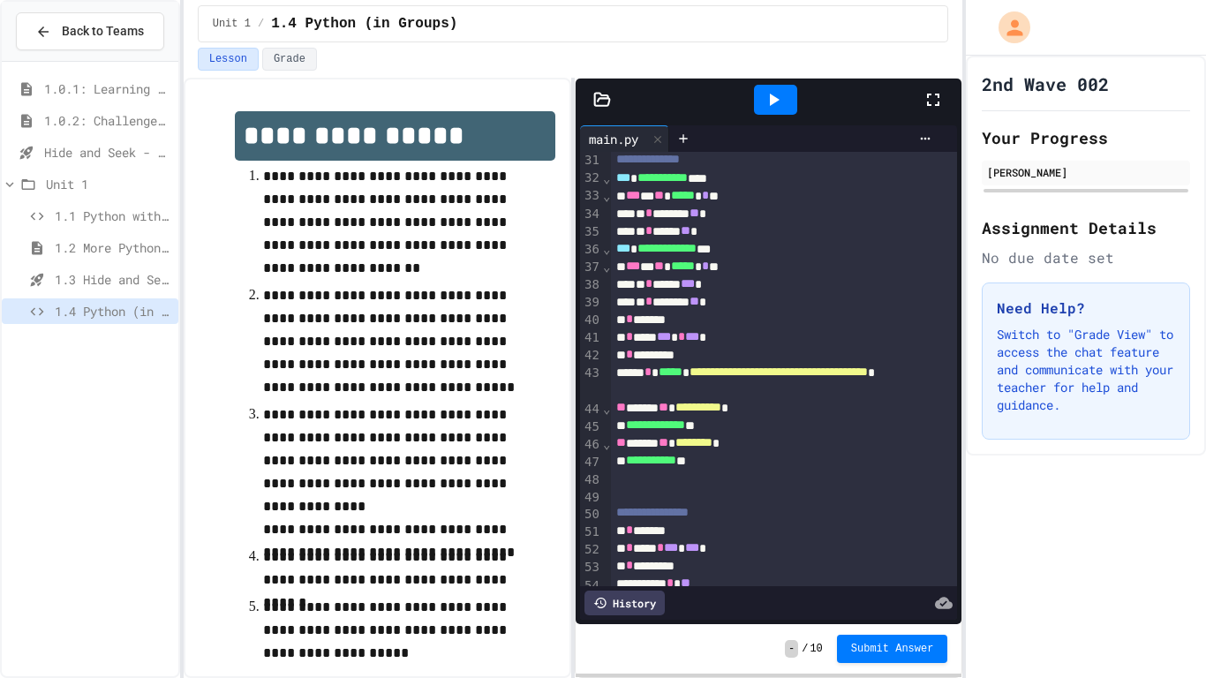
scroll to position [1040, 0]
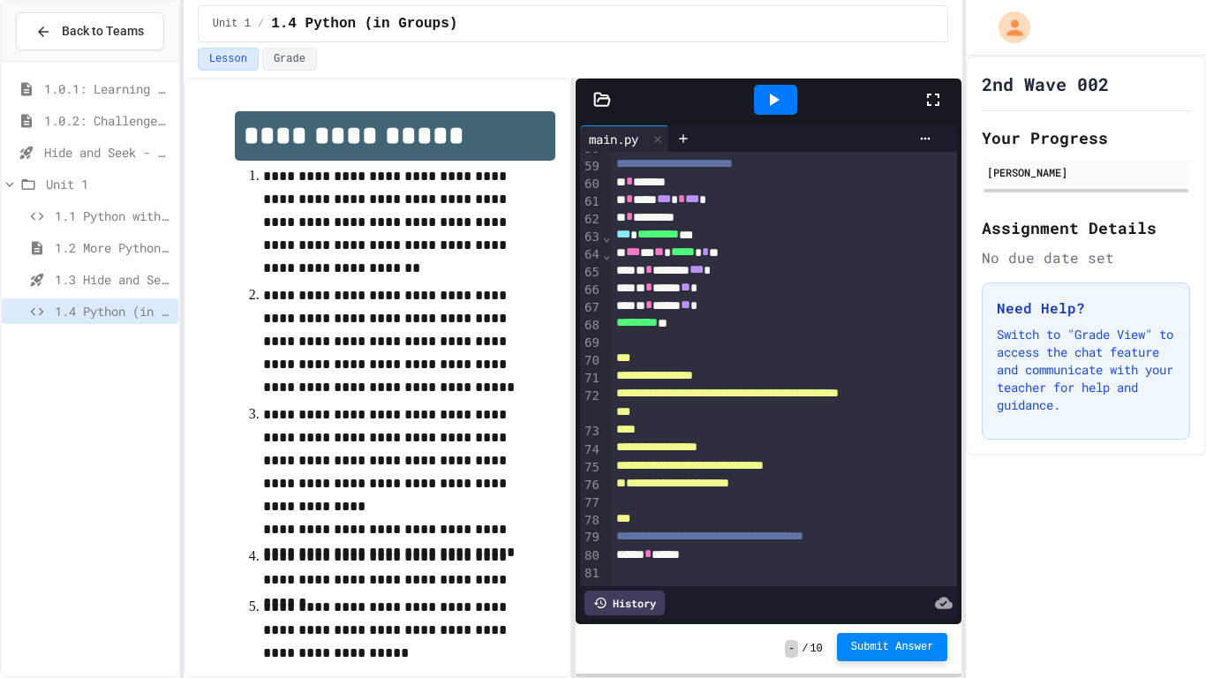
click at [881, 648] on span "Submit Answer" at bounding box center [892, 647] width 83 height 14
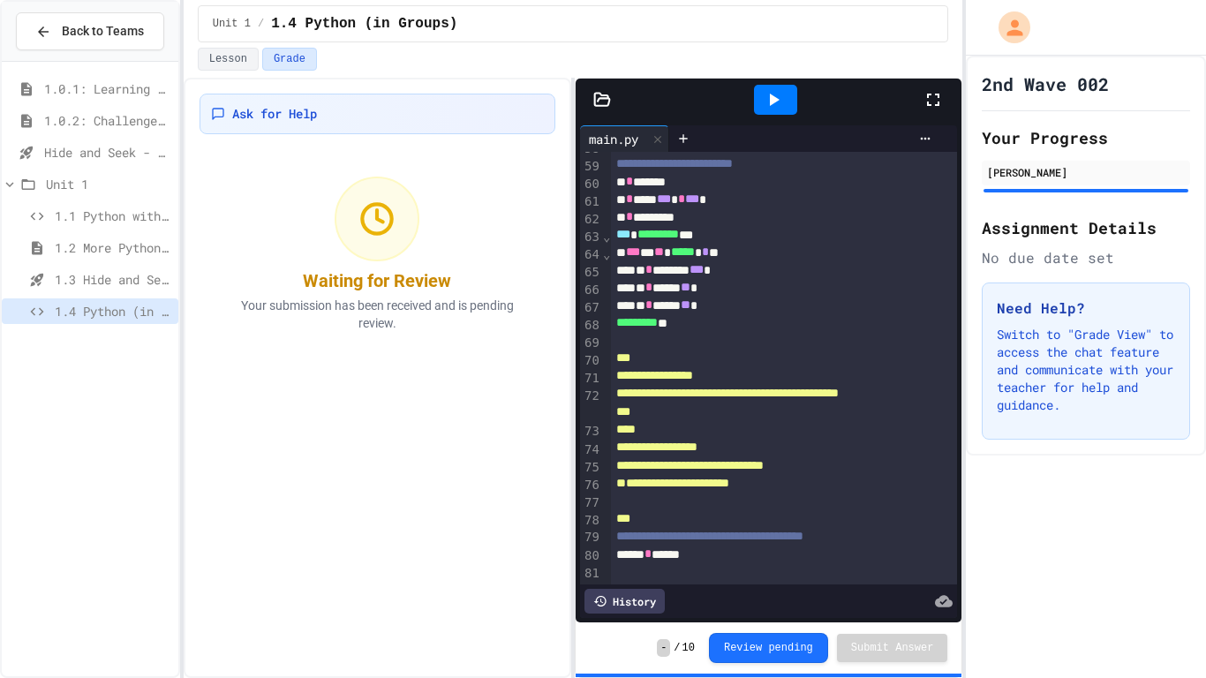
click at [87, 113] on span "1.0.2: Challenge Problem - The Bridge" at bounding box center [107, 120] width 127 height 19
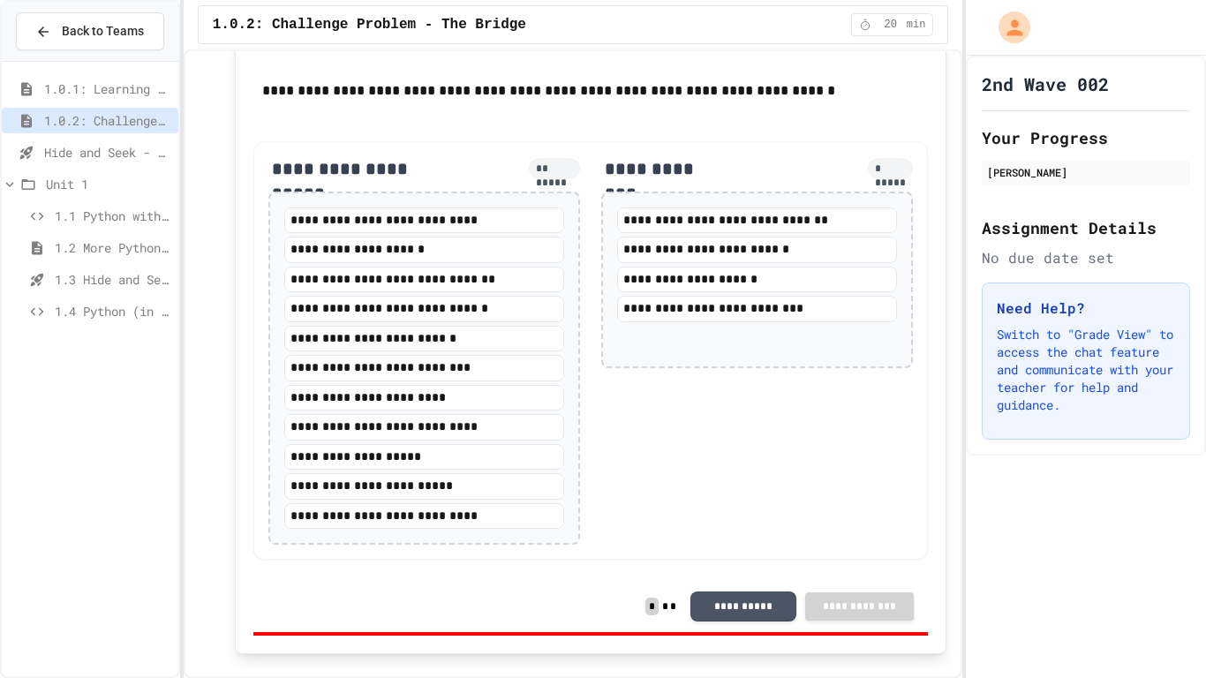
scroll to position [1907, 0]
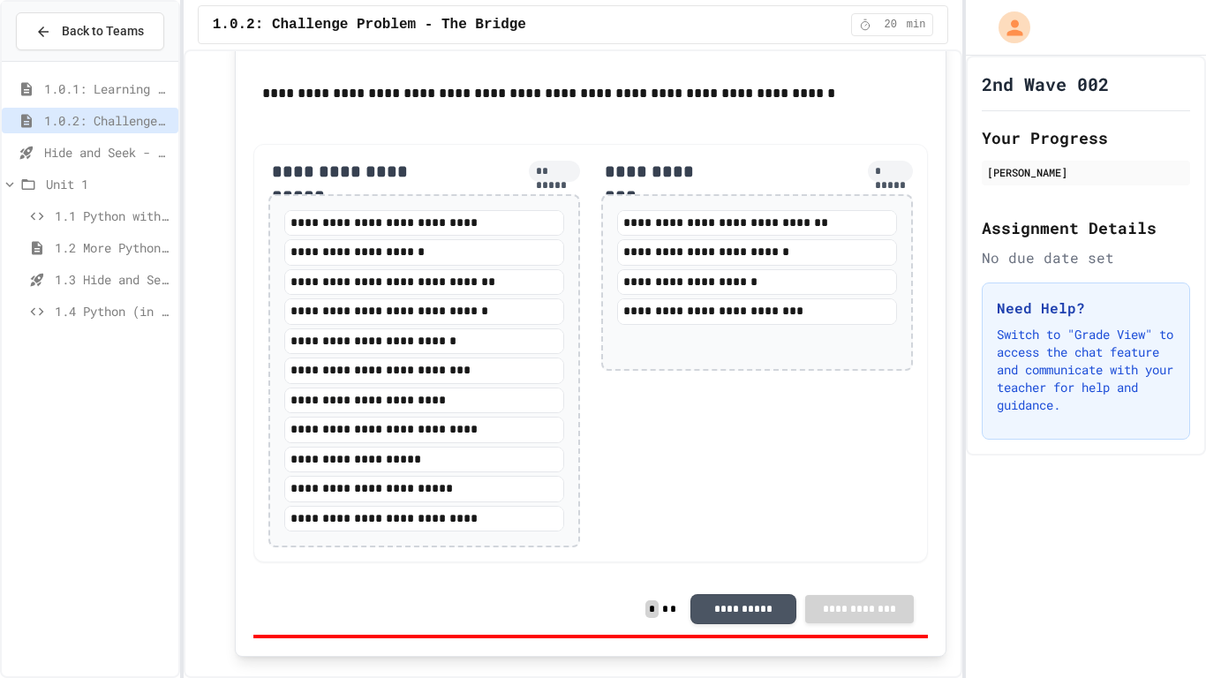
click at [80, 317] on span "1.4 Python (in Groups)" at bounding box center [113, 311] width 117 height 19
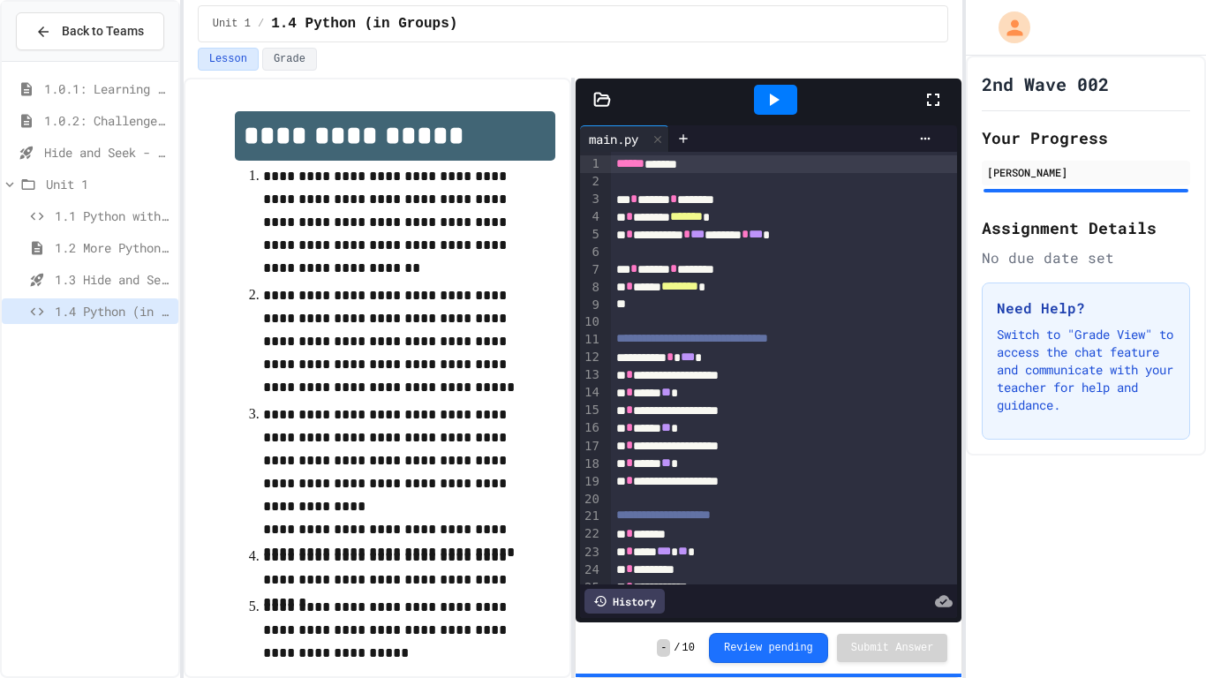
click at [69, 158] on span "Hide and Seek - SUB" at bounding box center [107, 152] width 127 height 19
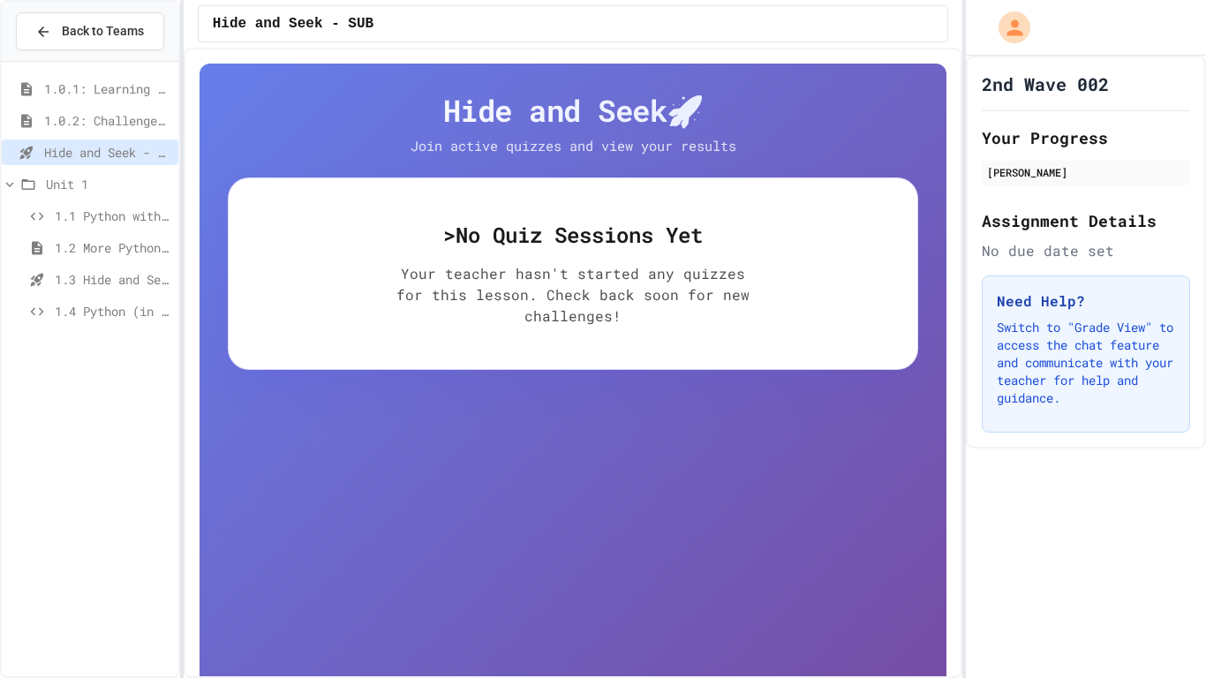
click at [453, 282] on p "Your teacher hasn't started any quizzes for this lesson. Check back soon for ne…" at bounding box center [572, 295] width 353 height 64
click at [84, 314] on span "1.4 Python (in Groups)" at bounding box center [113, 311] width 117 height 19
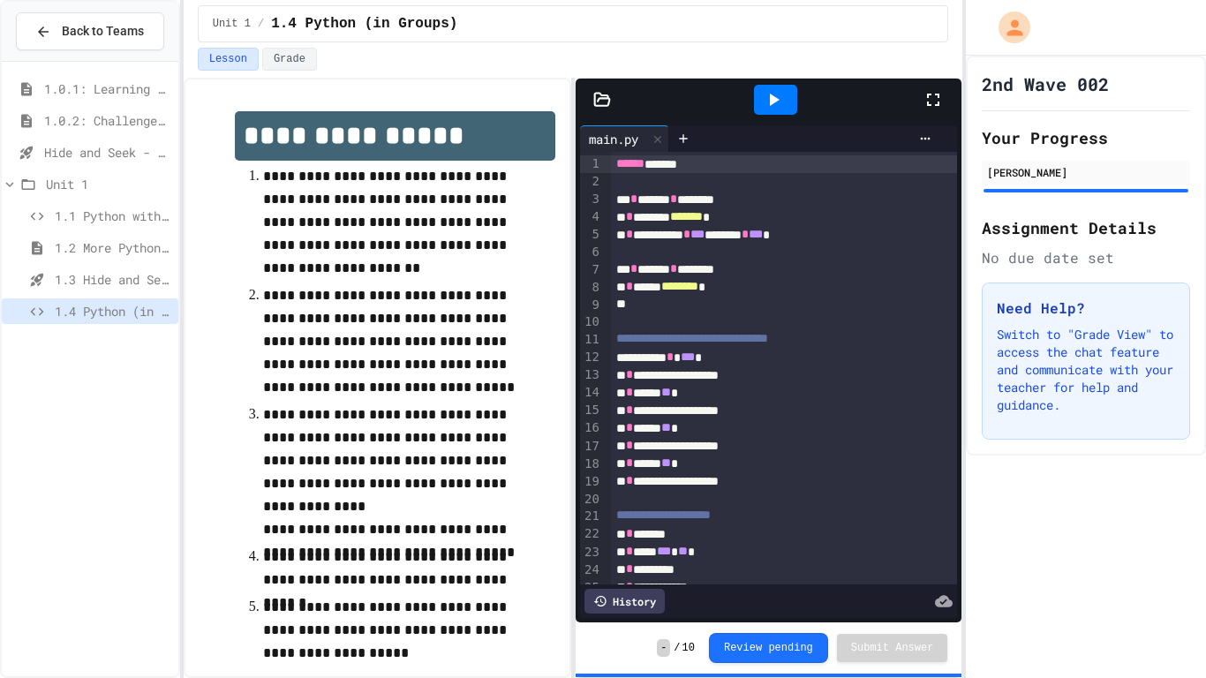
click at [1136, 489] on div "2nd Wave 002 Your Progress [PERSON_NAME] Assignment Details No due date set Nee…" at bounding box center [1086, 367] width 240 height 622
click at [135, 150] on span "Hide and Seek - SUB" at bounding box center [107, 152] width 127 height 19
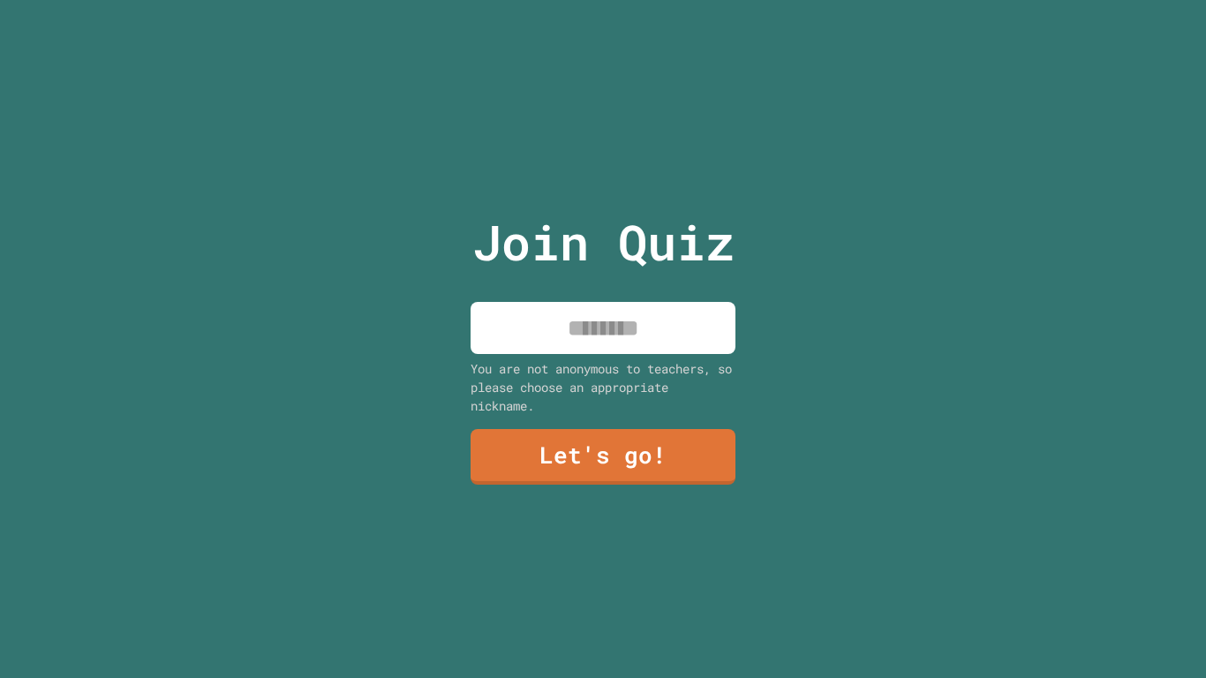
click at [566, 313] on input at bounding box center [603, 328] width 265 height 52
type input "******"
click at [612, 458] on link "Let's go!" at bounding box center [603, 456] width 267 height 57
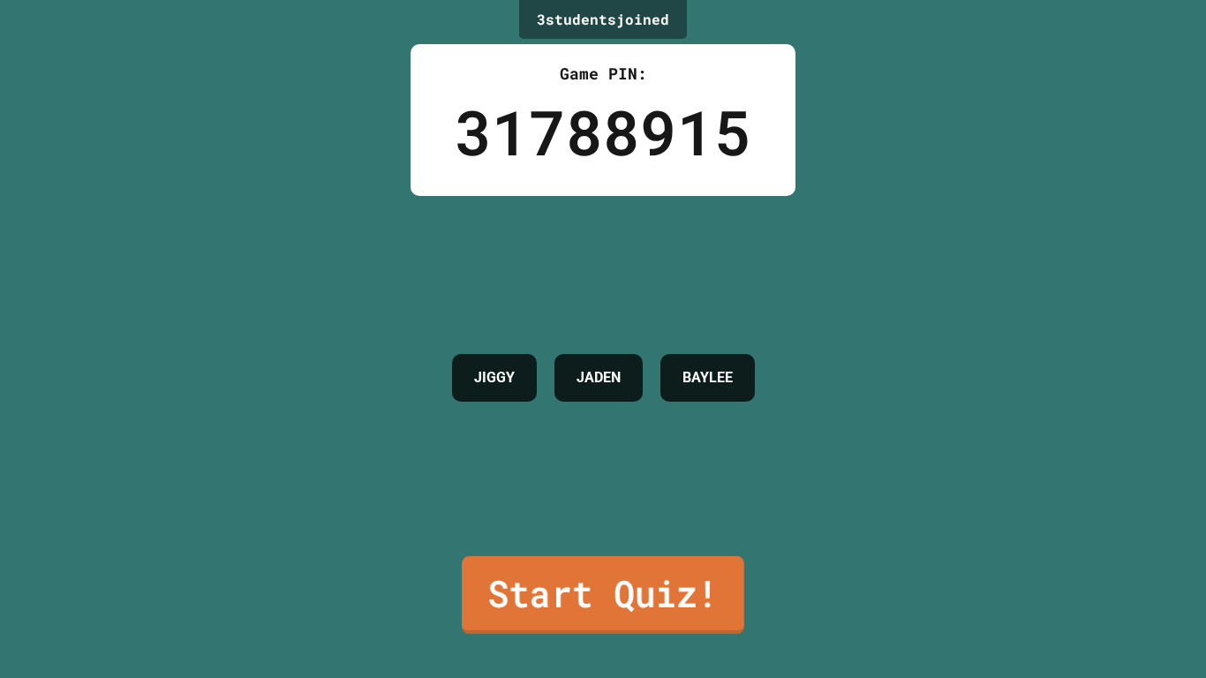
click at [608, 609] on link "Start Quiz!" at bounding box center [603, 595] width 283 height 78
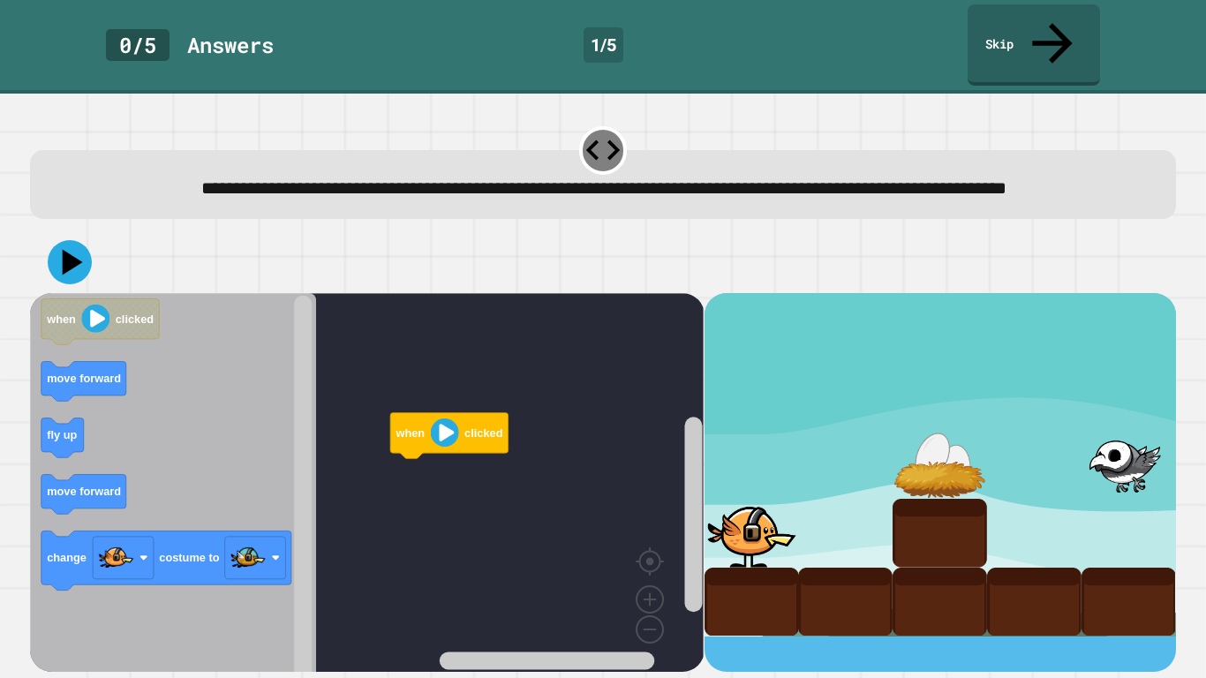
click at [608, 609] on rect "Blockly Workspace" at bounding box center [367, 488] width 674 height 390
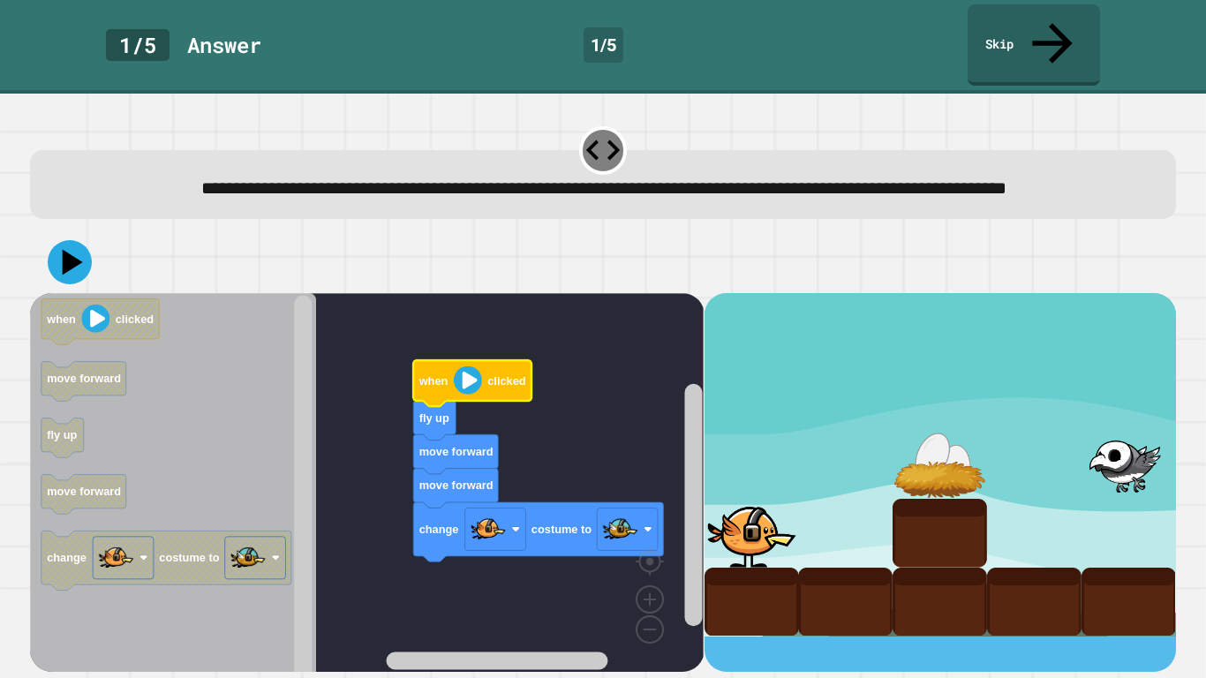
click at [468, 370] on image "Blockly Workspace" at bounding box center [468, 380] width 28 height 28
click at [72, 237] on icon at bounding box center [69, 262] width 53 height 53
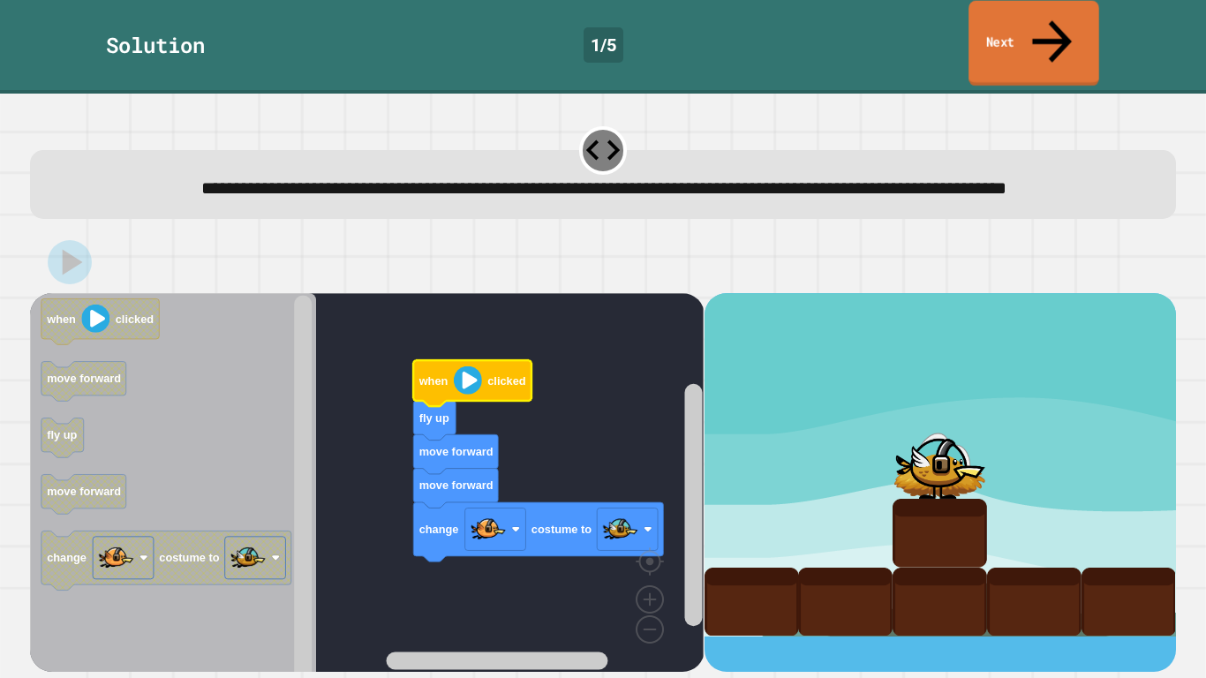
click at [1051, 29] on icon at bounding box center [1051, 41] width 59 height 63
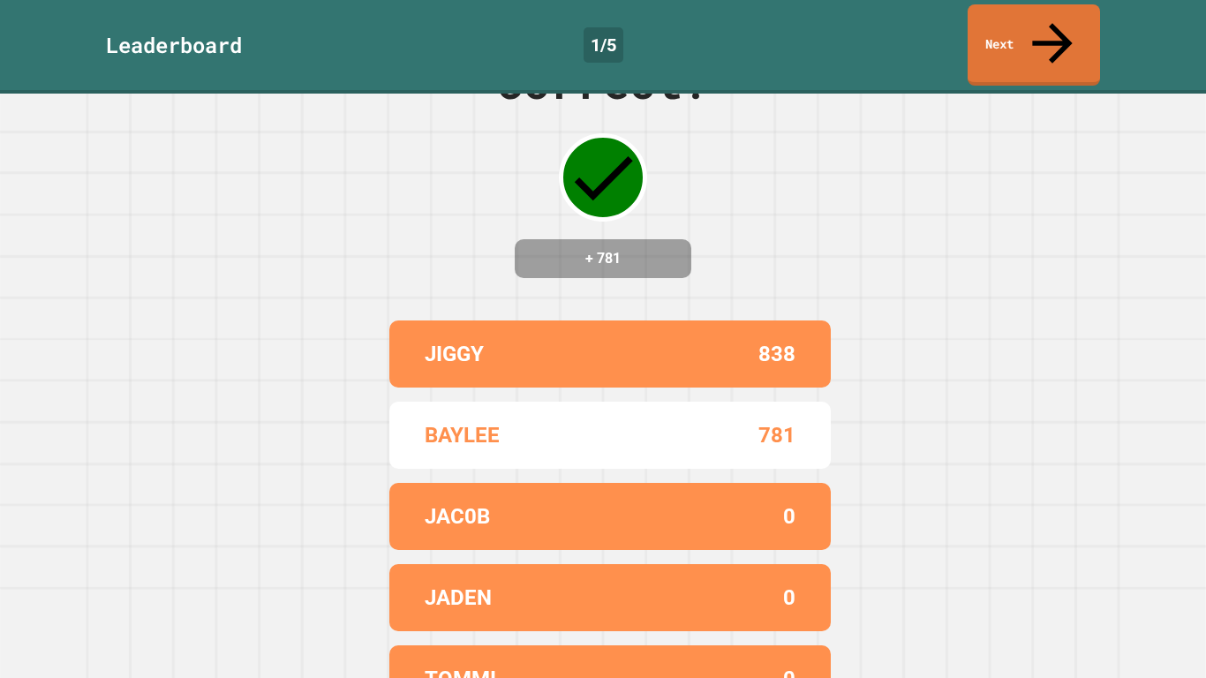
scroll to position [83, 0]
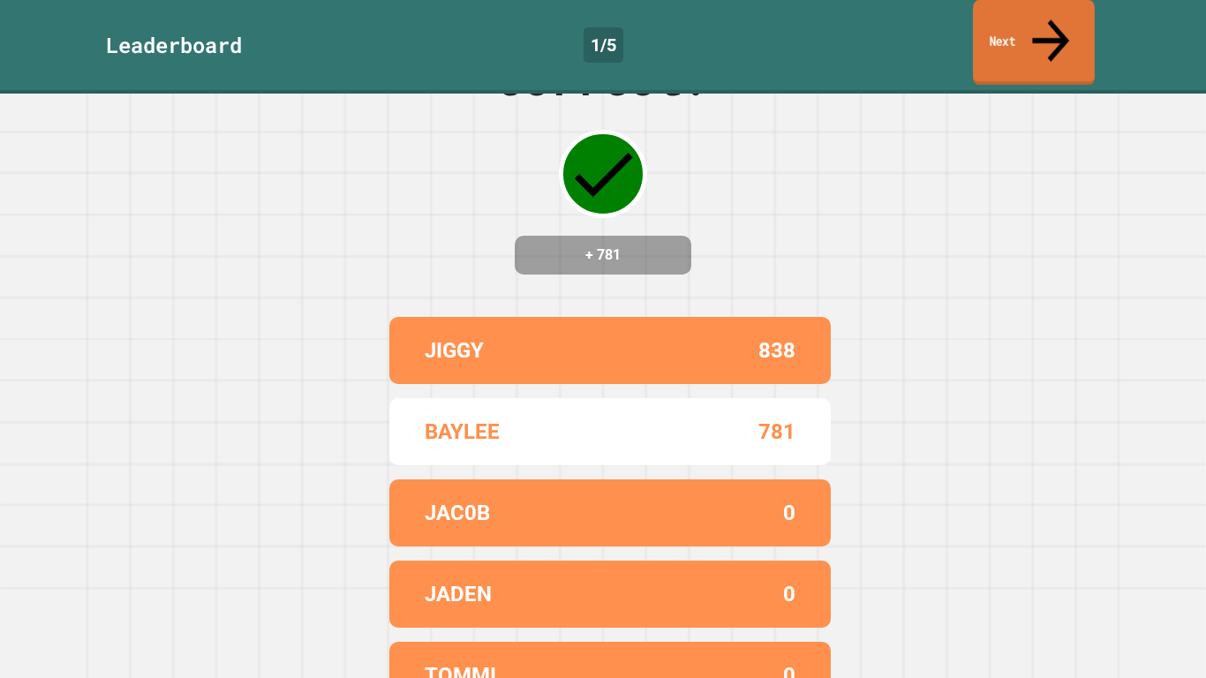
click at [1052, 18] on icon at bounding box center [1051, 40] width 56 height 63
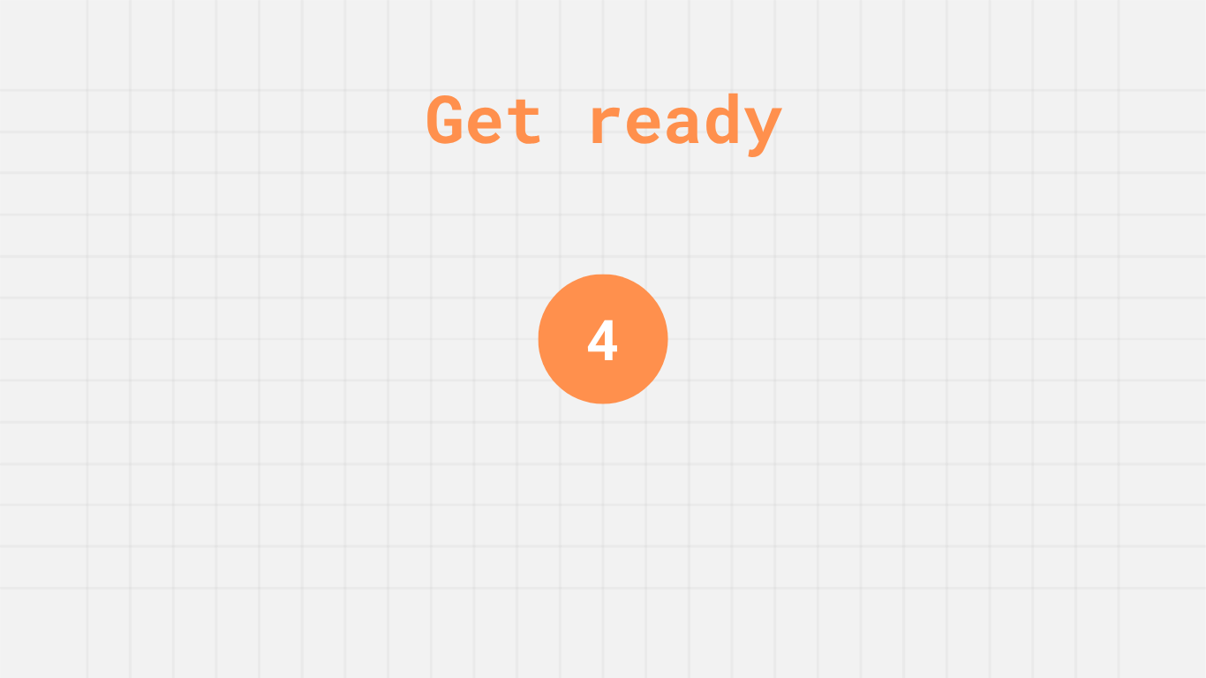
scroll to position [0, 0]
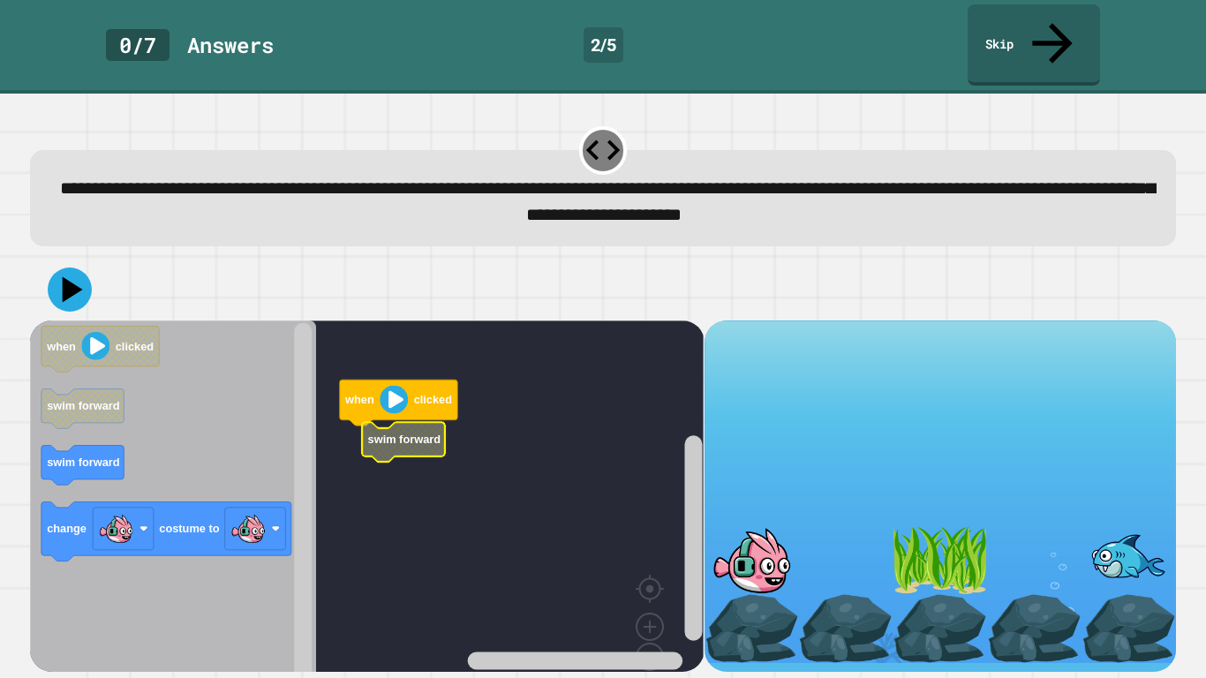
click at [113, 445] on icon "Blockly Workspace" at bounding box center [82, 465] width 83 height 40
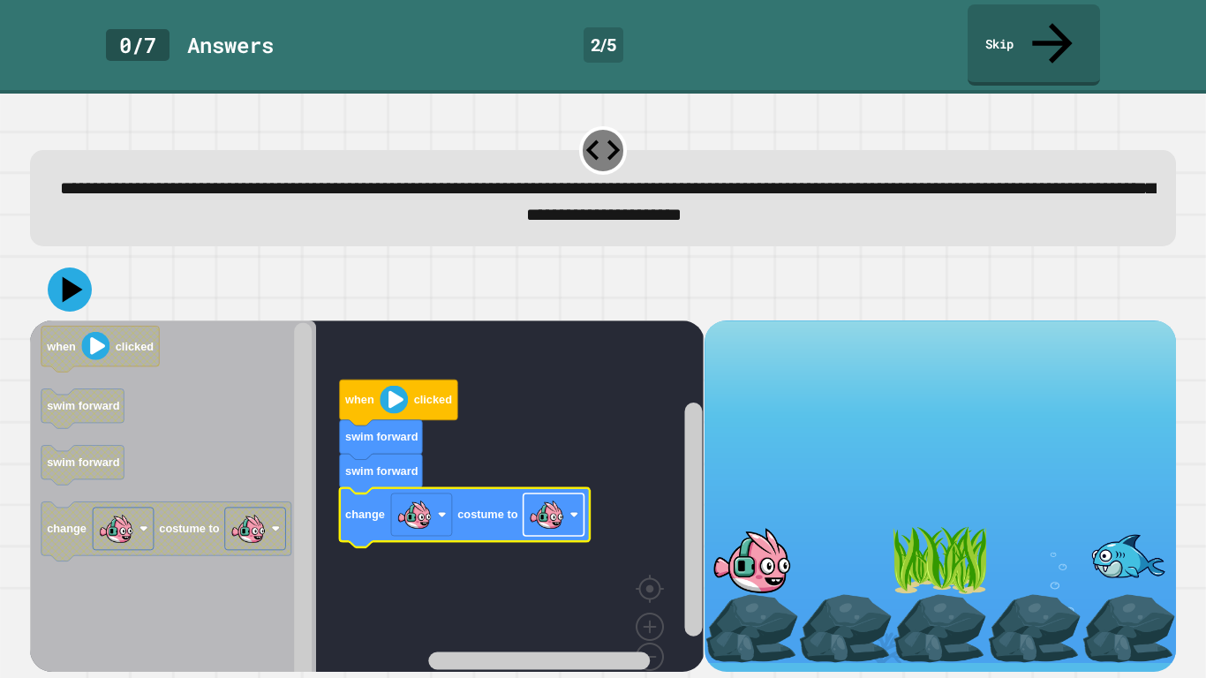
click at [534, 497] on image "Blockly Workspace" at bounding box center [546, 514] width 35 height 35
click at [73, 263] on icon at bounding box center [69, 289] width 53 height 53
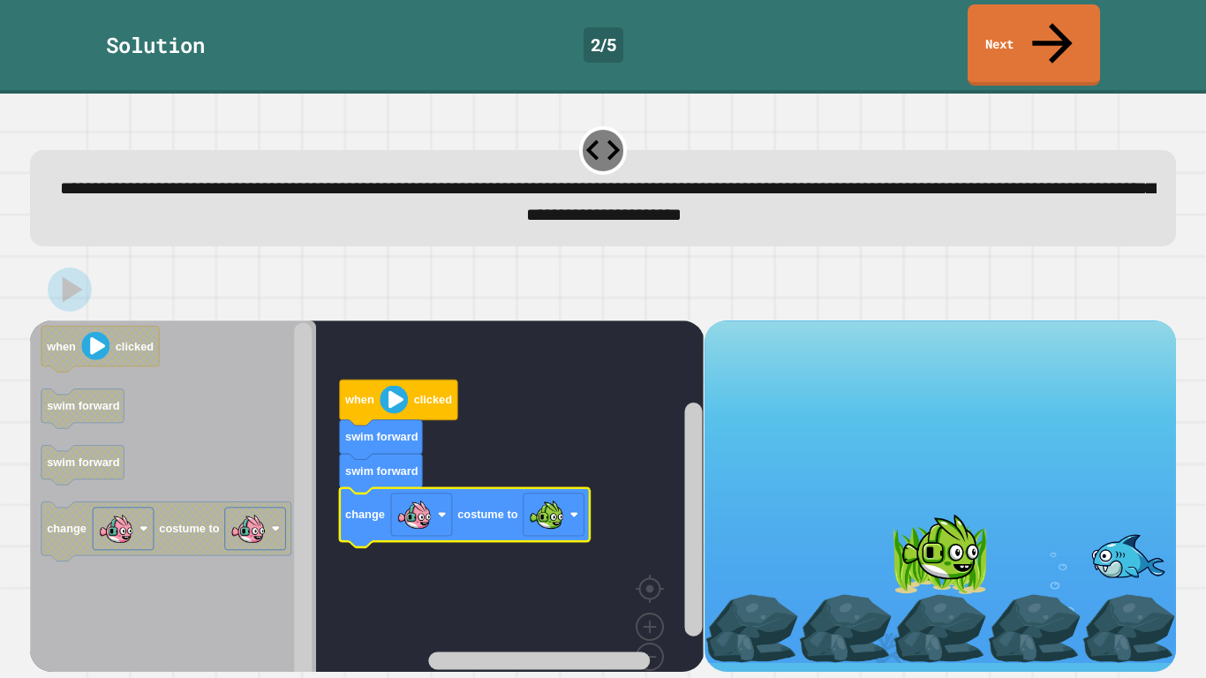
click at [1052, 32] on link "Next" at bounding box center [1034, 44] width 132 height 81
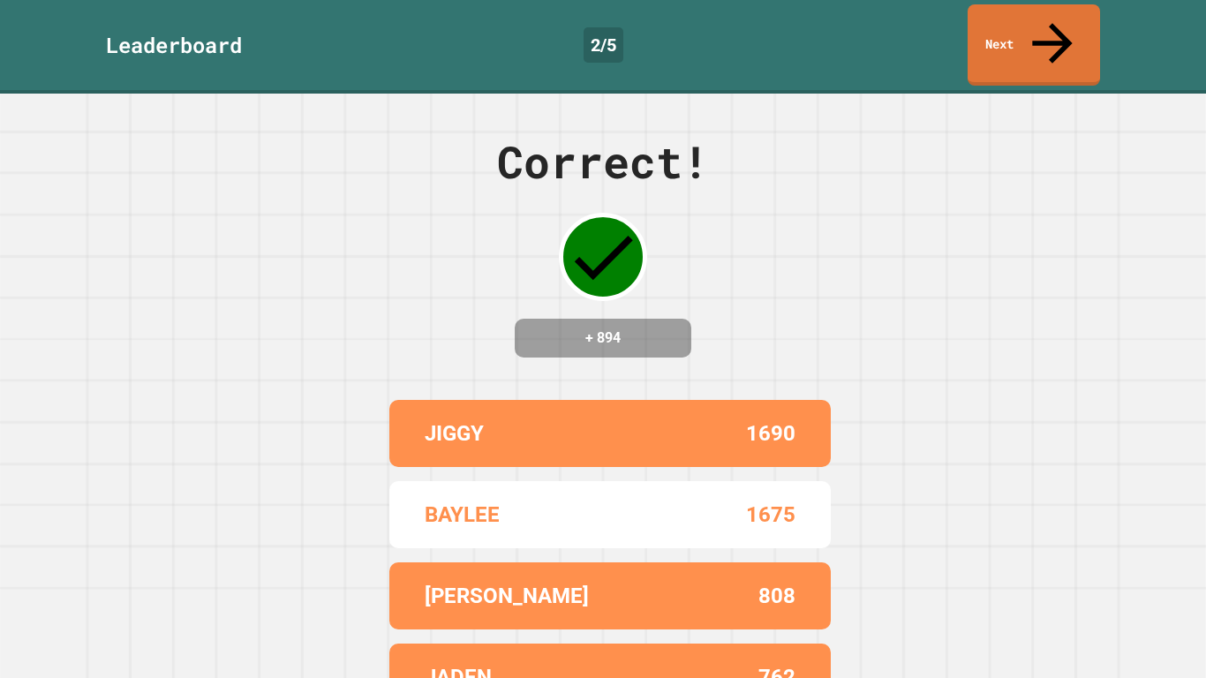
click at [1052, 30] on icon at bounding box center [1052, 43] width 60 height 60
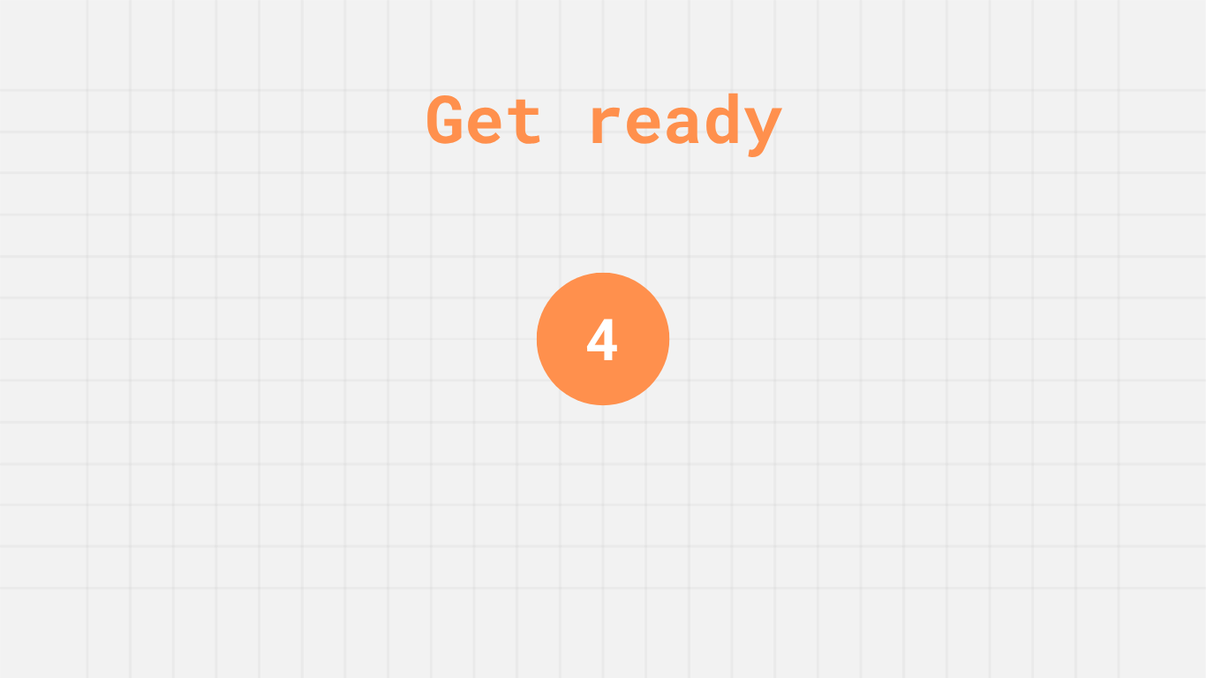
click at [1099, 290] on div "Get ready 4" at bounding box center [603, 339] width 1206 height 678
click at [1100, 283] on div "Get ready 3" at bounding box center [603, 339] width 1206 height 678
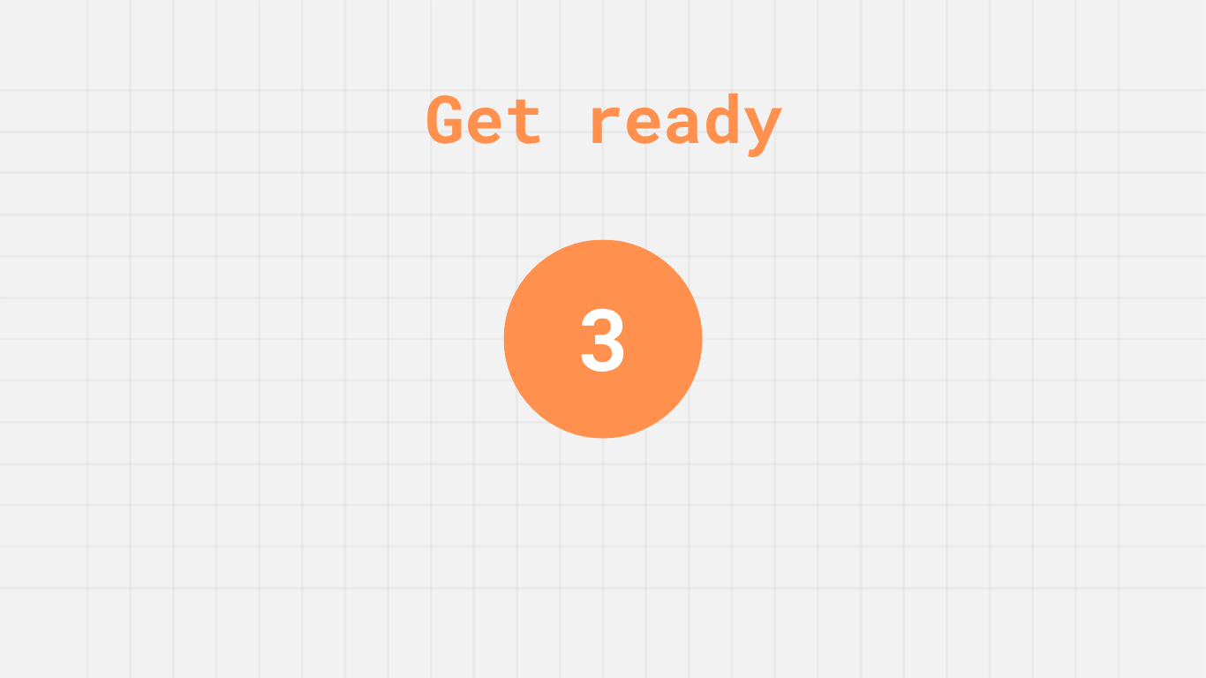
click at [1100, 281] on div "Get ready 3" at bounding box center [603, 339] width 1206 height 678
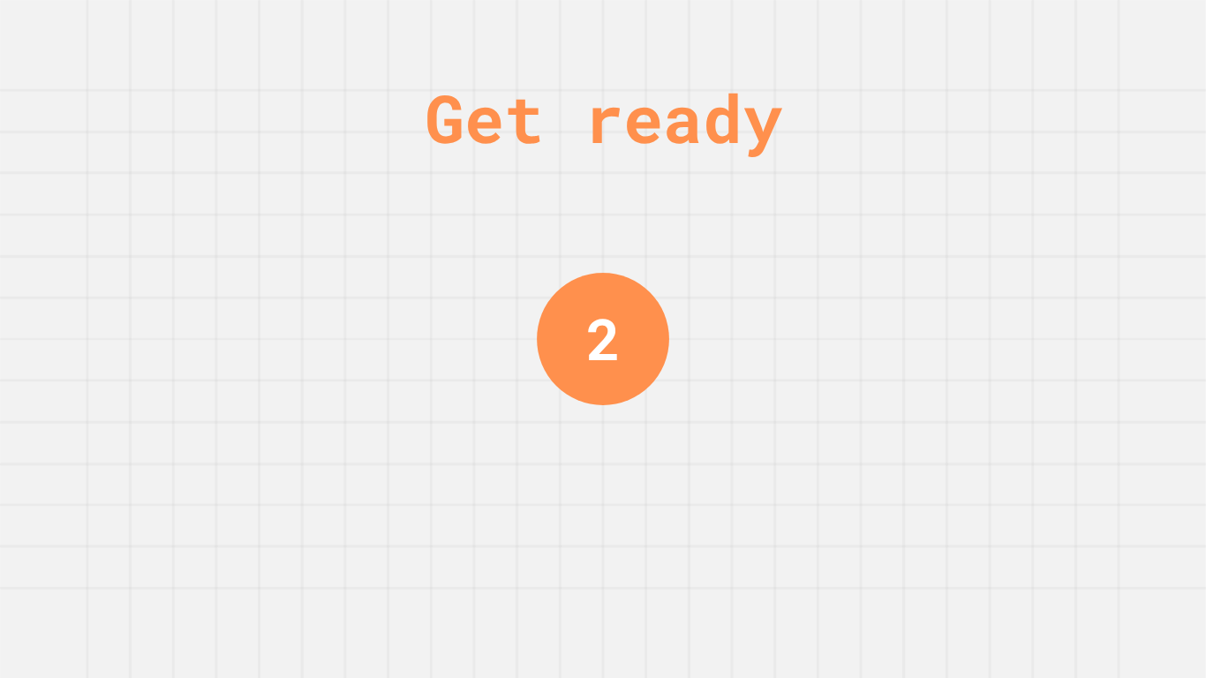
click at [1095, 260] on div "Get ready 2" at bounding box center [603, 339] width 1206 height 678
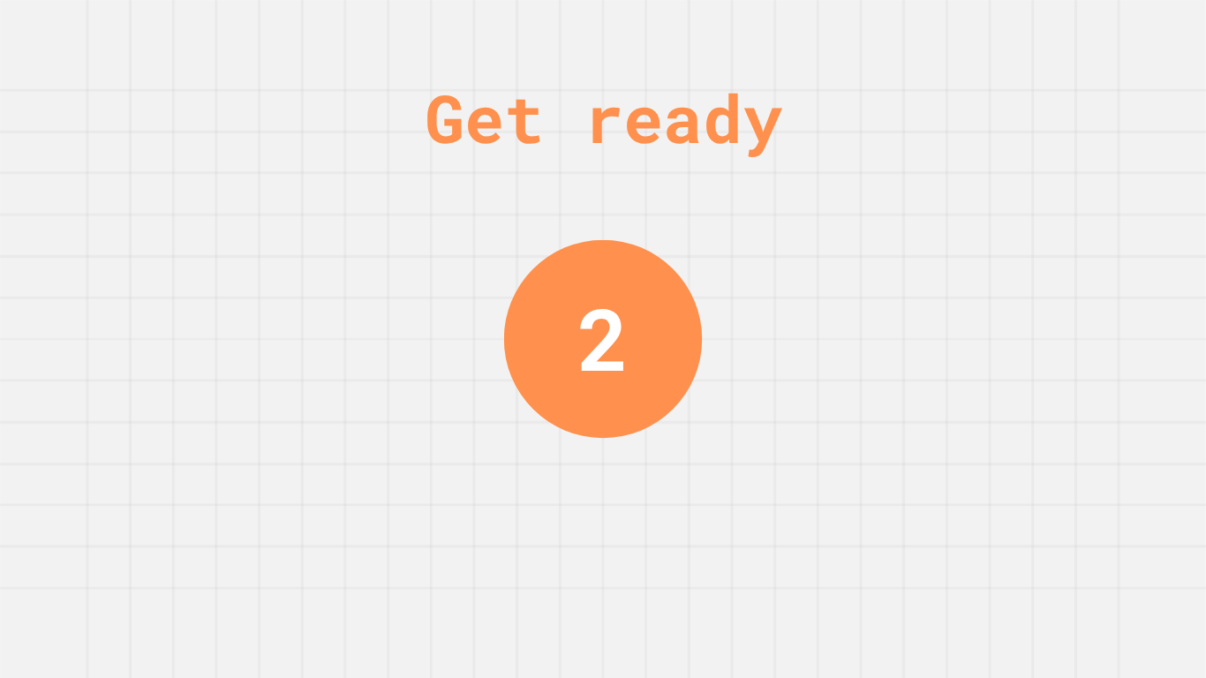
click at [1097, 262] on div "Get ready 2" at bounding box center [603, 339] width 1206 height 678
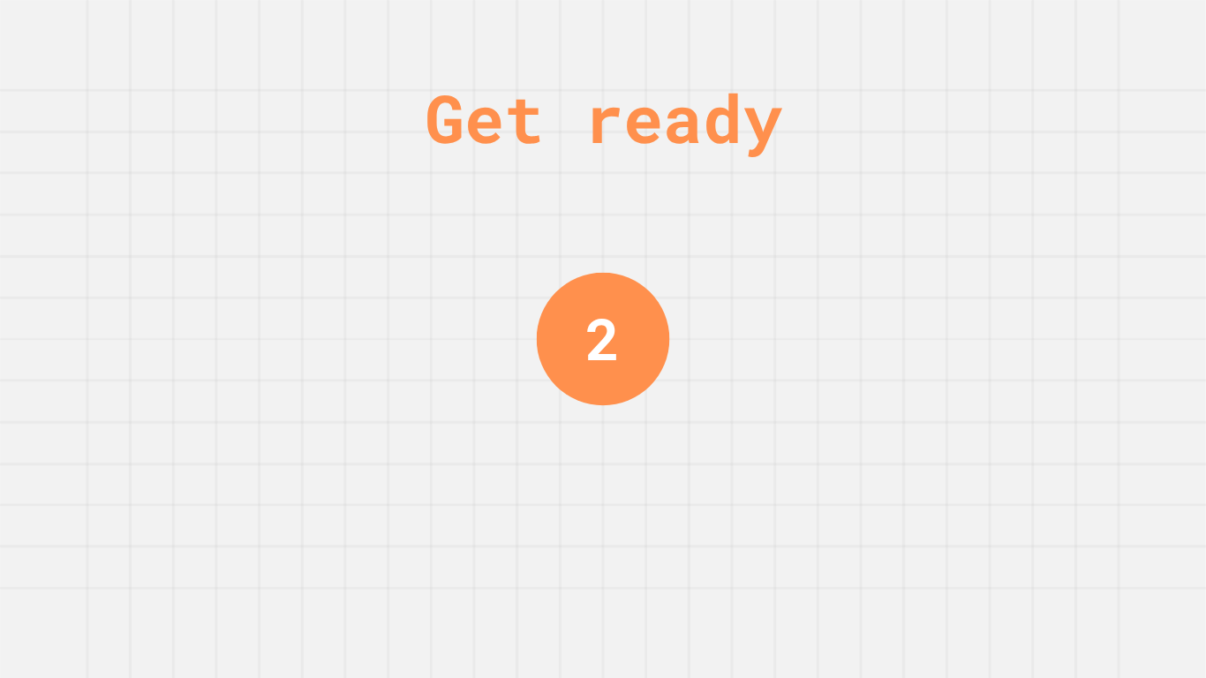
click at [1099, 263] on div "Get ready 2" at bounding box center [603, 339] width 1206 height 678
click at [1097, 268] on div "Get ready 1" at bounding box center [603, 339] width 1206 height 678
click at [1085, 265] on div "Get ready 1" at bounding box center [603, 339] width 1206 height 678
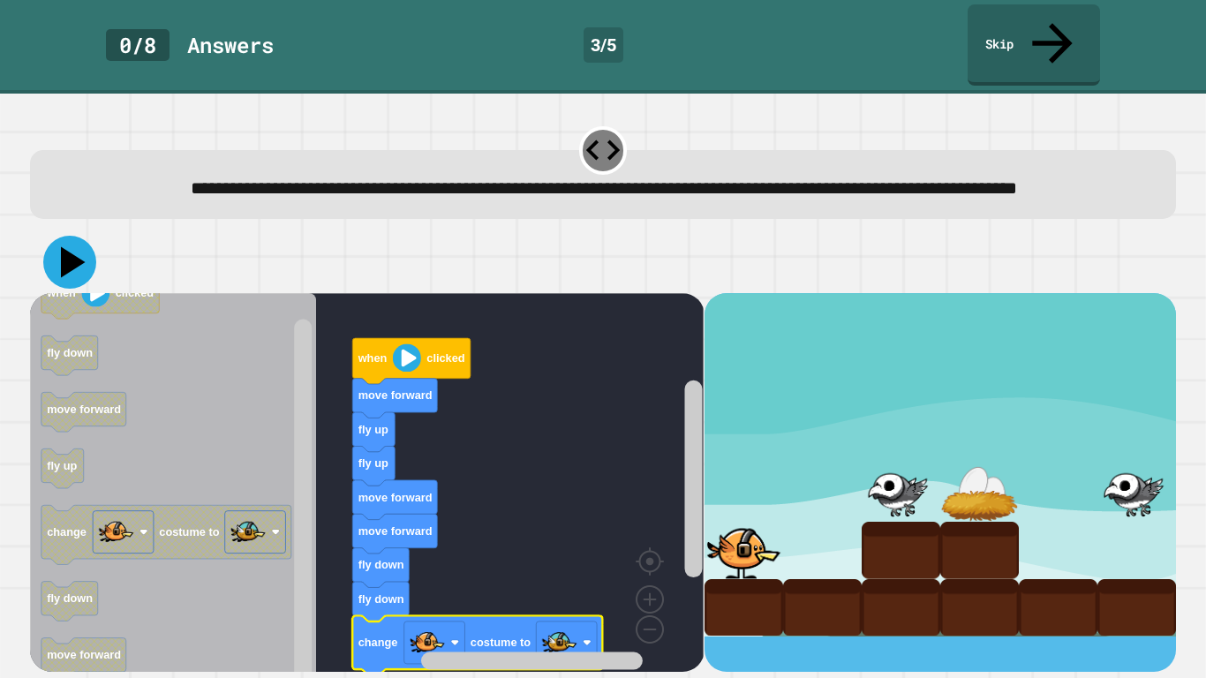
click at [64, 259] on icon at bounding box center [73, 262] width 25 height 31
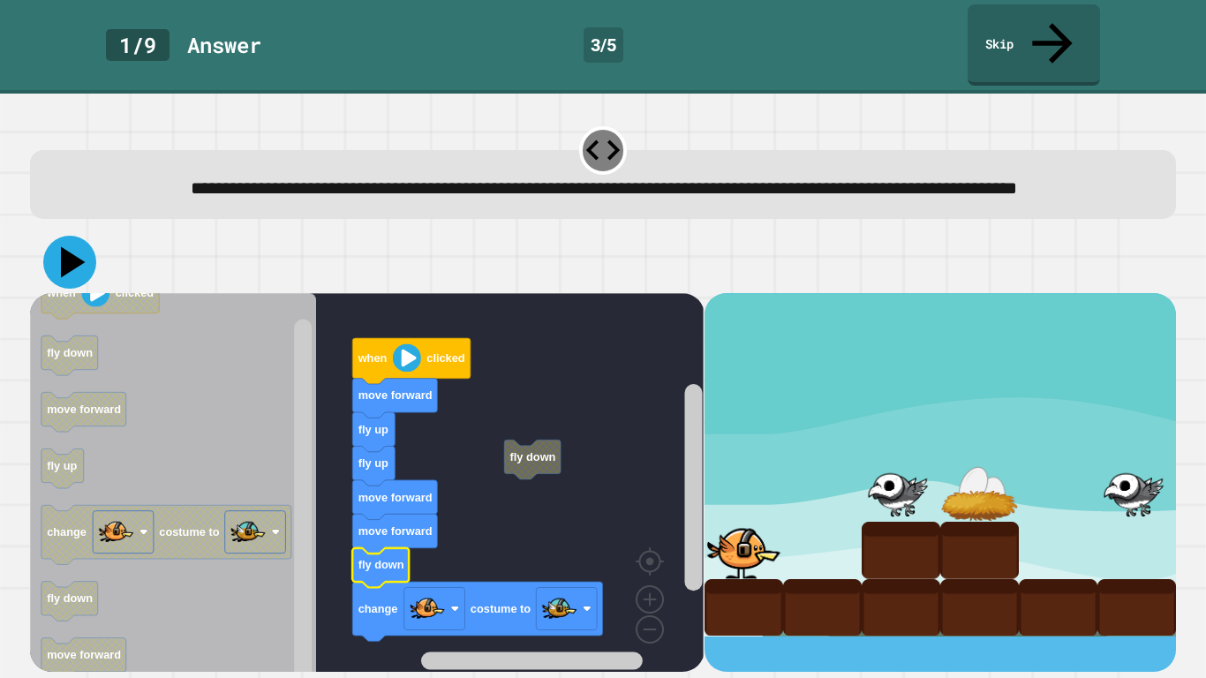
click at [65, 257] on icon at bounding box center [73, 262] width 25 height 31
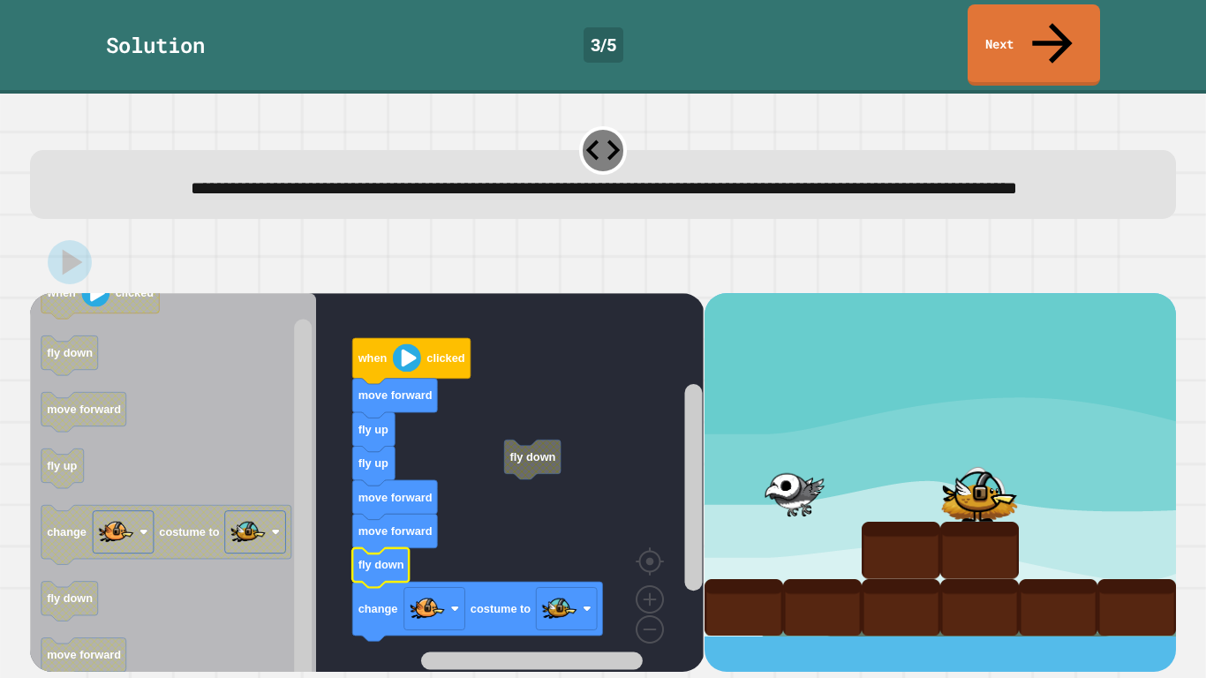
click at [1057, 39] on link "Next" at bounding box center [1034, 44] width 132 height 81
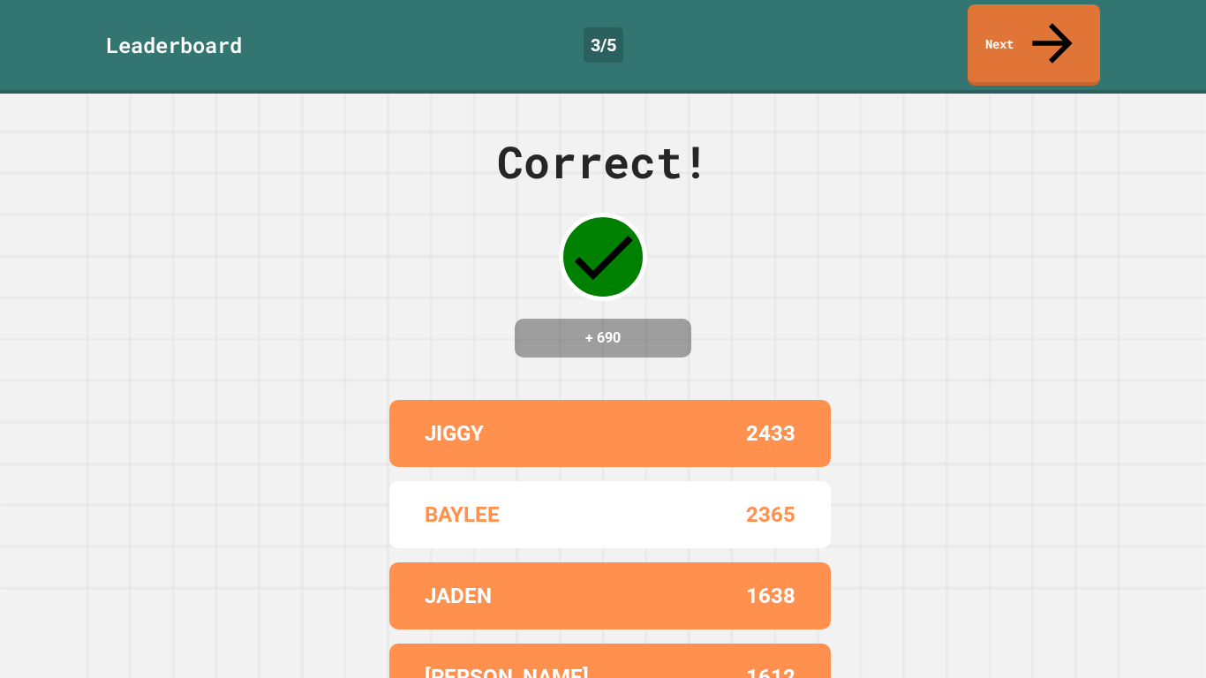
click at [1063, 12] on link "Next" at bounding box center [1034, 44] width 132 height 81
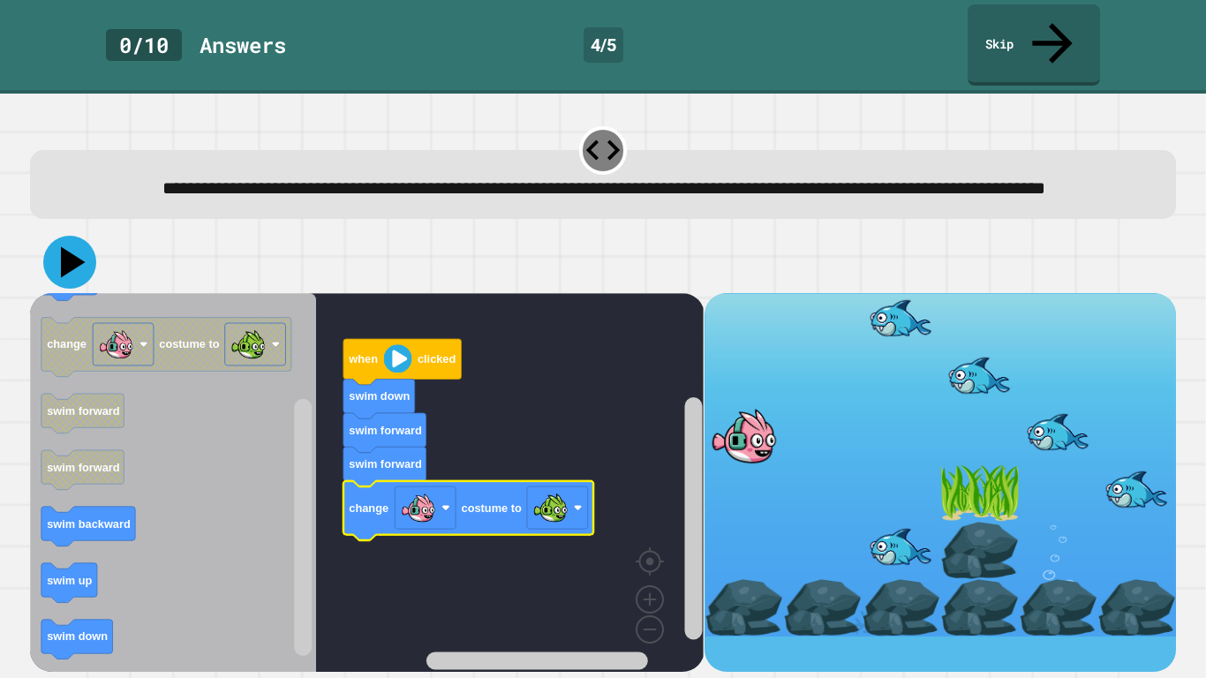
click at [70, 262] on icon at bounding box center [69, 262] width 53 height 53
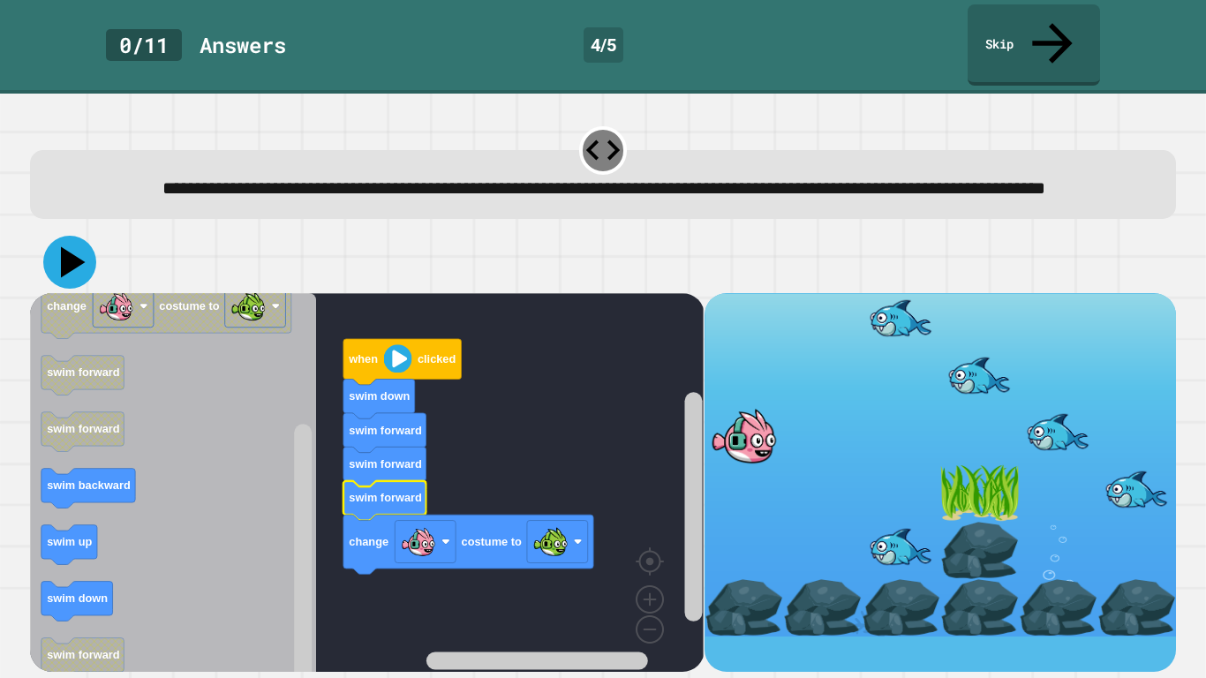
click at [64, 239] on icon at bounding box center [69, 262] width 53 height 53
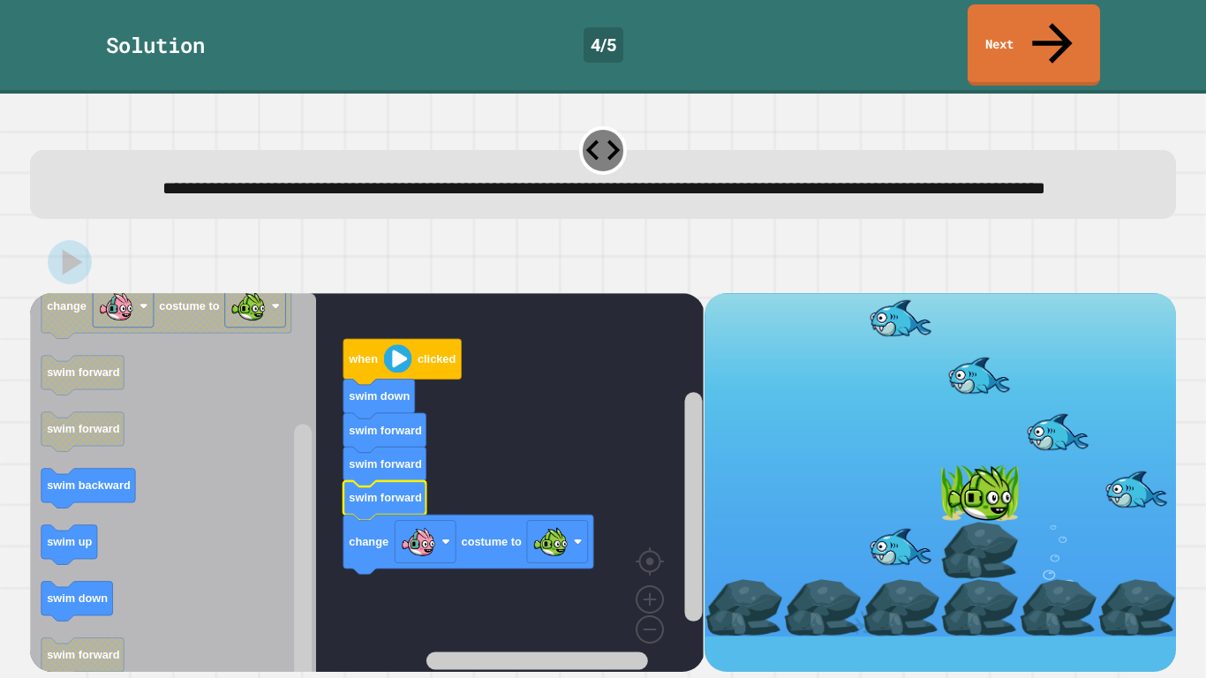
click at [1054, 31] on icon at bounding box center [1052, 43] width 60 height 60
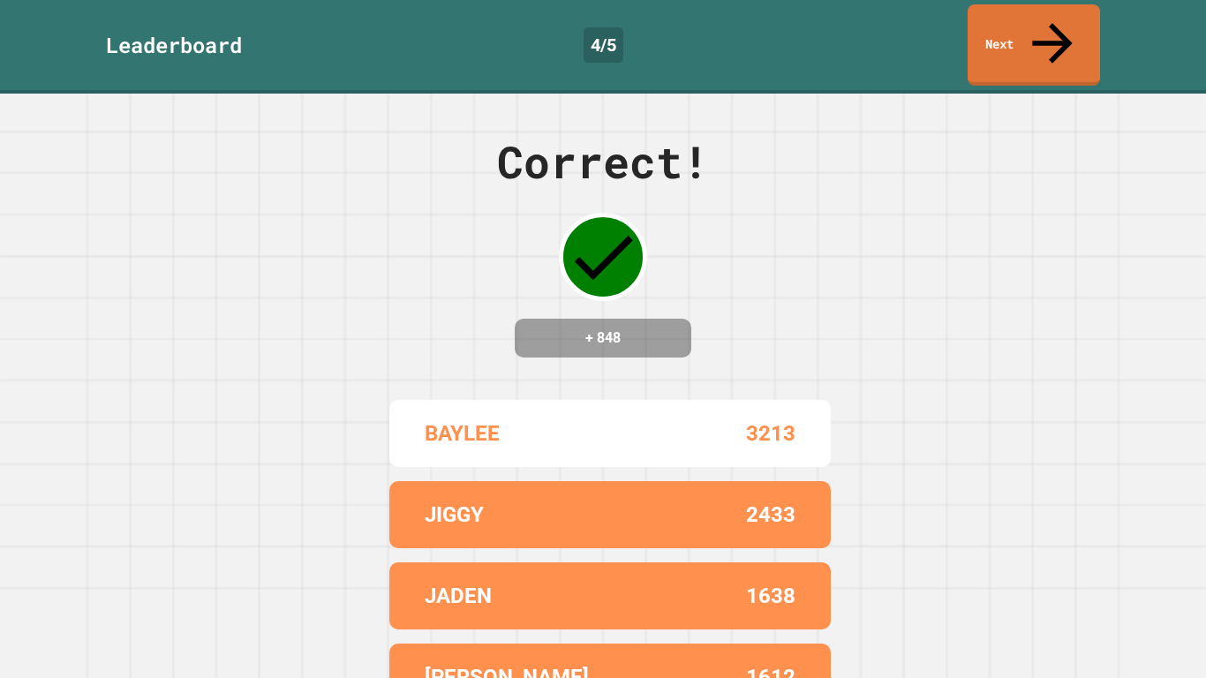
click at [1109, 16] on div "Leaderboard 4 / 5 Next" at bounding box center [603, 44] width 1206 height 81
click at [1063, 43] on link "Next" at bounding box center [1034, 44] width 132 height 81
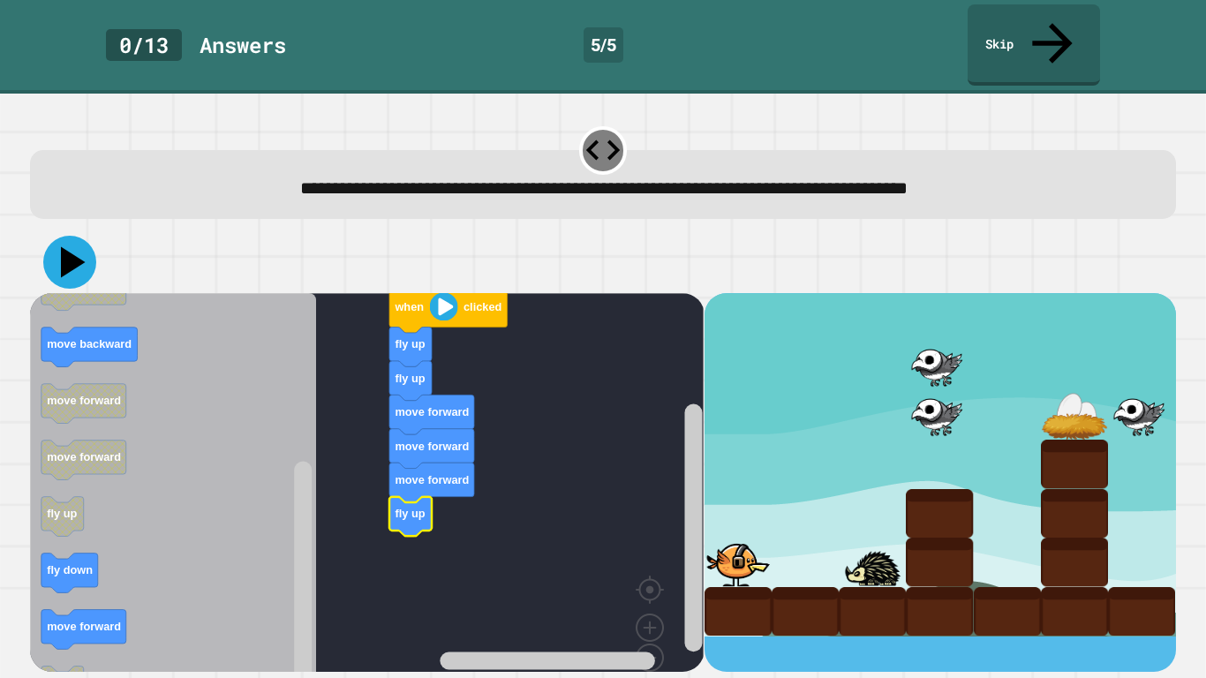
click at [60, 236] on icon at bounding box center [69, 262] width 53 height 53
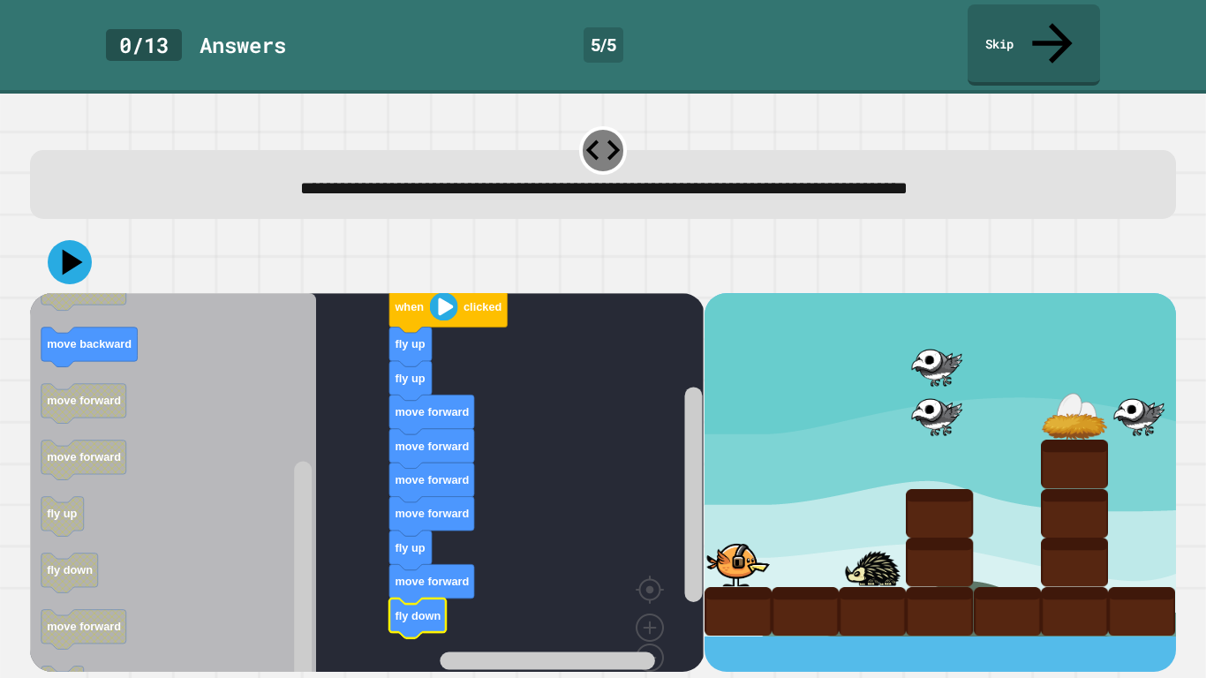
click at [66, 249] on icon at bounding box center [73, 262] width 20 height 26
click at [78, 237] on icon at bounding box center [69, 261] width 49 height 49
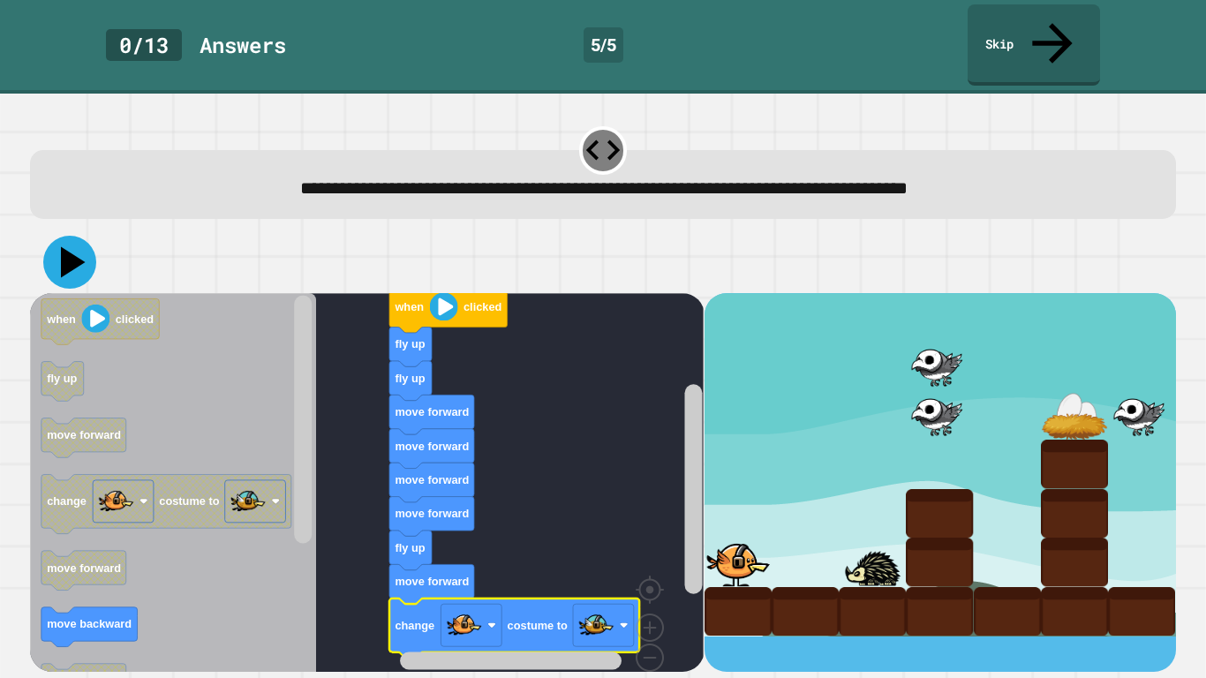
click at [57, 236] on icon at bounding box center [69, 262] width 53 height 53
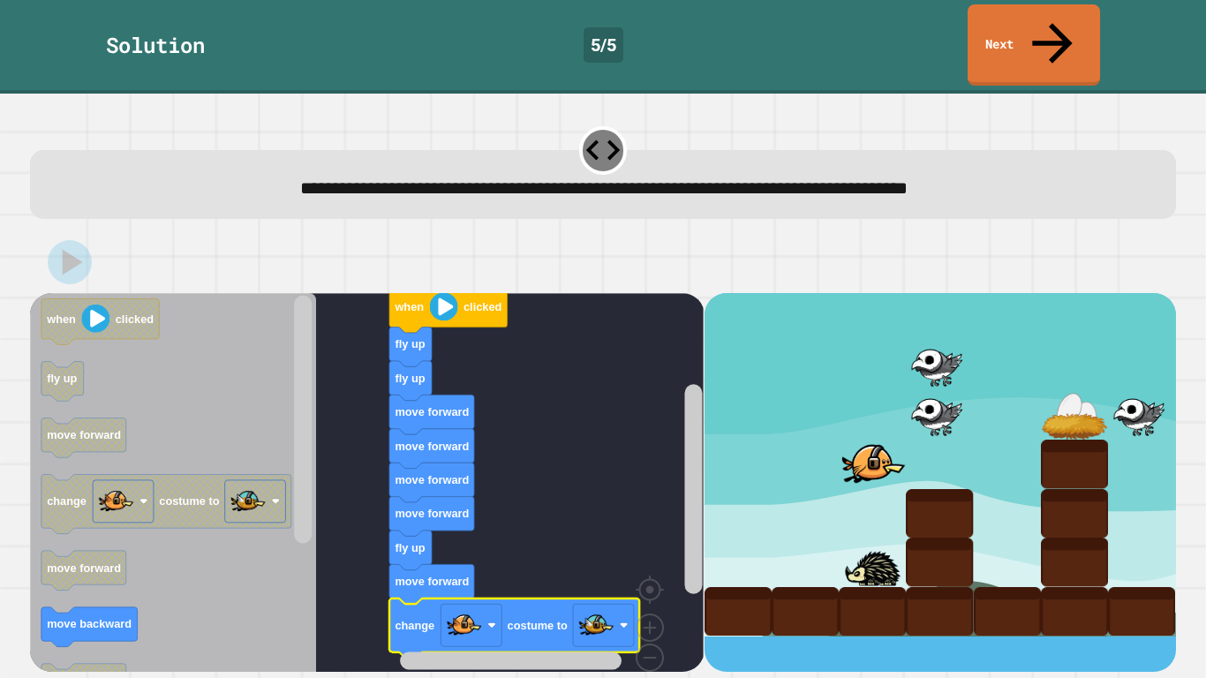
click at [1067, 30] on link "Next" at bounding box center [1034, 44] width 132 height 81
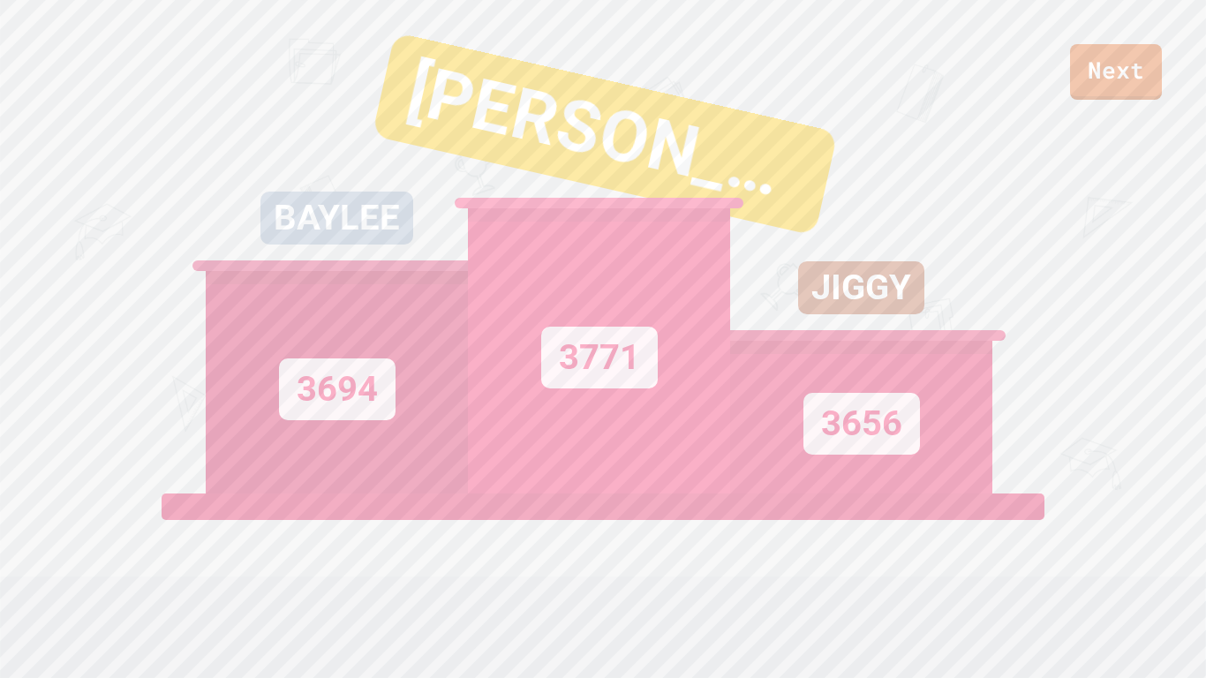
click at [1110, 75] on link "Next" at bounding box center [1116, 72] width 92 height 56
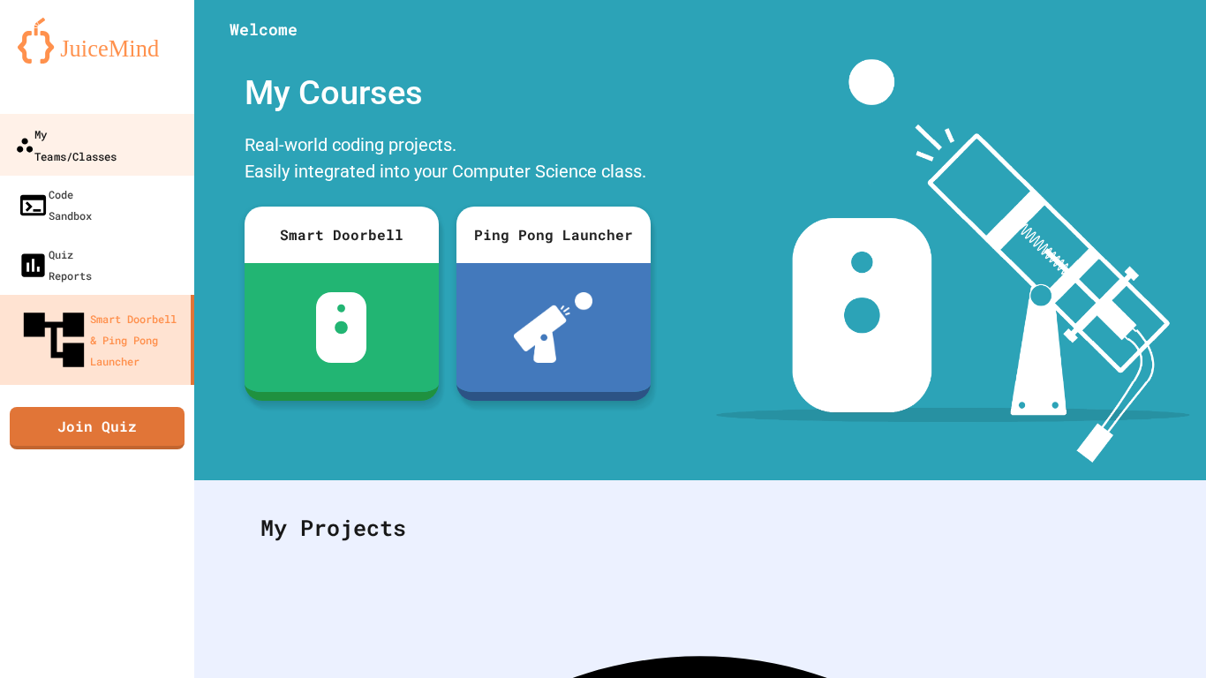
click at [102, 133] on div "My Teams/Classes" at bounding box center [66, 144] width 102 height 43
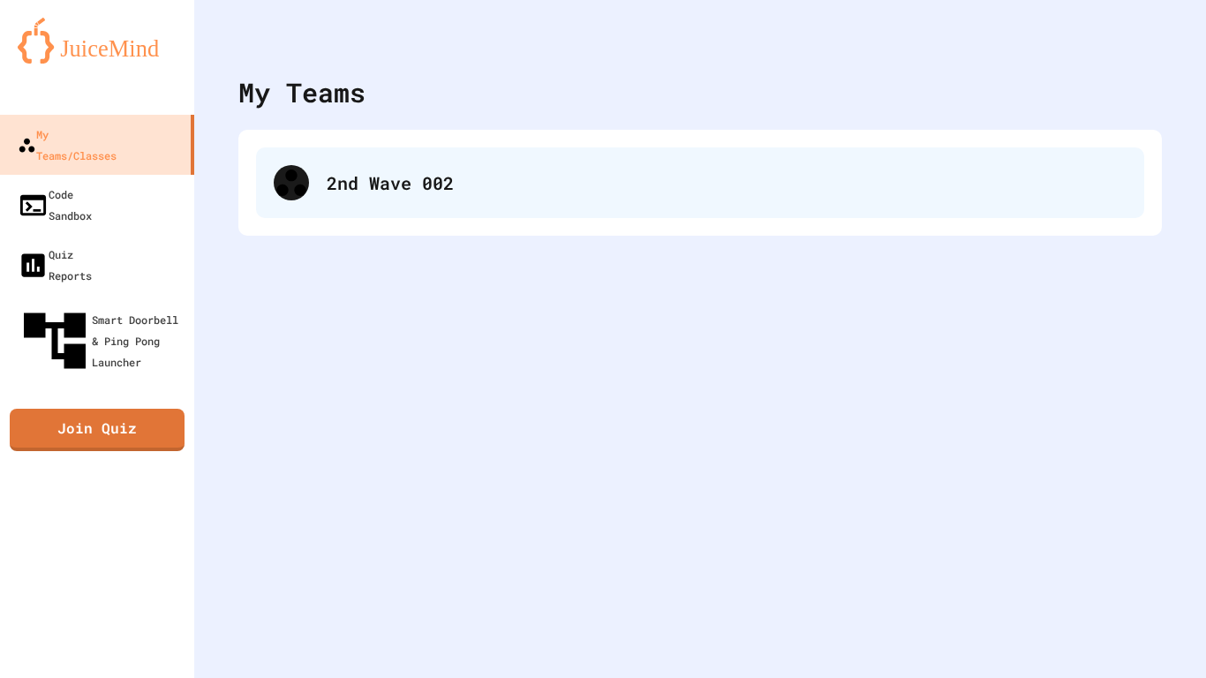
click at [342, 179] on div "2nd Wave 002" at bounding box center [727, 183] width 800 height 26
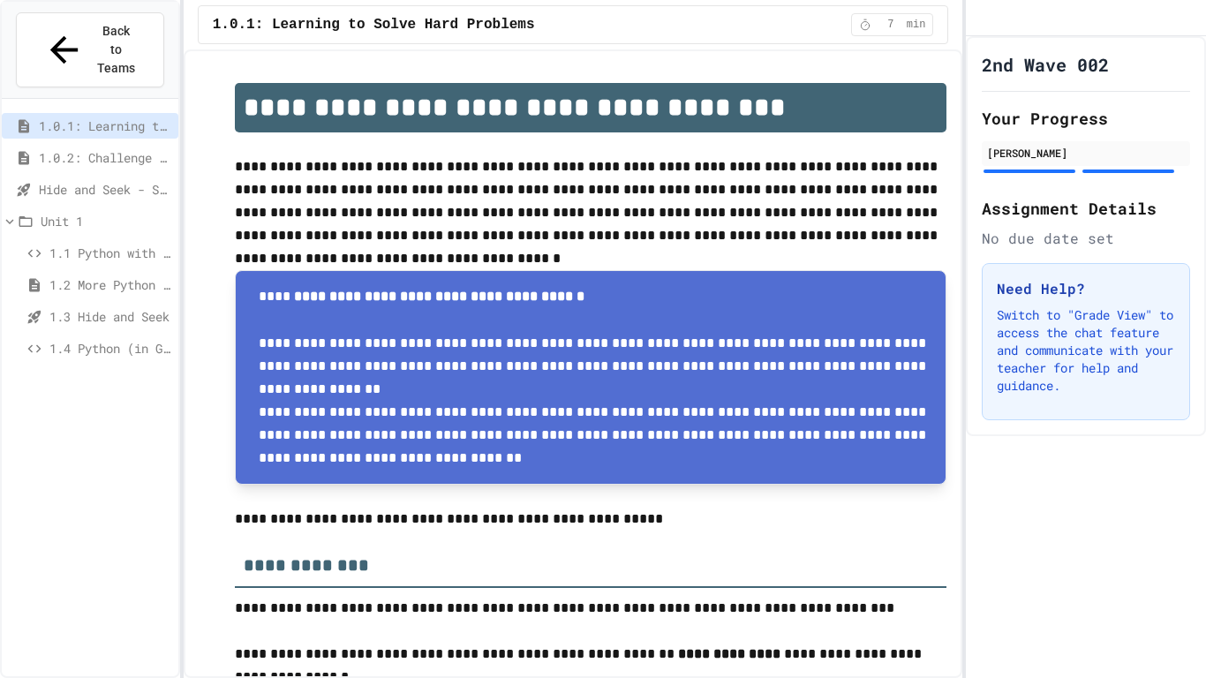
click at [95, 339] on span "1.4 Python (in Groups)" at bounding box center [110, 348] width 122 height 19
